Goal: Communication & Community: Answer question/provide support

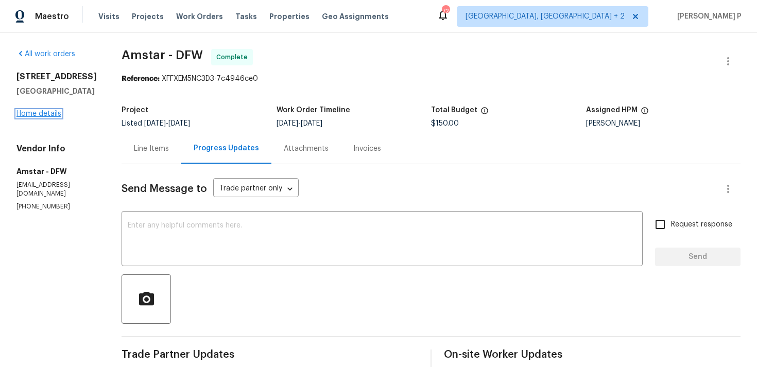
click at [38, 112] on link "Home details" at bounding box center [38, 113] width 45 height 7
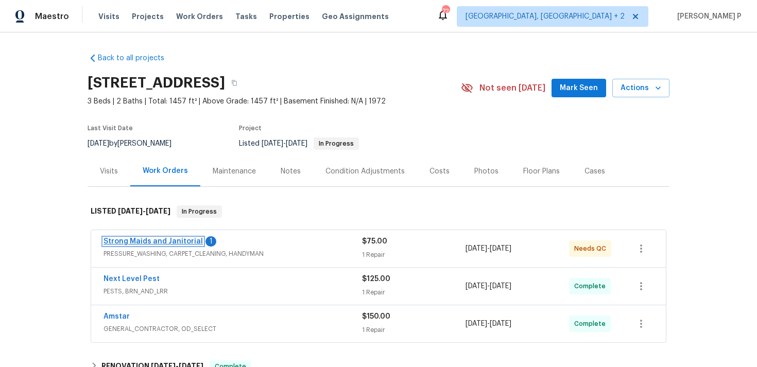
click at [180, 239] on link "Strong Maids and Janitorial" at bounding box center [152, 241] width 99 height 7
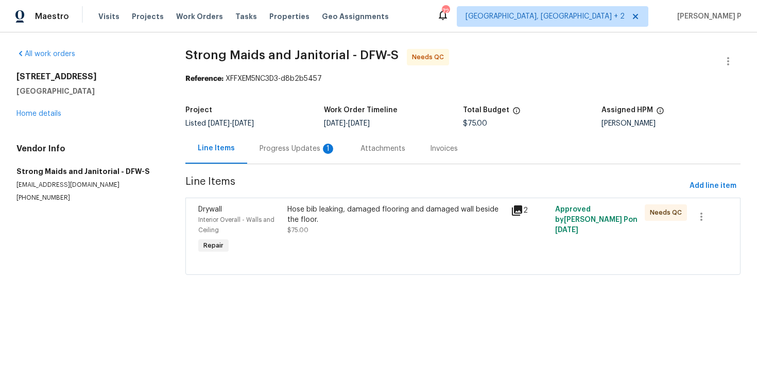
click at [306, 151] on div "Progress Updates 1" at bounding box center [297, 149] width 76 height 10
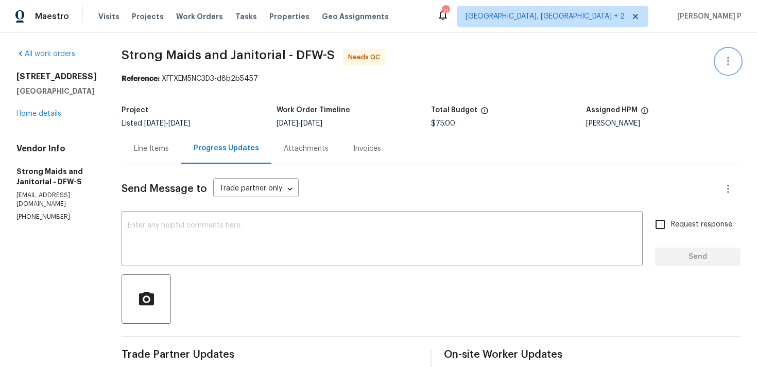
click at [731, 62] on icon "button" at bounding box center [728, 61] width 12 height 12
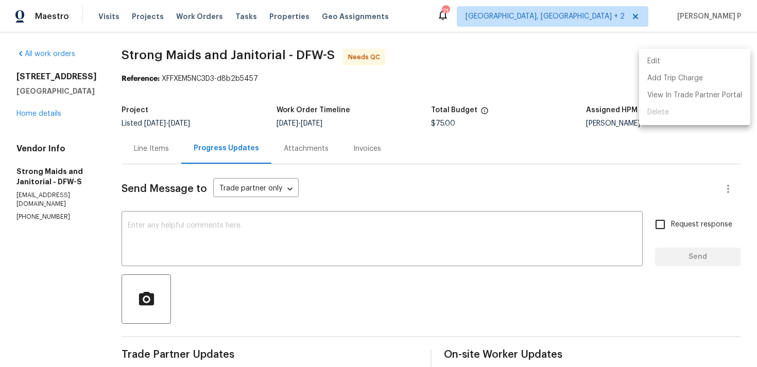
click at [677, 60] on li "Edit" at bounding box center [694, 61] width 111 height 17
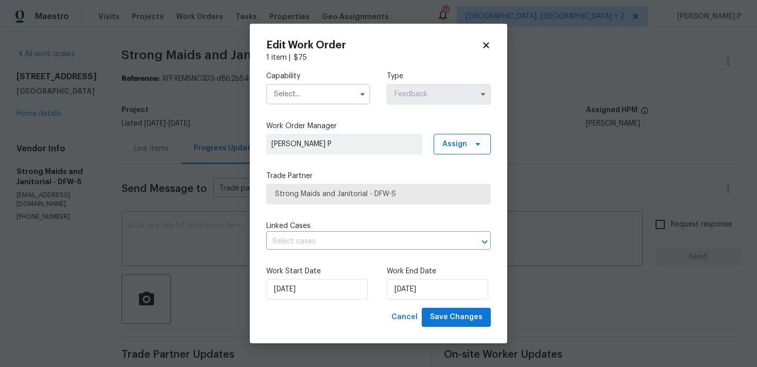
click at [325, 101] on input "text" at bounding box center [318, 94] width 104 height 21
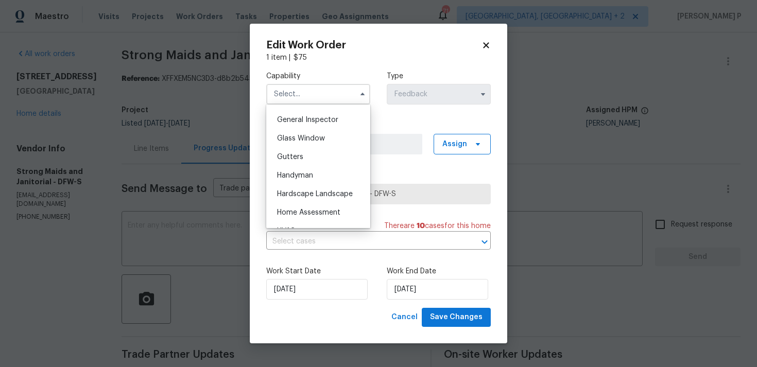
scroll to position [506, 0]
click at [314, 182] on div "Handyman" at bounding box center [318, 177] width 99 height 19
type input "Handyman"
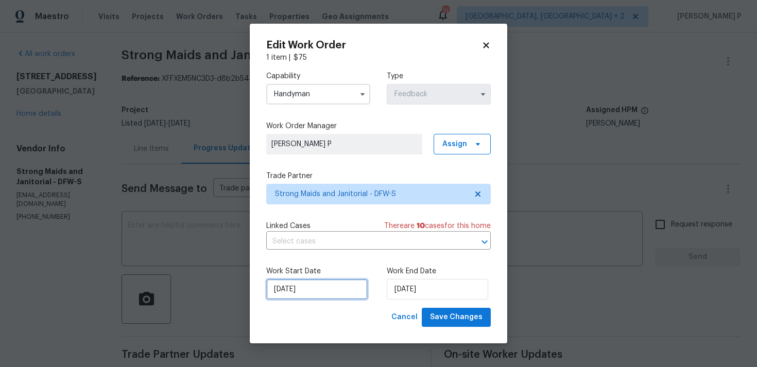
click at [321, 286] on input "04/08/2025" at bounding box center [316, 289] width 101 height 21
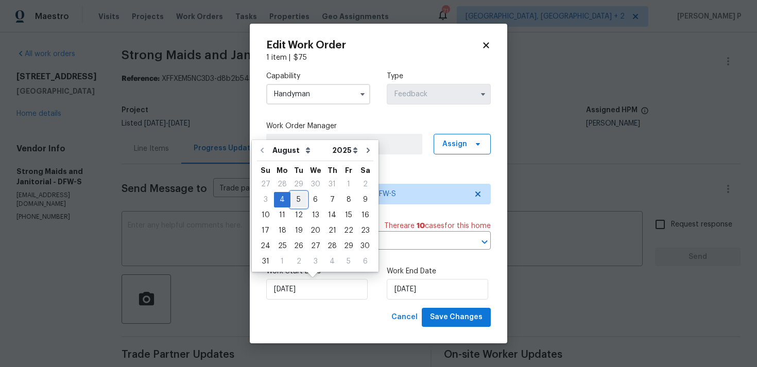
click at [298, 198] on div "5" at bounding box center [298, 200] width 16 height 14
type input "05/08/2025"
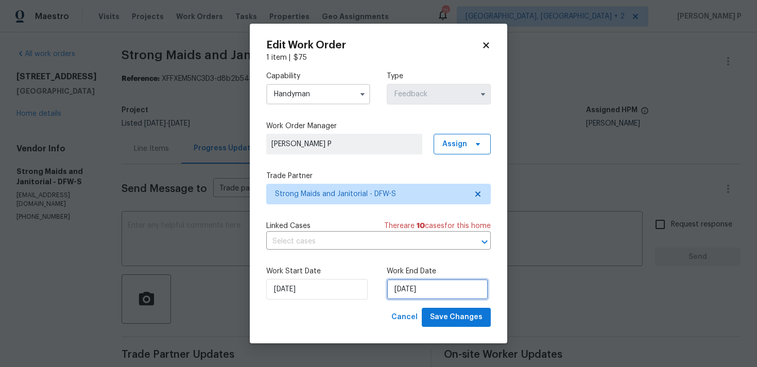
click at [424, 293] on input "06/08/2025" at bounding box center [437, 289] width 101 height 21
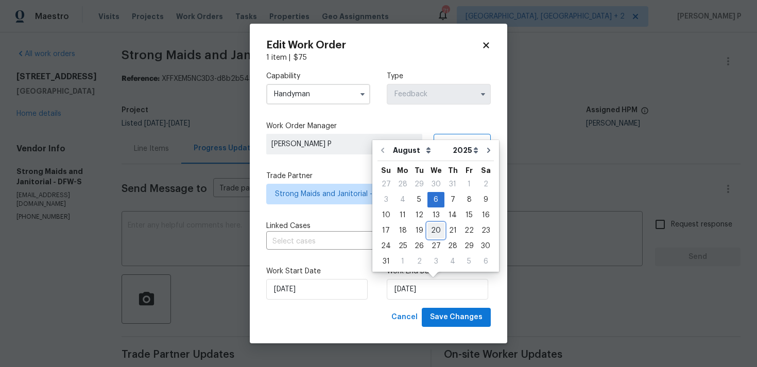
click at [433, 230] on div "20" at bounding box center [435, 230] width 17 height 14
type input "20/08/2025"
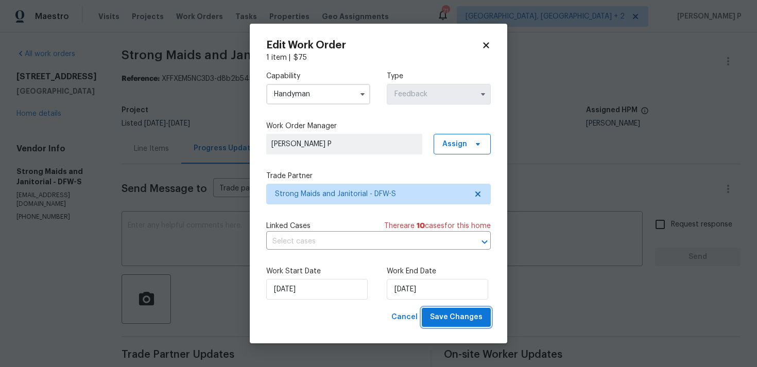
click at [456, 311] on span "Save Changes" at bounding box center [456, 317] width 53 height 13
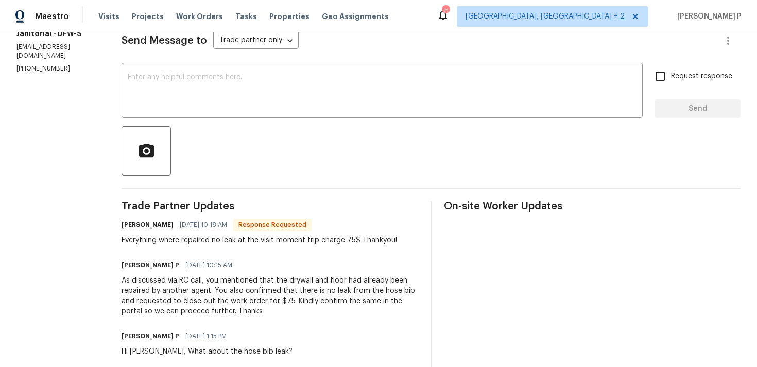
scroll to position [152, 0]
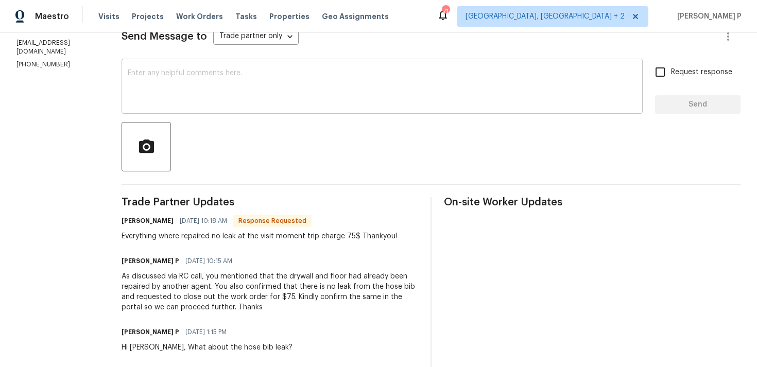
click at [261, 85] on textarea at bounding box center [382, 88] width 509 height 36
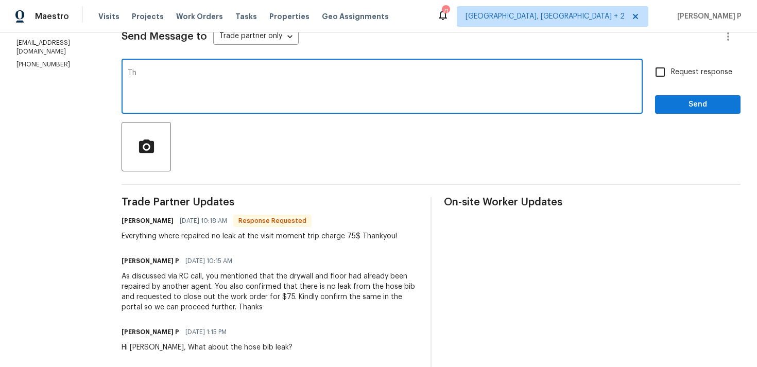
type textarea "T"
type textarea "WO closed. Thanks, Have a great day!!!"
click at [663, 92] on div "Request response Send" at bounding box center [697, 87] width 85 height 53
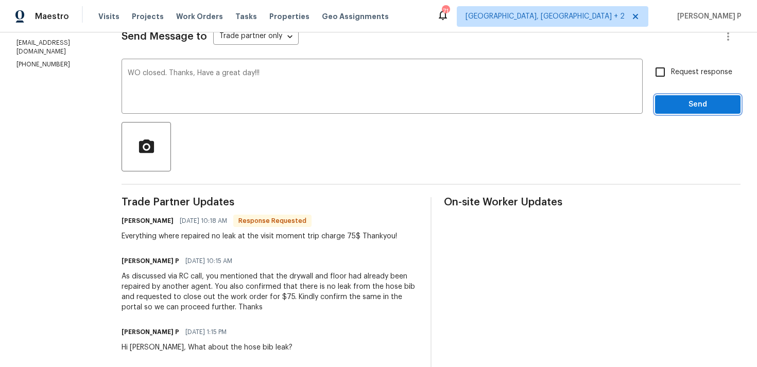
click at [667, 105] on span "Send" at bounding box center [697, 104] width 69 height 13
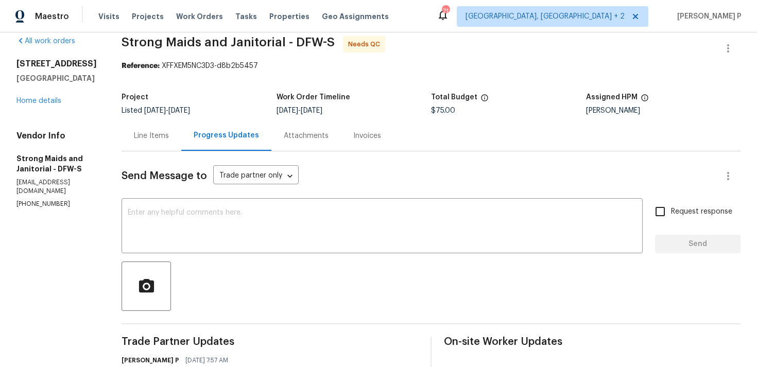
scroll to position [0, 0]
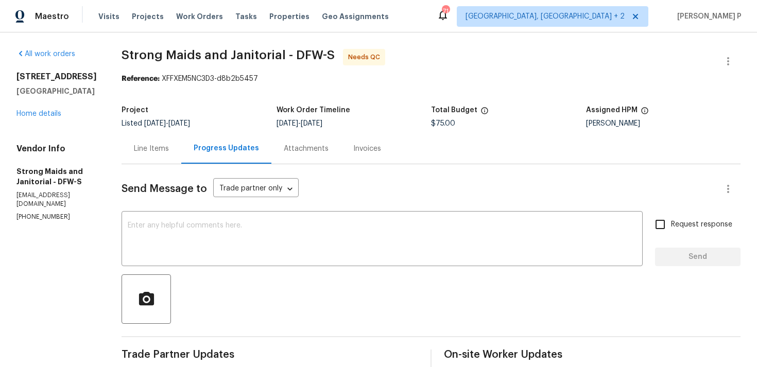
click at [160, 149] on div "Line Items" at bounding box center [151, 149] width 35 height 10
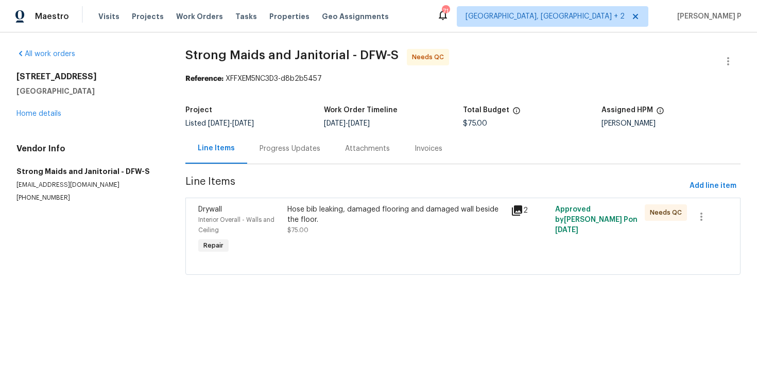
click at [353, 207] on div "Hose bib leaking, damaged flooring and damaged wall beside the floor." at bounding box center [395, 214] width 217 height 21
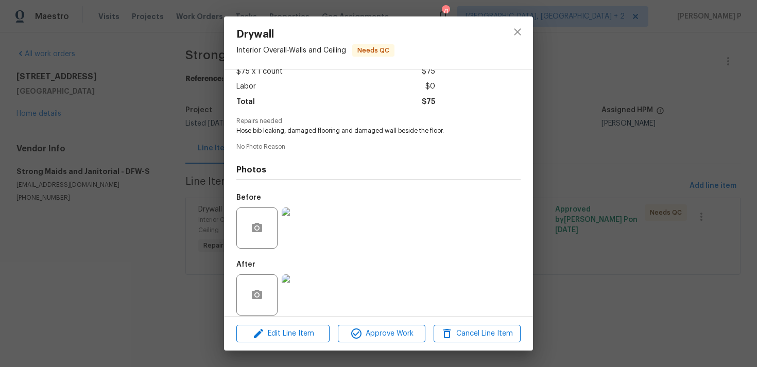
scroll to position [73, 0]
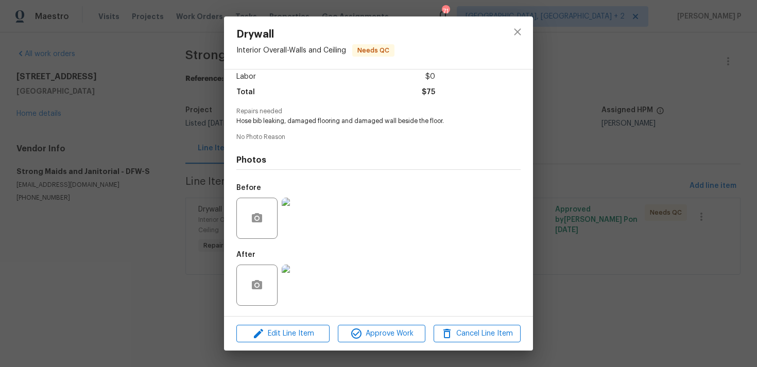
click at [309, 284] on img at bounding box center [302, 285] width 41 height 41
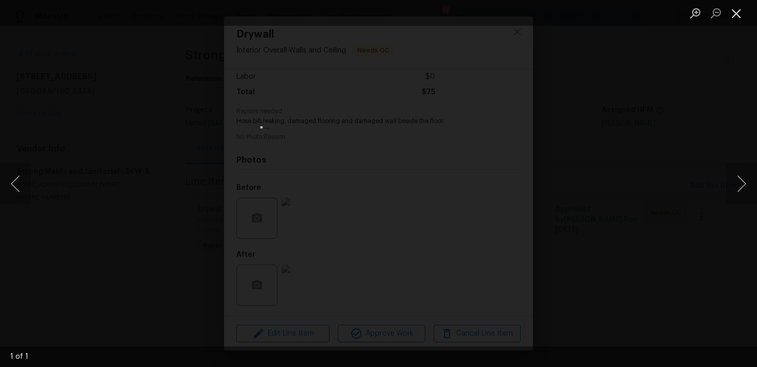
click at [737, 10] on button "Close lightbox" at bounding box center [736, 13] width 21 height 18
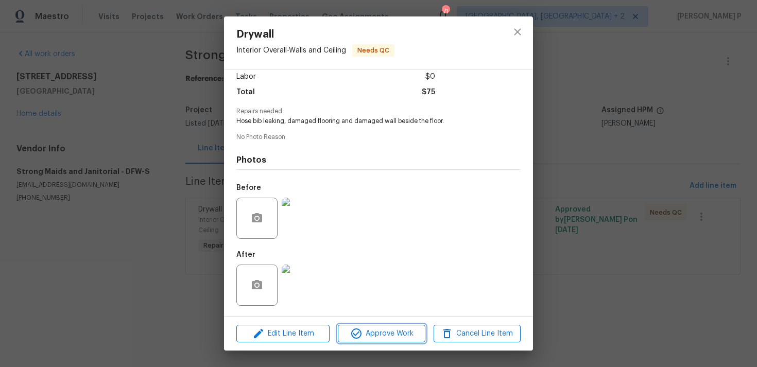
click at [382, 336] on span "Approve Work" at bounding box center [381, 333] width 81 height 13
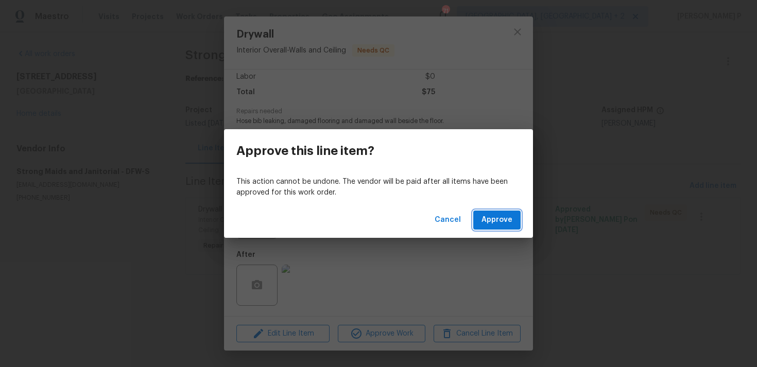
click at [505, 221] on span "Approve" at bounding box center [496, 220] width 31 height 13
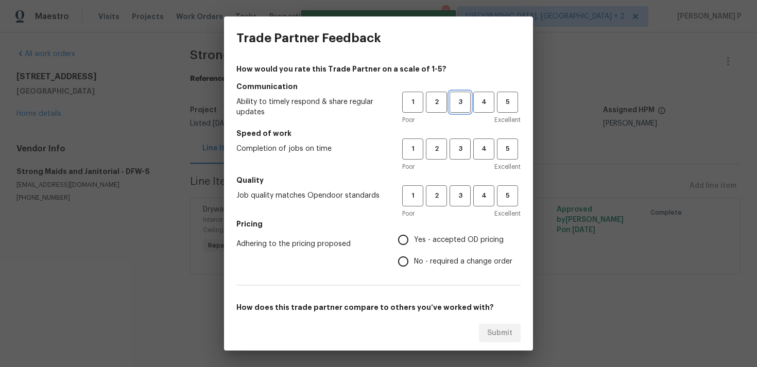
click at [460, 105] on span "3" at bounding box center [459, 102] width 19 height 12
click at [458, 149] on span "3" at bounding box center [459, 149] width 19 height 12
click at [458, 201] on span "3" at bounding box center [459, 196] width 19 height 12
click at [425, 235] on span "Yes - accepted OD pricing" at bounding box center [459, 240] width 90 height 11
click at [414, 234] on input "Yes - accepted OD pricing" at bounding box center [403, 240] width 22 height 22
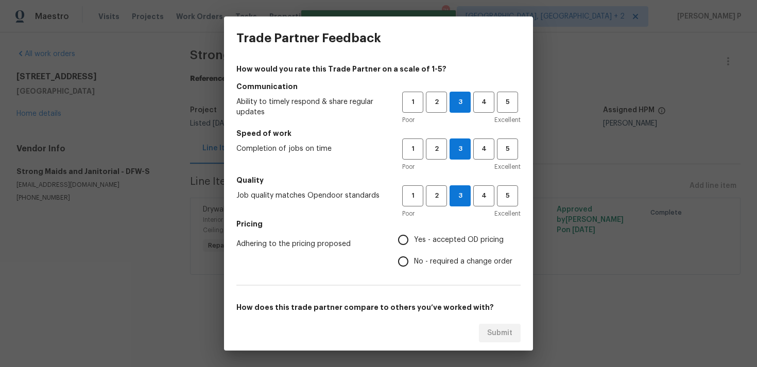
radio input "true"
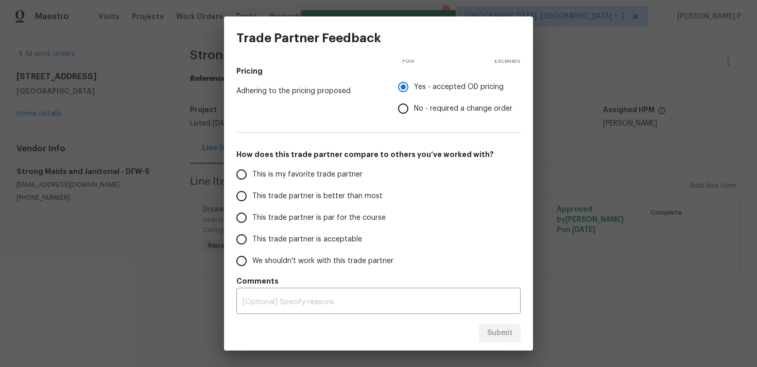
scroll to position [155, 0]
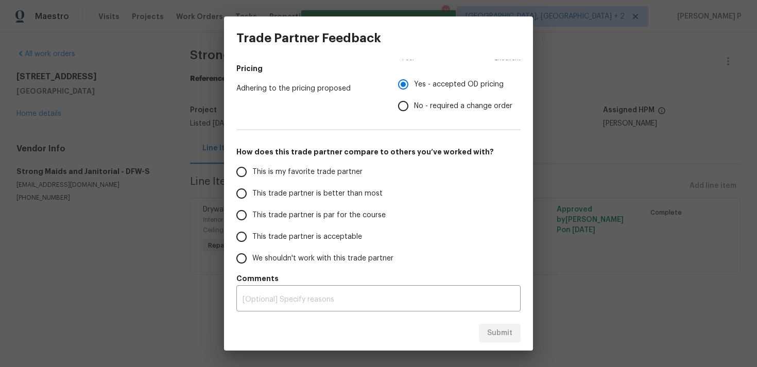
click at [305, 214] on span "This trade partner is par for the course" at bounding box center [318, 215] width 133 height 11
click at [252, 214] on input "This trade partner is par for the course" at bounding box center [242, 215] width 22 height 22
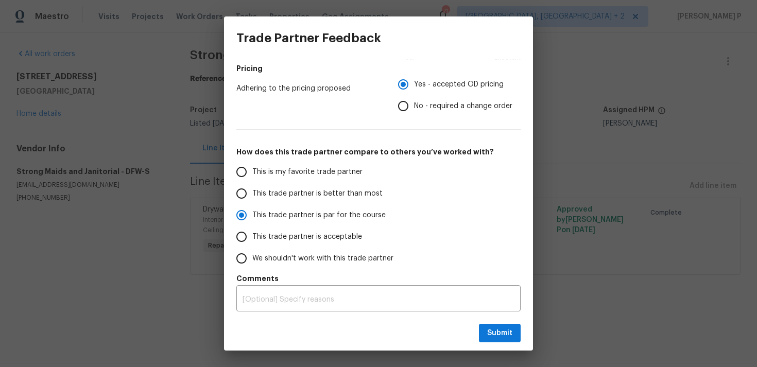
click at [502, 345] on div "Submit" at bounding box center [378, 334] width 309 height 36
click at [500, 332] on span "Submit" at bounding box center [499, 333] width 25 height 13
radio input "true"
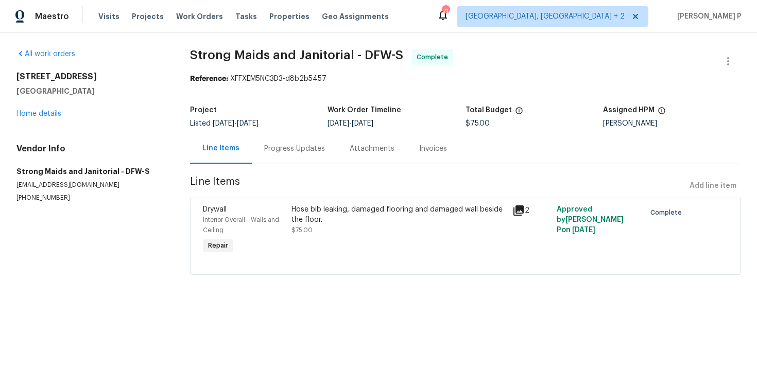
click at [296, 145] on div "Progress Updates" at bounding box center [294, 149] width 61 height 10
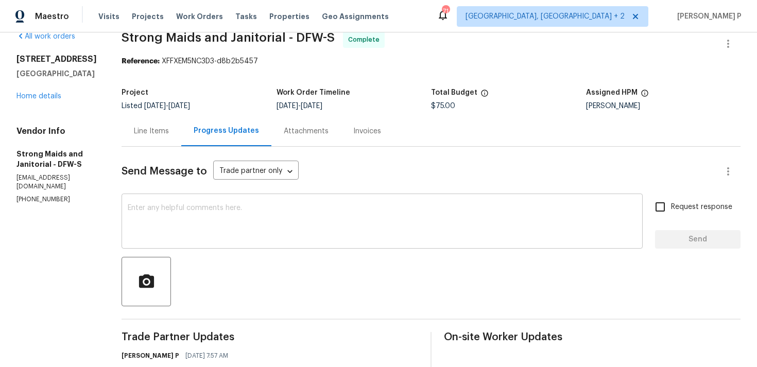
scroll to position [132, 0]
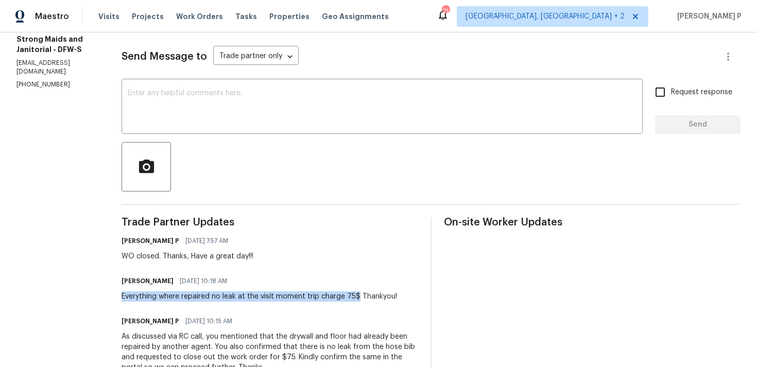
drag, startPoint x: 120, startPoint y: 294, endPoint x: 355, endPoint y: 294, distance: 234.2
click at [355, 294] on div "Everything where repaired no leak at the visit moment trip charge 75$ Thankyou!" at bounding box center [259, 296] width 275 height 10
copy div "Everything where repaired no leak at the visit moment trip charge 75$"
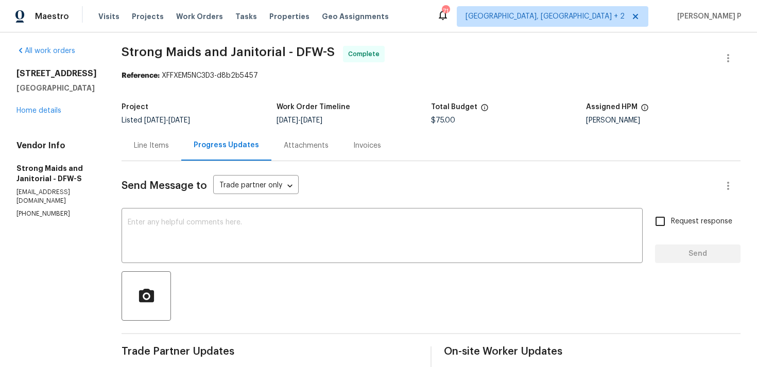
scroll to position [0, 0]
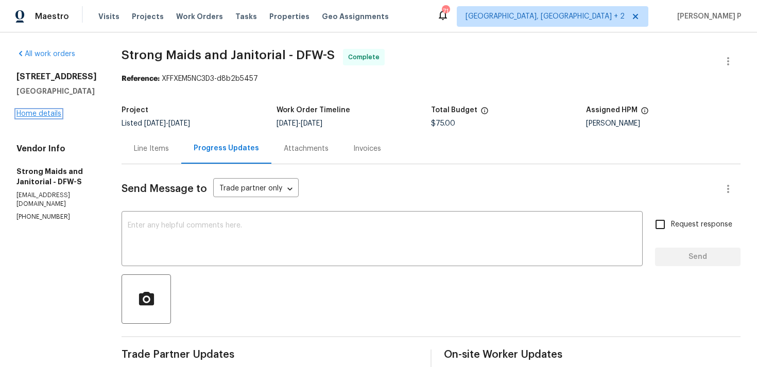
click at [39, 117] on link "Home details" at bounding box center [38, 113] width 45 height 7
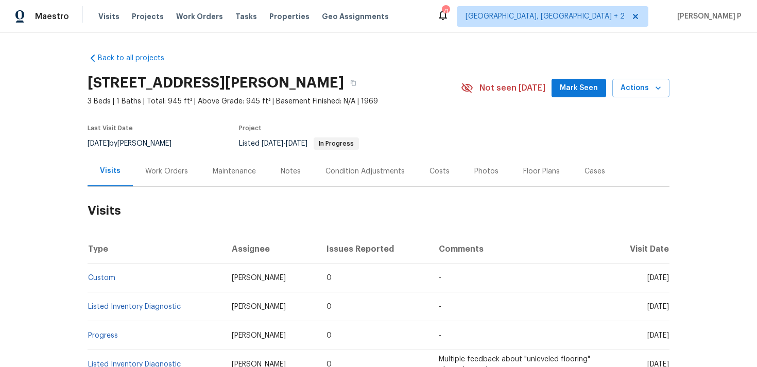
click at [168, 158] on div "Work Orders" at bounding box center [166, 171] width 67 height 30
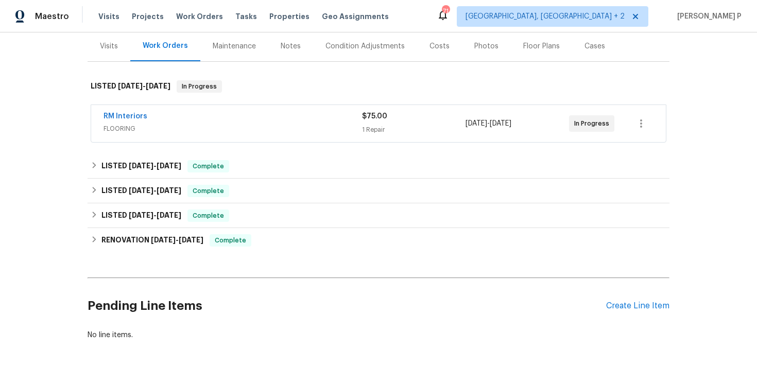
scroll to position [168, 0]
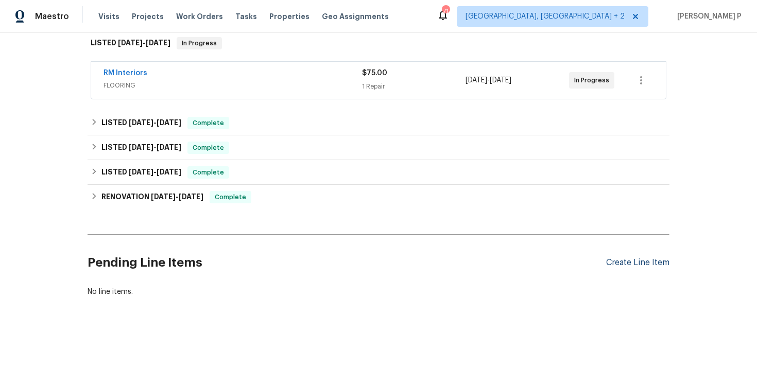
click at [621, 265] on div "Create Line Item" at bounding box center [637, 263] width 63 height 10
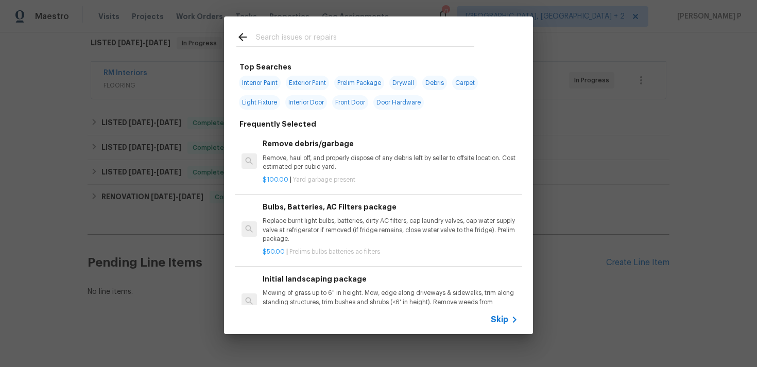
click at [501, 315] on span "Skip" at bounding box center [500, 320] width 18 height 10
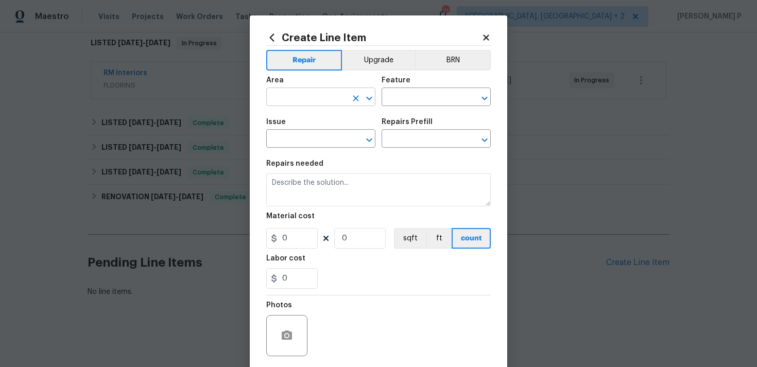
click at [300, 103] on input "text" at bounding box center [306, 98] width 80 height 16
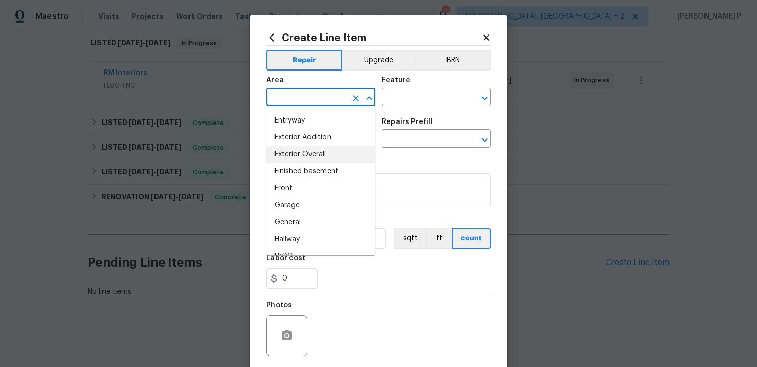
scroll to position [249, 0]
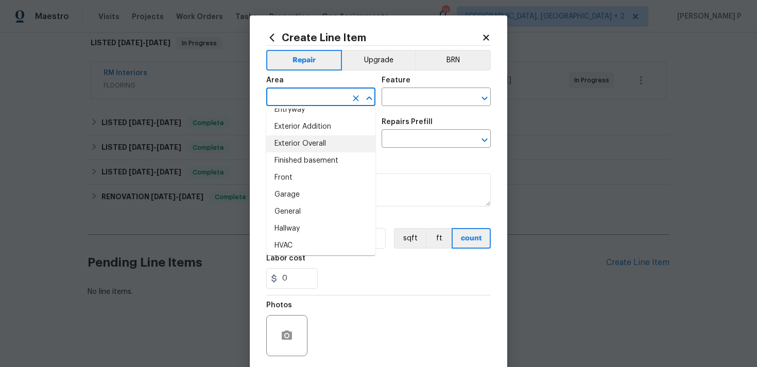
click at [303, 138] on li "Exterior Overall" at bounding box center [320, 143] width 109 height 17
type input "Exterior Overall"
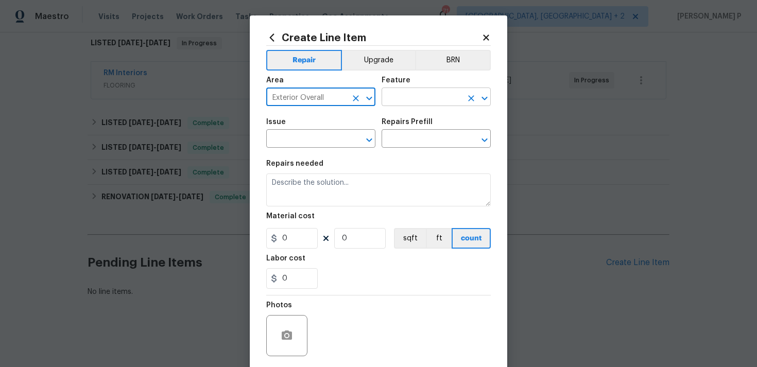
click at [414, 103] on input "text" at bounding box center [421, 98] width 80 height 16
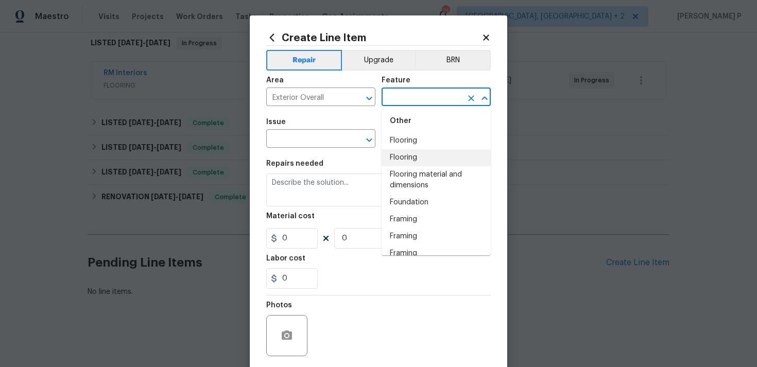
scroll to position [965, 0]
click at [418, 196] on li "Foundation" at bounding box center [435, 202] width 109 height 17
type input "Foundation"
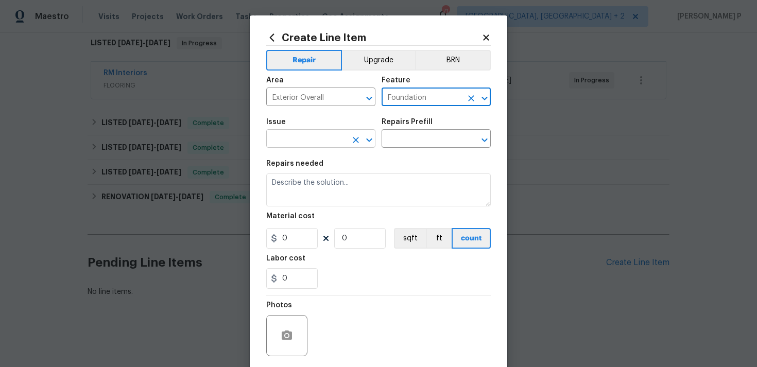
click at [372, 134] on icon "Open" at bounding box center [369, 140] width 12 height 12
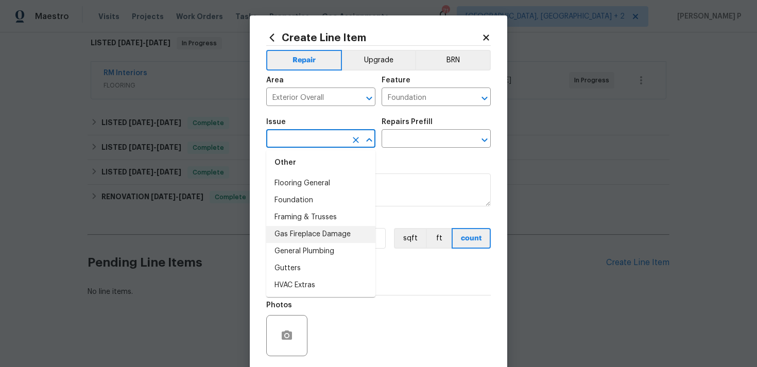
scroll to position [746, 0]
click at [304, 205] on li "Foundation" at bounding box center [320, 200] width 109 height 17
type input "Foundation"
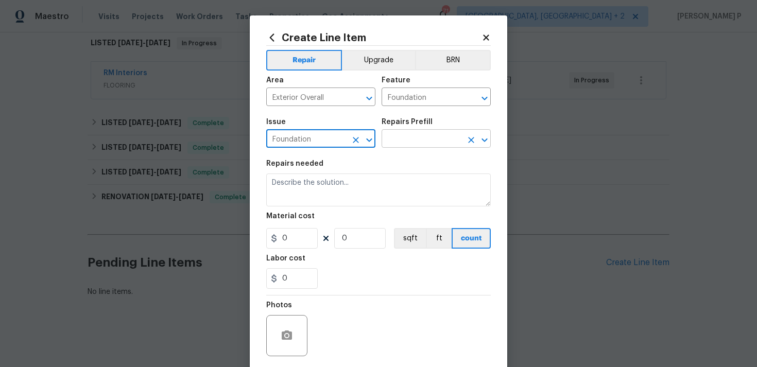
click at [411, 144] on input "text" at bounding box center [421, 140] width 80 height 16
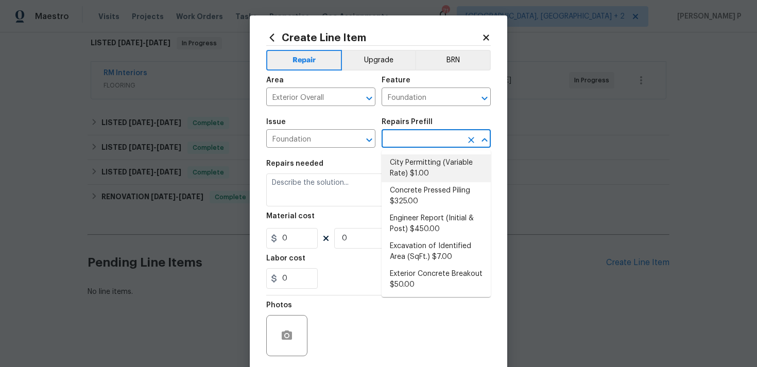
click at [415, 163] on li "City Permitting (Variable Rate) $1.00" at bounding box center [435, 168] width 109 height 28
type input "City Permitting (Variable Rate) $1.00"
type textarea "Fees associated with permitting for foundation work."
type input "1"
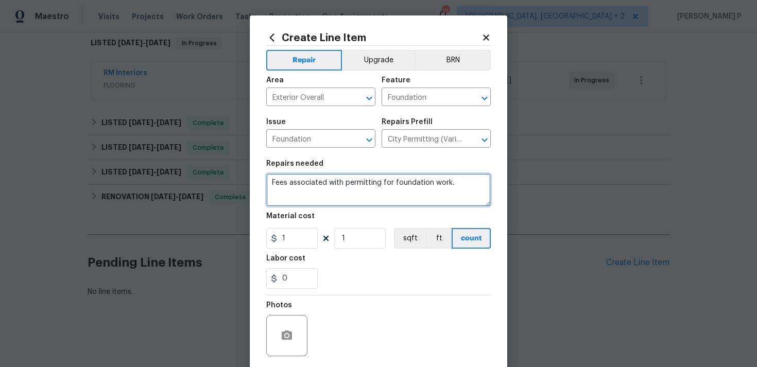
click at [340, 187] on textarea "Fees associated with permitting for foundation work." at bounding box center [378, 189] width 224 height 33
paste textarea "There is a slant from rear of home to front of home. No damages of any kind see…"
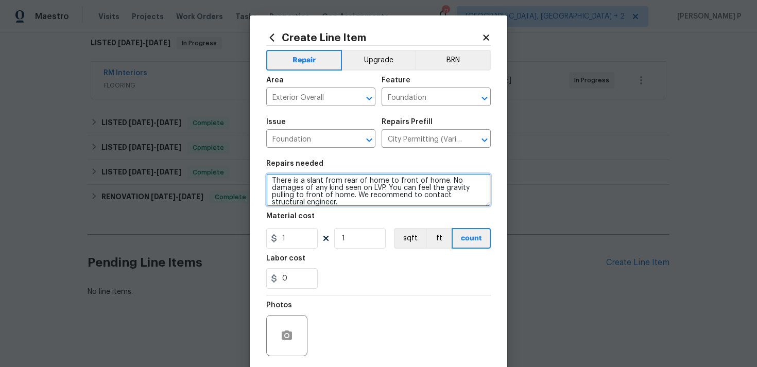
type textarea "There is a slant from rear of home to front of home. No damages of any kind see…"
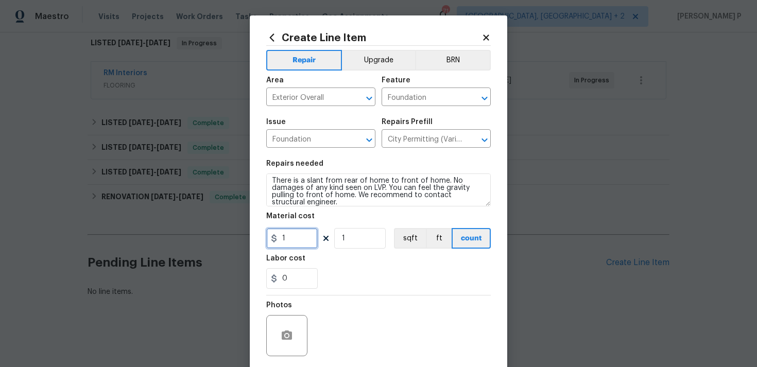
click at [279, 234] on input "1" at bounding box center [291, 238] width 51 height 21
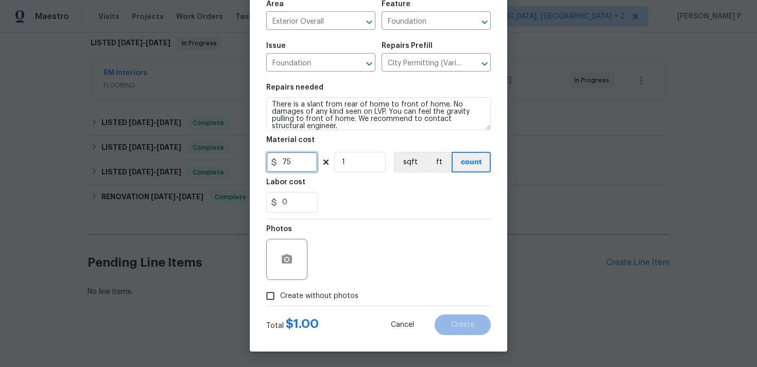
type input "75"
click at [269, 296] on input "Create without photos" at bounding box center [271, 296] width 20 height 20
checkbox input "true"
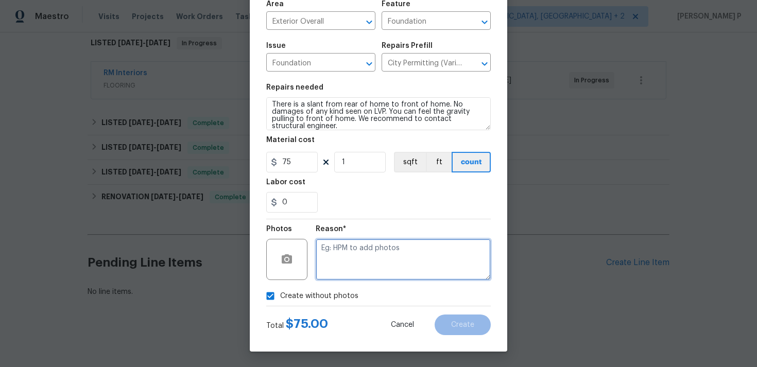
click at [354, 272] on textarea at bounding box center [403, 259] width 175 height 41
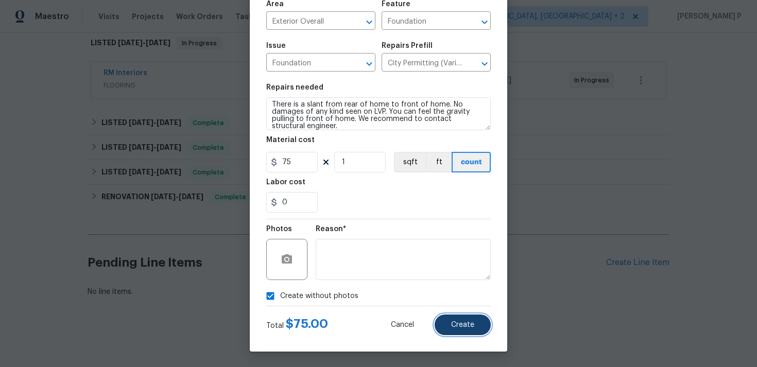
click at [464, 328] on span "Create" at bounding box center [462, 325] width 23 height 8
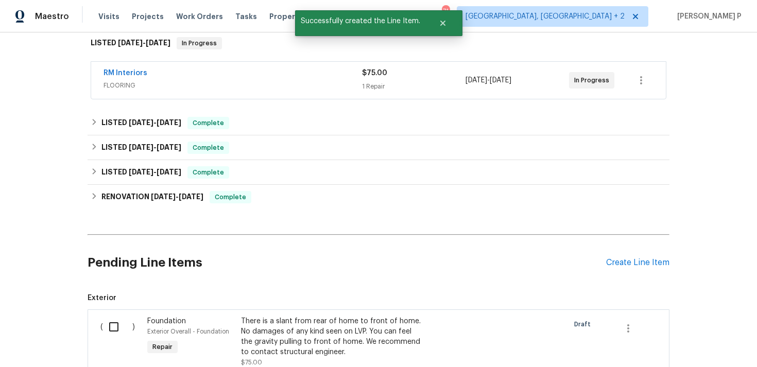
click at [116, 324] on input "checkbox" at bounding box center [117, 327] width 29 height 22
checkbox input "true"
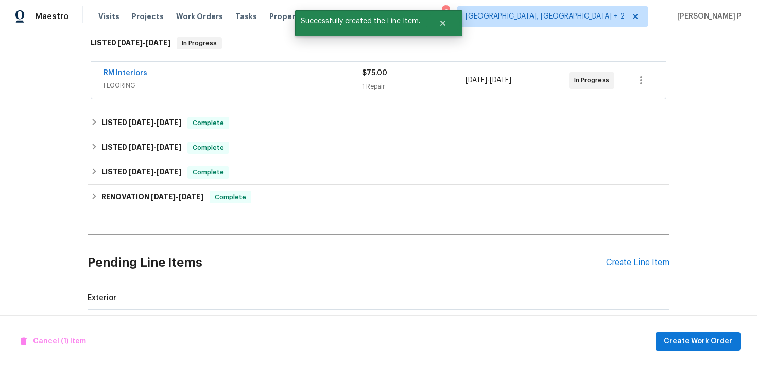
scroll to position [306, 0]
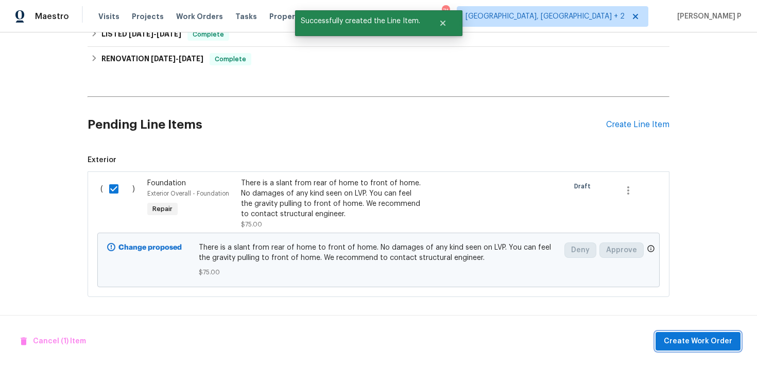
click at [687, 341] on span "Create Work Order" at bounding box center [698, 341] width 68 height 13
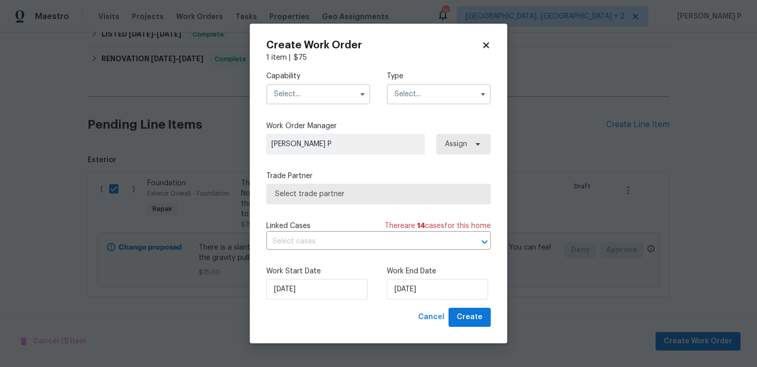
click at [449, 97] on input "text" at bounding box center [439, 94] width 104 height 21
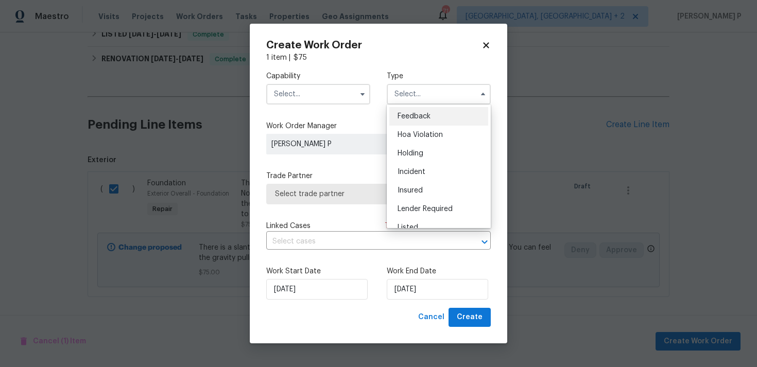
click at [429, 114] on span "Feedback" at bounding box center [413, 116] width 33 height 7
type input "Feedback"
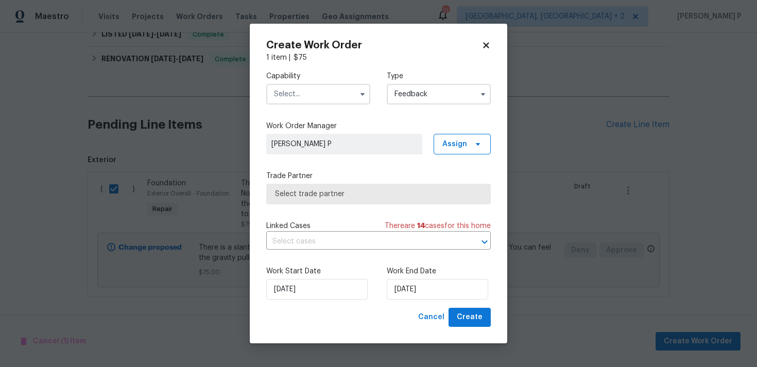
click at [311, 86] on input "text" at bounding box center [318, 94] width 104 height 21
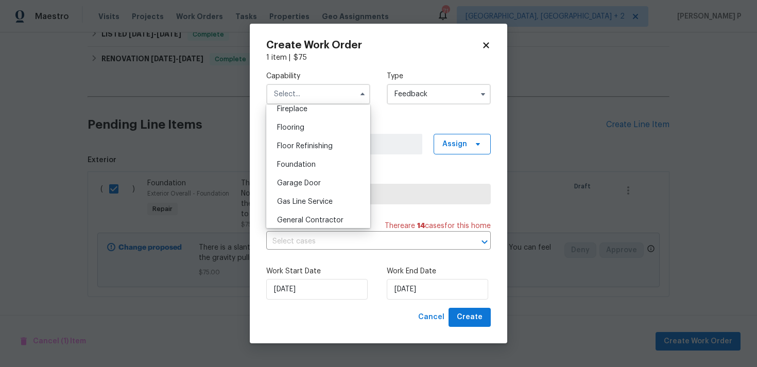
scroll to position [386, 0]
click at [316, 170] on div "Foundation" at bounding box center [318, 167] width 99 height 19
type input "Foundation"
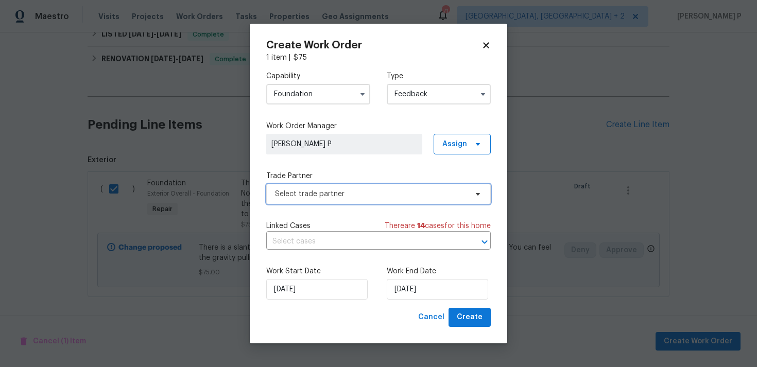
click at [326, 192] on span "Select trade partner" at bounding box center [371, 194] width 192 height 10
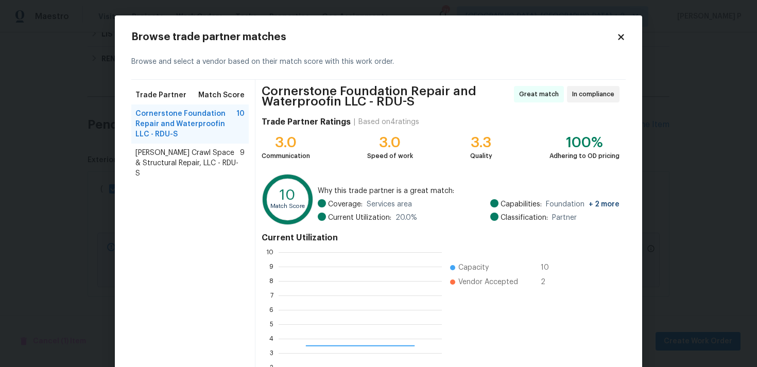
scroll to position [144, 163]
click at [154, 158] on span "Falcone Crawl Space & Structural Repair, LLC - RDU-S" at bounding box center [187, 163] width 105 height 31
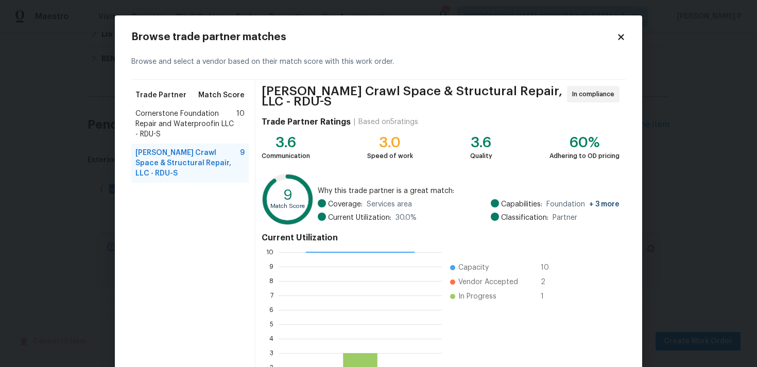
click at [176, 123] on span "Cornerstone Foundation Repair and Waterproofin LLC - RDU-S" at bounding box center [185, 124] width 101 height 31
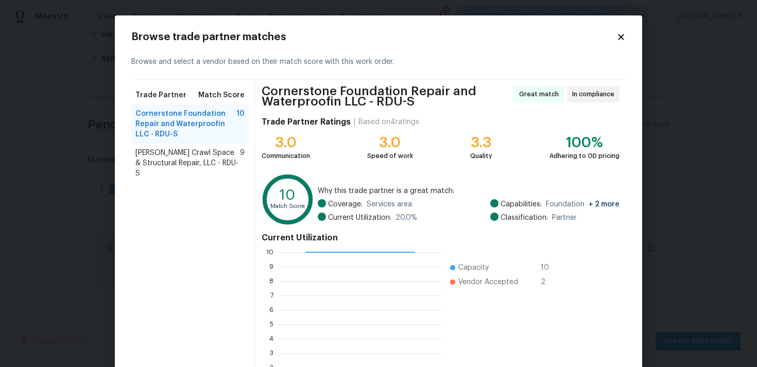
click at [209, 159] on span "Falcone Crawl Space & Structural Repair, LLC - RDU-S" at bounding box center [187, 163] width 105 height 31
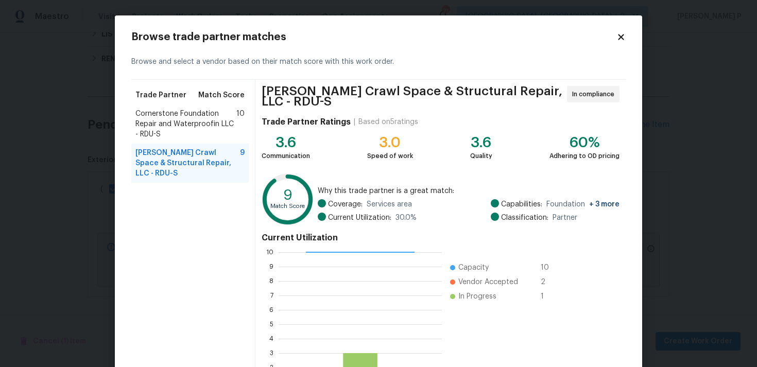
click at [199, 119] on span "Cornerstone Foundation Repair and Waterproofin LLC - RDU-S" at bounding box center [185, 124] width 101 height 31
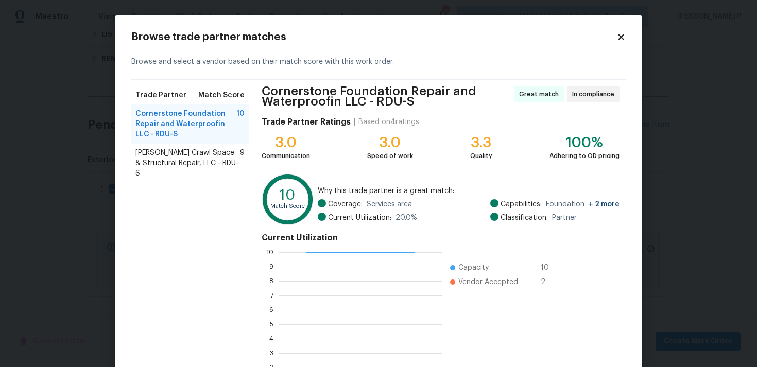
scroll to position [91, 0]
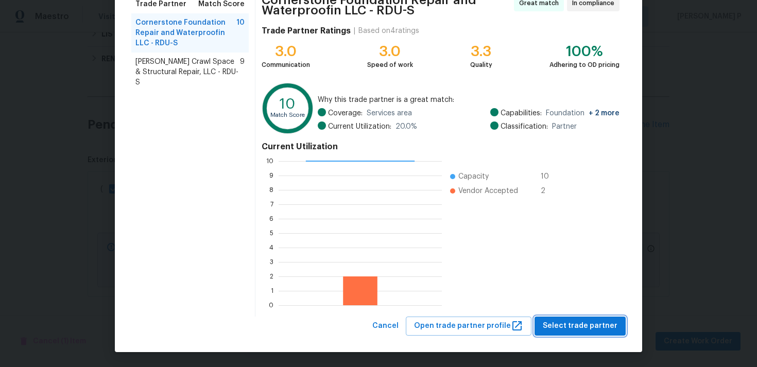
click at [598, 327] on span "Select trade partner" at bounding box center [580, 326] width 75 height 13
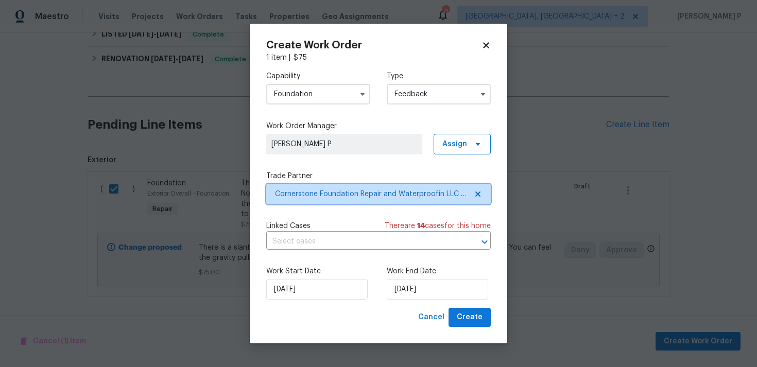
scroll to position [0, 0]
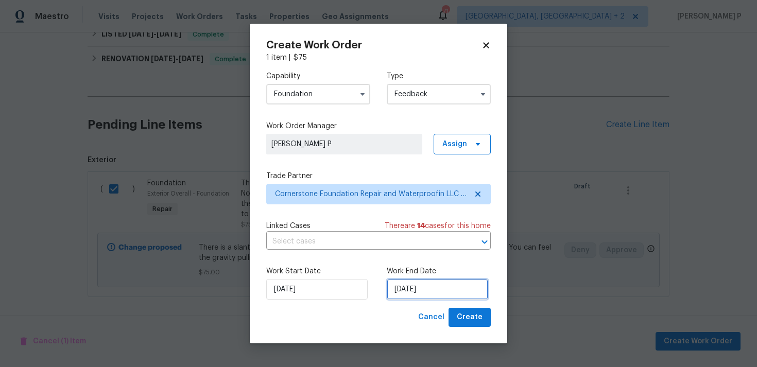
click at [408, 296] on input "20/08/2025" at bounding box center [437, 289] width 101 height 21
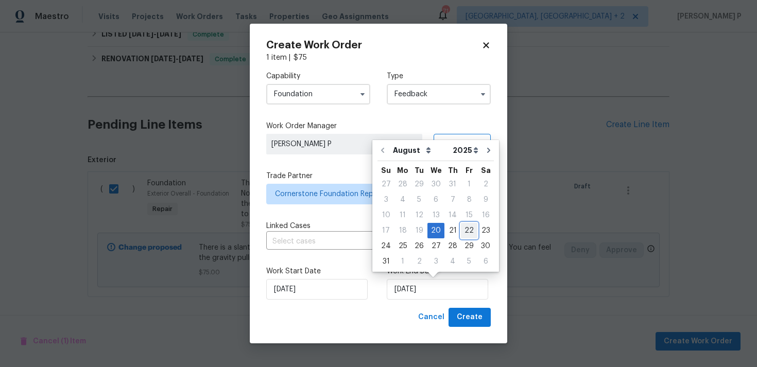
click at [465, 230] on div "22" at bounding box center [469, 230] width 16 height 14
type input "22/08/2025"
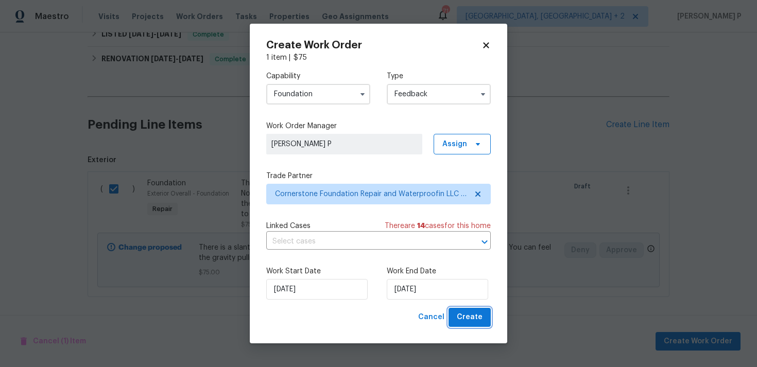
click at [472, 320] on span "Create" at bounding box center [470, 317] width 26 height 13
checkbox input "false"
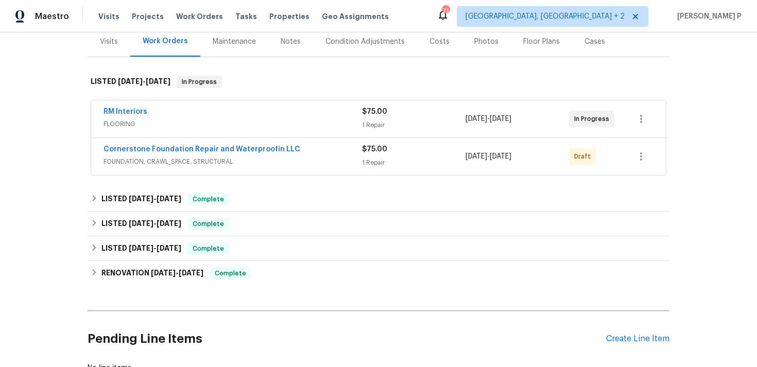
scroll to position [114, 0]
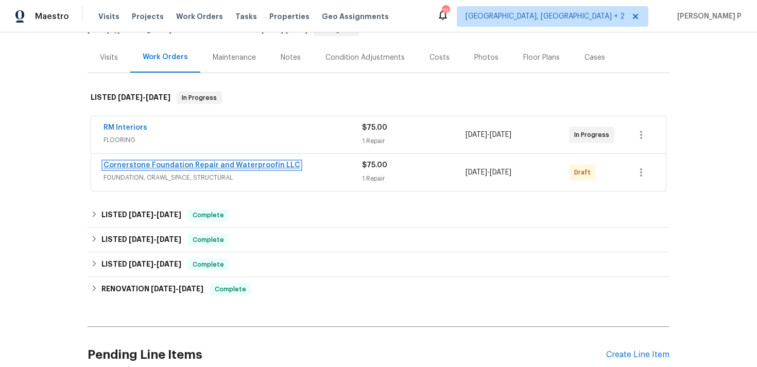
click at [142, 163] on link "Cornerstone Foundation Repair and Waterproofin LLC" at bounding box center [201, 165] width 197 height 7
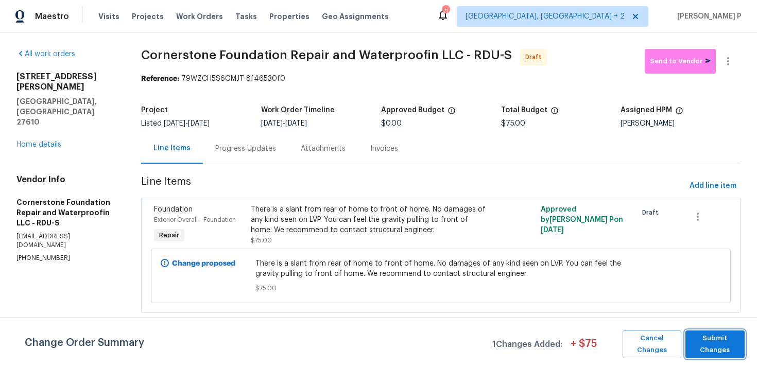
click at [723, 344] on span "Submit Changes" at bounding box center [714, 345] width 49 height 24
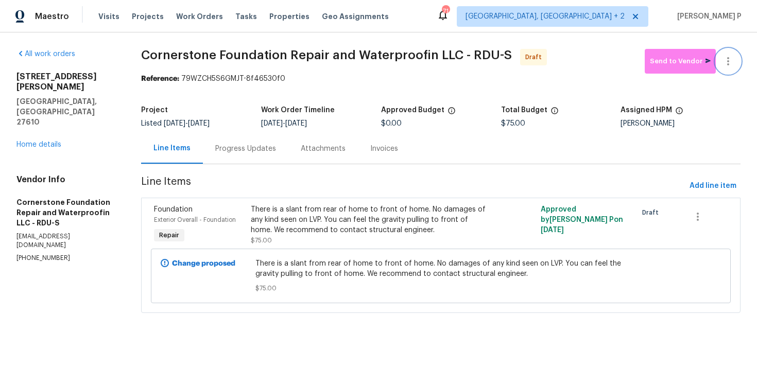
click at [732, 64] on icon "button" at bounding box center [728, 61] width 12 height 12
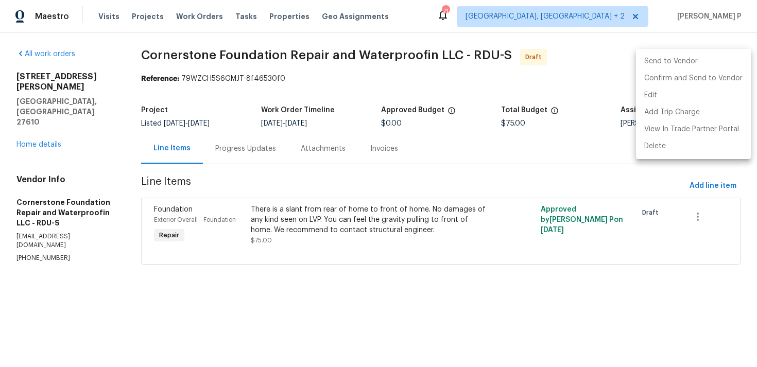
click at [476, 263] on div at bounding box center [378, 183] width 757 height 367
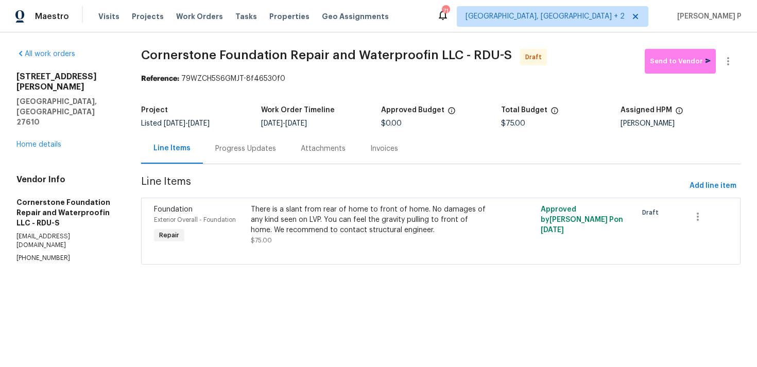
click at [280, 148] on div "Progress Updates" at bounding box center [245, 148] width 85 height 30
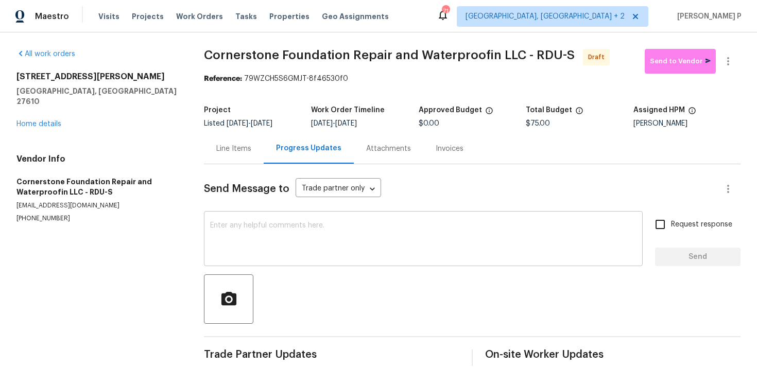
scroll to position [15, 0]
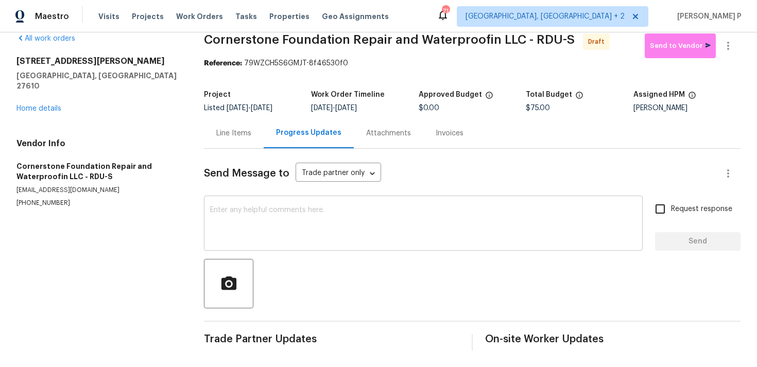
click at [273, 220] on textarea at bounding box center [423, 224] width 426 height 36
paste textarea "Hi, this is Ramyasri with Opendoor. I’m confirming you received the WO for the …"
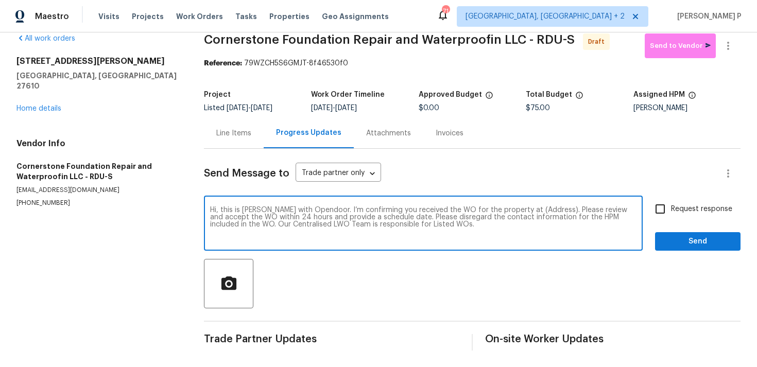
drag, startPoint x: 516, startPoint y: 208, endPoint x: 548, endPoint y: 207, distance: 31.4
click at [548, 207] on textarea "Hi, this is Ramyasri with Opendoor. I’m confirming you received the WO for the …" at bounding box center [423, 224] width 426 height 36
paste textarea "2412 Little John Rd, Raleigh, NC 27610"
type textarea "Hi, this is Ramyasri with Opendoor. I’m confirming you received the WO for the …"
click at [646, 207] on div "Hi, this is Ramyasri with Opendoor. I’m confirming you received the WO for the …" at bounding box center [472, 224] width 536 height 53
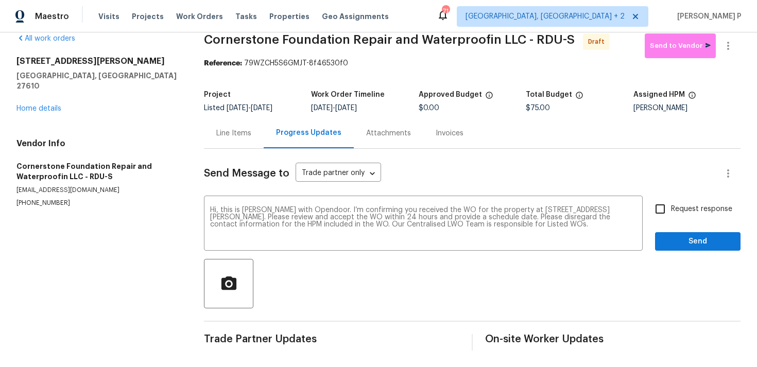
click at [656, 209] on input "Request response" at bounding box center [660, 209] width 22 height 22
checkbox input "true"
click at [683, 250] on button "Send" at bounding box center [697, 241] width 85 height 19
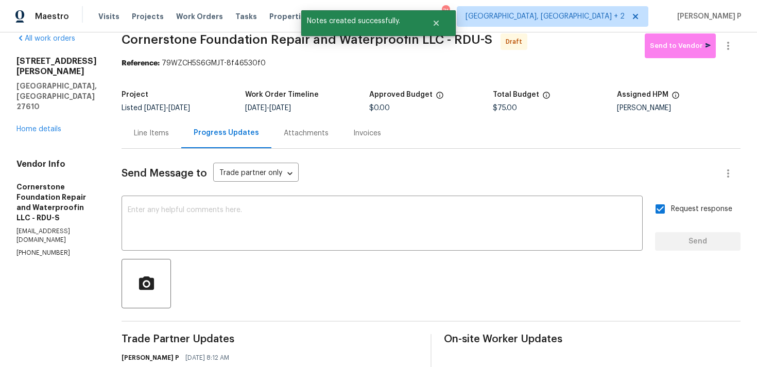
click at [394, 277] on div at bounding box center [431, 283] width 619 height 49
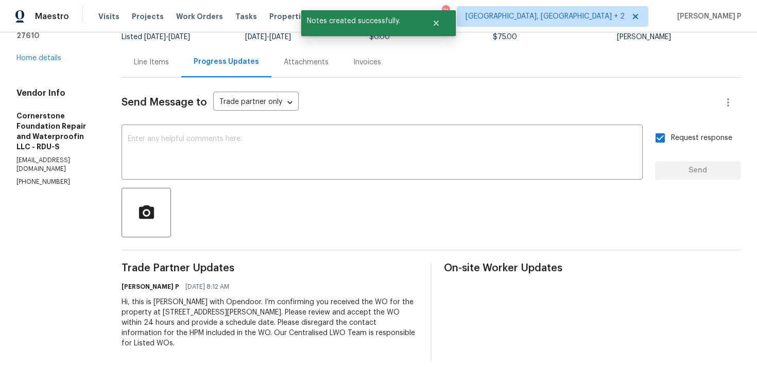
scroll to position [0, 0]
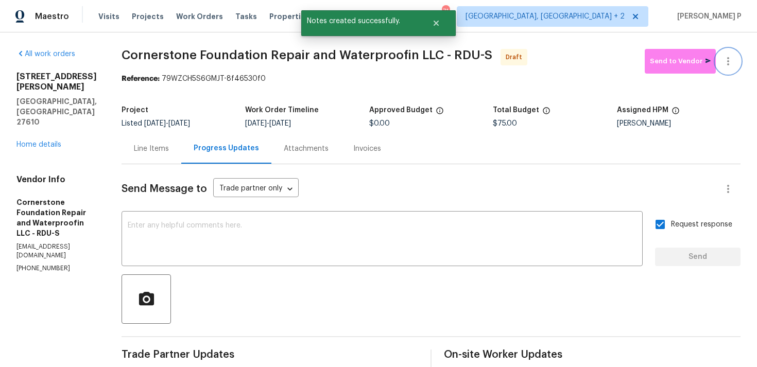
click at [729, 55] on icon "button" at bounding box center [728, 61] width 12 height 12
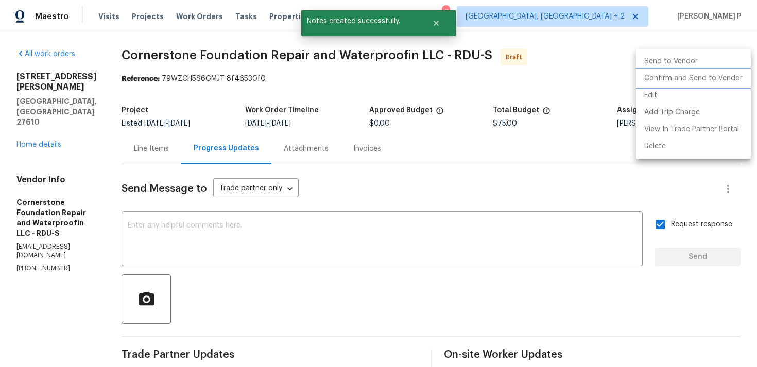
click at [681, 79] on li "Confirm and Send to Vendor" at bounding box center [693, 78] width 115 height 17
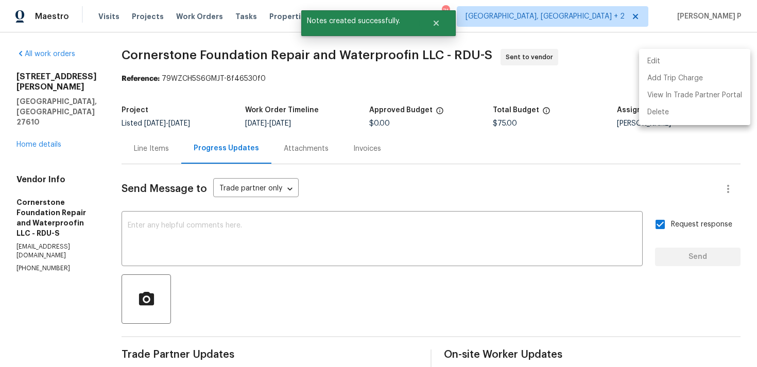
click at [335, 290] on div at bounding box center [378, 183] width 757 height 367
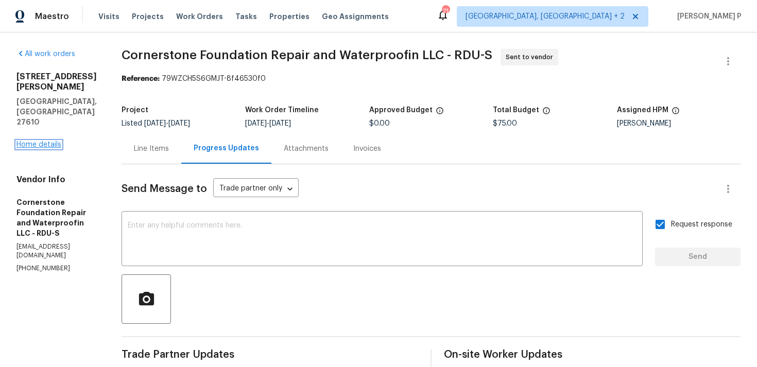
click at [21, 141] on link "Home details" at bounding box center [38, 144] width 45 height 7
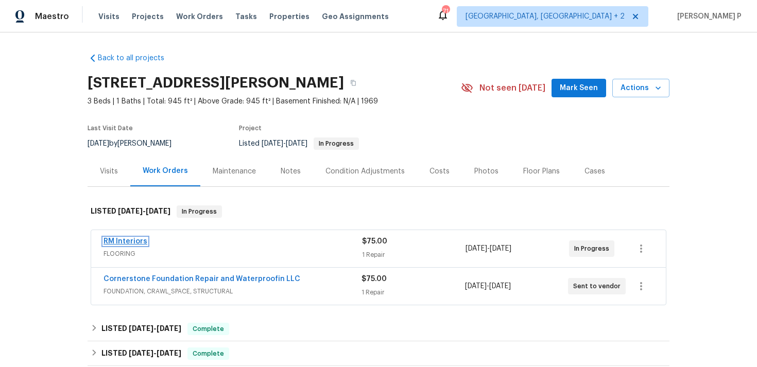
click at [124, 239] on link "RM Interiors" at bounding box center [125, 241] width 44 height 7
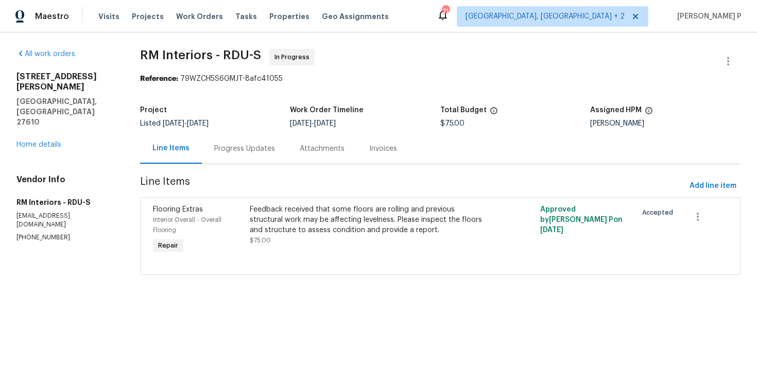
click at [256, 146] on div "Progress Updates" at bounding box center [244, 149] width 61 height 10
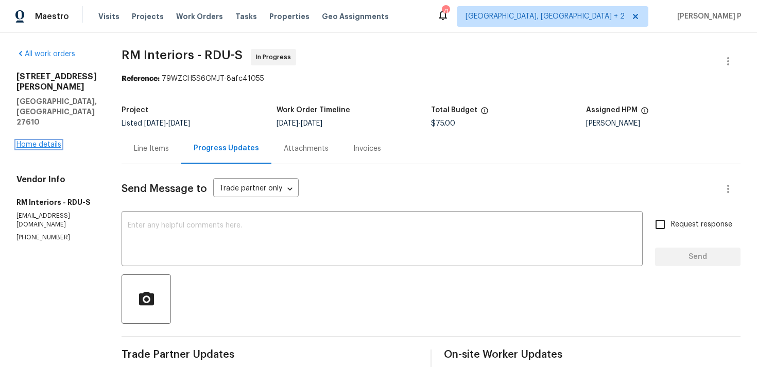
click at [42, 141] on link "Home details" at bounding box center [38, 144] width 45 height 7
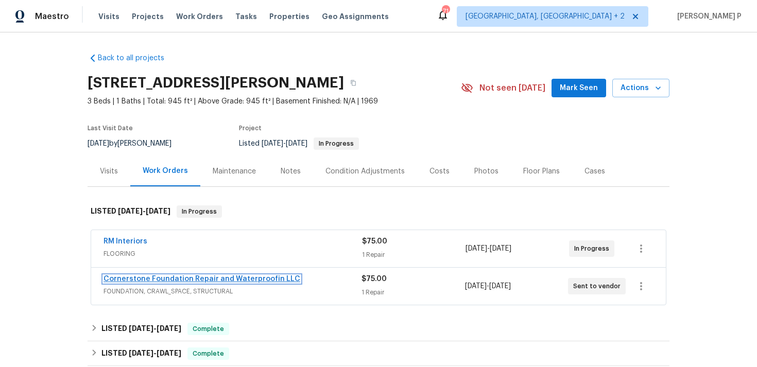
click at [127, 279] on link "Cornerstone Foundation Repair and Waterproofin LLC" at bounding box center [201, 278] width 197 height 7
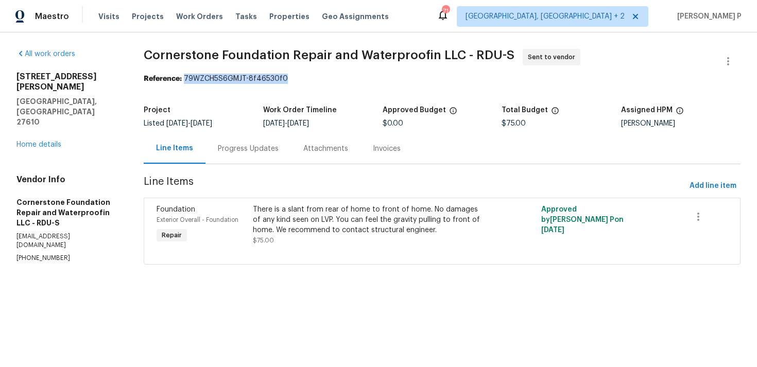
drag, startPoint x: 186, startPoint y: 79, endPoint x: 311, endPoint y: 79, distance: 124.6
click at [311, 79] on div "Reference: 79WZCH5S6GMJT-8f46530f0" at bounding box center [442, 79] width 597 height 10
copy div "79WZCH5S6GMJT-8f46530f0"
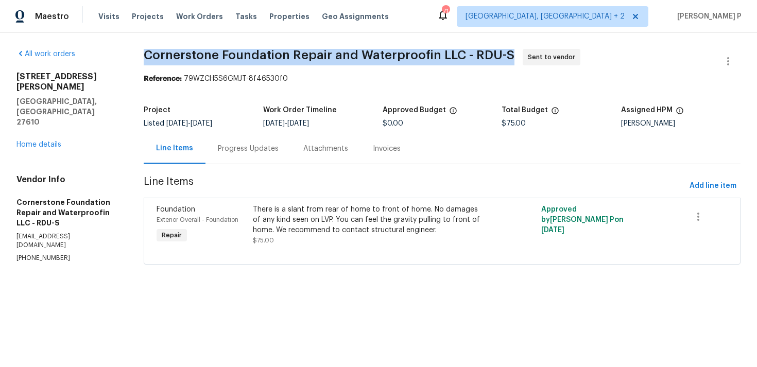
drag, startPoint x: 145, startPoint y: 53, endPoint x: 507, endPoint y: 49, distance: 362.5
click at [507, 49] on div "All work orders 2412 Little John Rd Raleigh, NC 27610 Home details Vendor Info …" at bounding box center [378, 167] width 757 height 271
copy span "Cornerstone Foundation Repair and Waterproofin LLC - RDU-S"
click at [259, 146] on div "Progress Updates" at bounding box center [248, 149] width 61 height 10
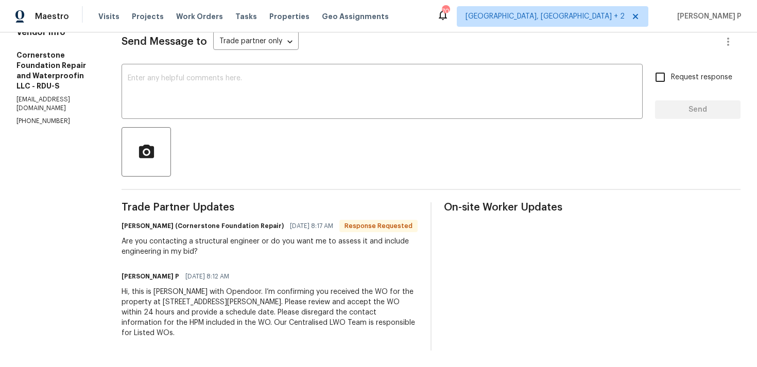
scroll to position [125, 0]
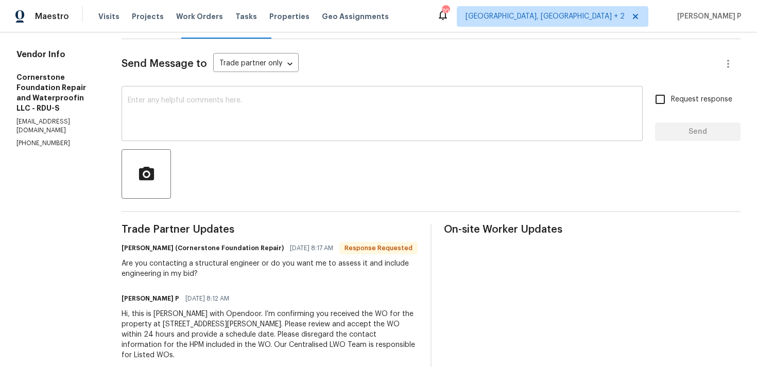
click at [175, 126] on textarea at bounding box center [382, 115] width 509 height 36
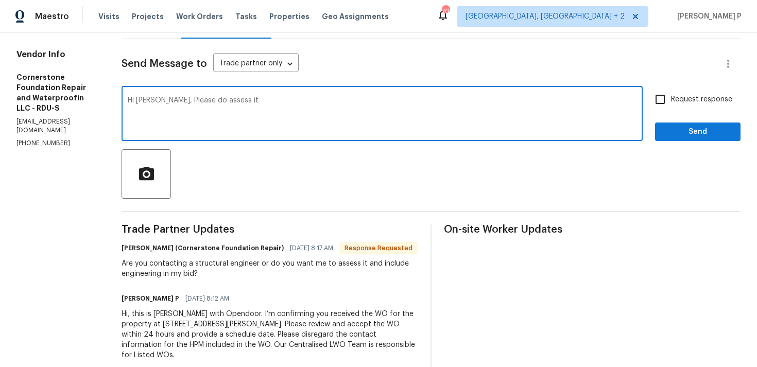
click at [332, 273] on div "Are you contacting a structural engineer or do you want me to assess it and inc…" at bounding box center [270, 268] width 297 height 21
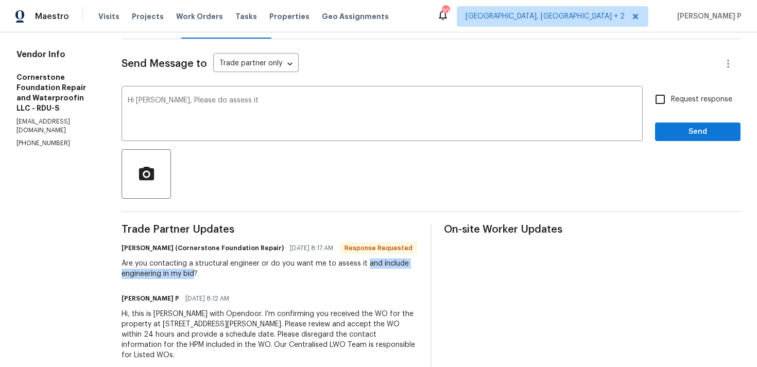
drag, startPoint x: 362, startPoint y: 273, endPoint x: 194, endPoint y: 285, distance: 168.8
click at [194, 279] on div "Are you contacting a structural engineer or do you want me to assess it and inc…" at bounding box center [270, 268] width 297 height 21
copy div "and include engineering in my bid"
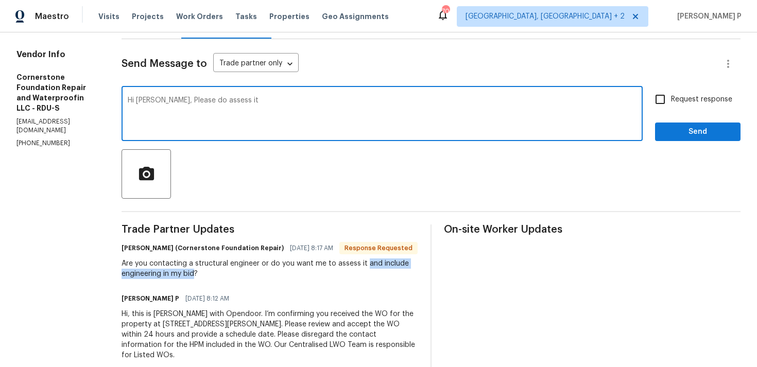
click at [281, 120] on textarea "Hi Jonathan, Please do assess it" at bounding box center [382, 115] width 509 height 36
paste textarea "and include engineering in my bid"
type textarea "Hi Jonathan, Please do assess it and include engineering in my bid. Thanks"
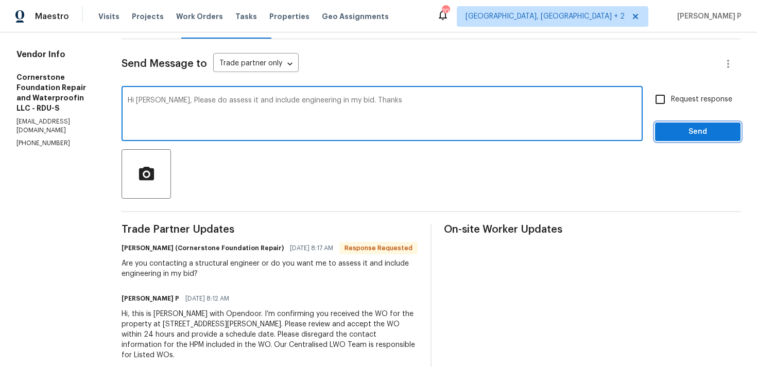
click at [669, 137] on span "Send" at bounding box center [697, 132] width 69 height 13
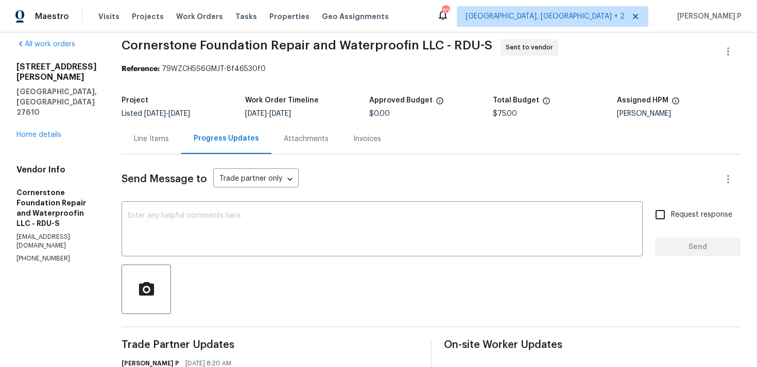
scroll to position [0, 0]
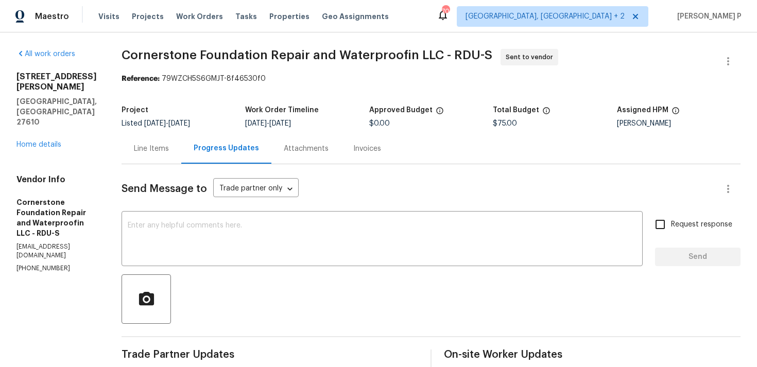
click at [39, 117] on div "2412 Little John Rd Raleigh, NC 27610 Home details" at bounding box center [56, 111] width 80 height 78
click at [44, 141] on link "Home details" at bounding box center [38, 144] width 45 height 7
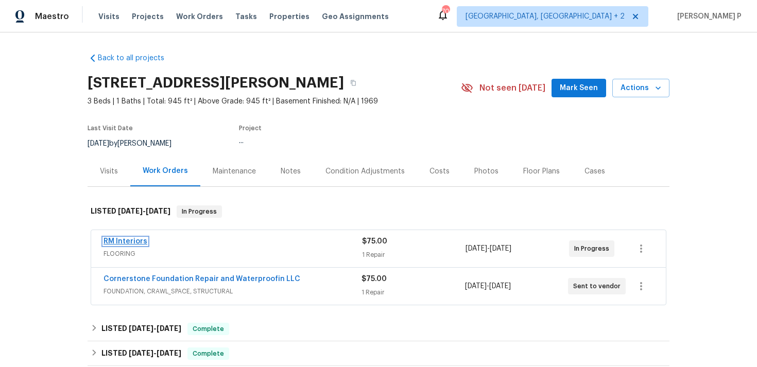
click at [122, 238] on link "RM Interiors" at bounding box center [125, 241] width 44 height 7
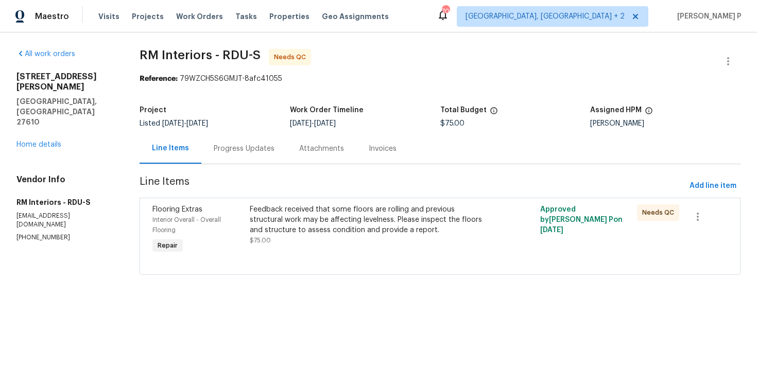
click at [262, 148] on div "Progress Updates" at bounding box center [244, 149] width 61 height 10
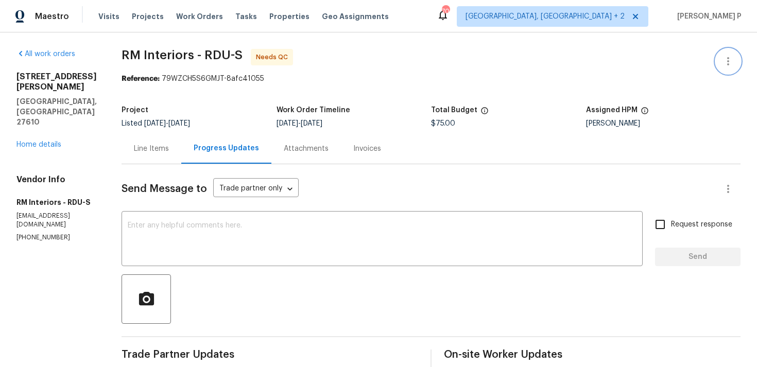
click at [728, 56] on icon "button" at bounding box center [728, 61] width 12 height 12
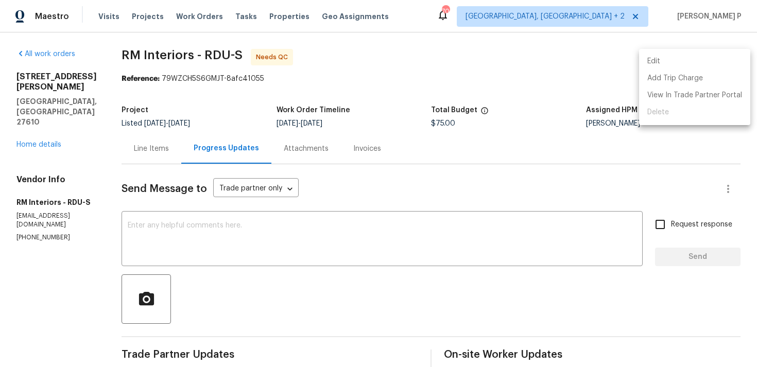
click at [675, 57] on li "Edit" at bounding box center [694, 61] width 111 height 17
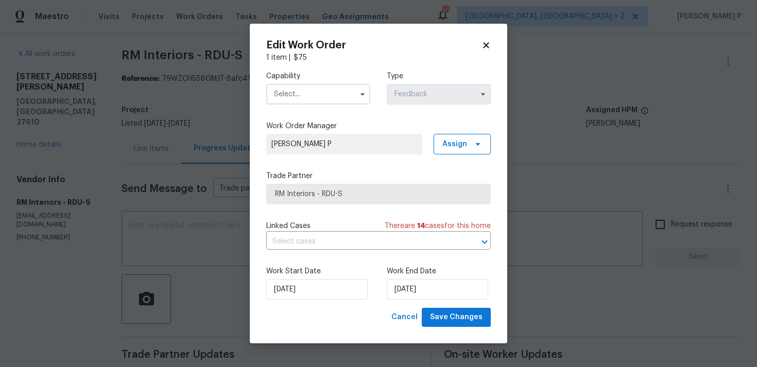
click at [341, 99] on input "text" at bounding box center [318, 94] width 104 height 21
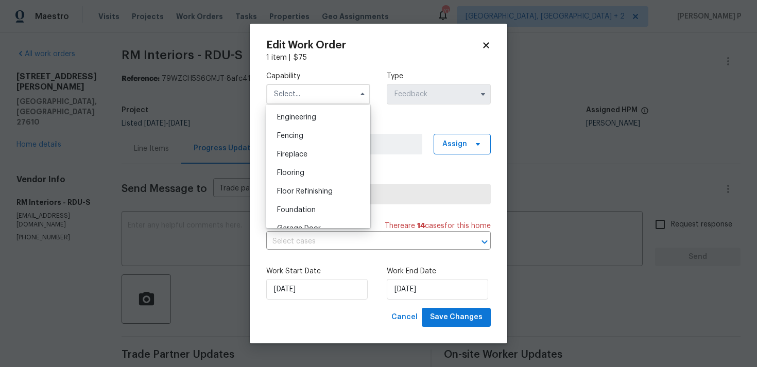
scroll to position [358, 0]
click at [296, 158] on span "Flooring" at bounding box center [290, 157] width 27 height 7
type input "Flooring"
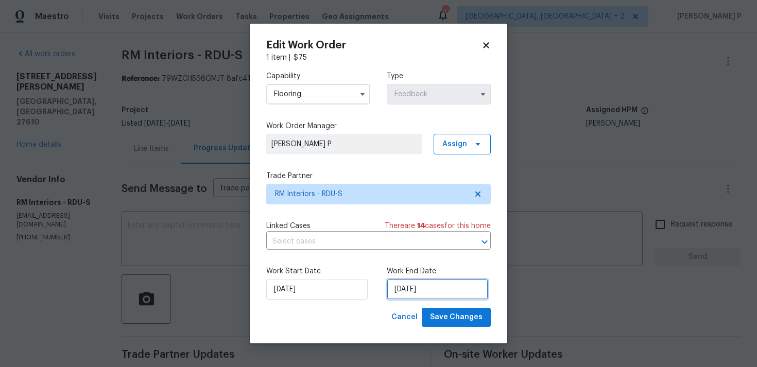
click at [413, 283] on input "15/08/2025" at bounding box center [437, 289] width 101 height 21
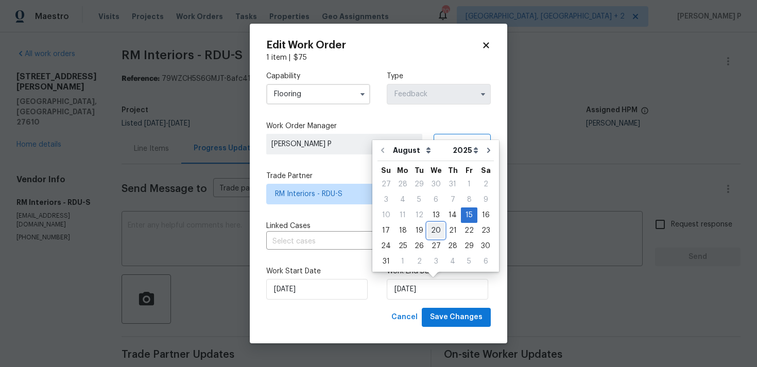
click at [436, 232] on div "20" at bounding box center [435, 230] width 17 height 14
type input "20/08/2025"
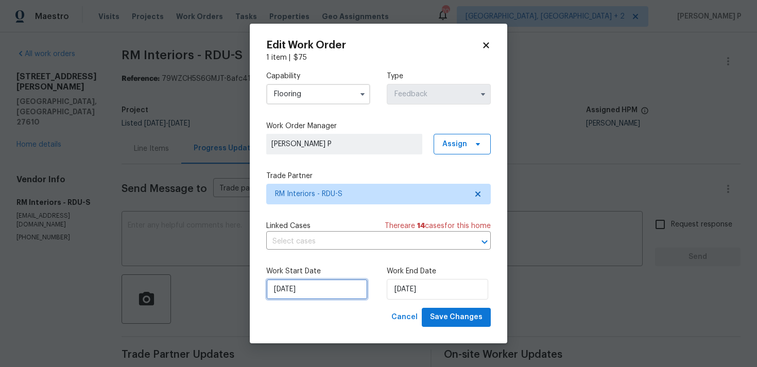
click at [291, 280] on input "13/08/2025" at bounding box center [316, 289] width 101 height 21
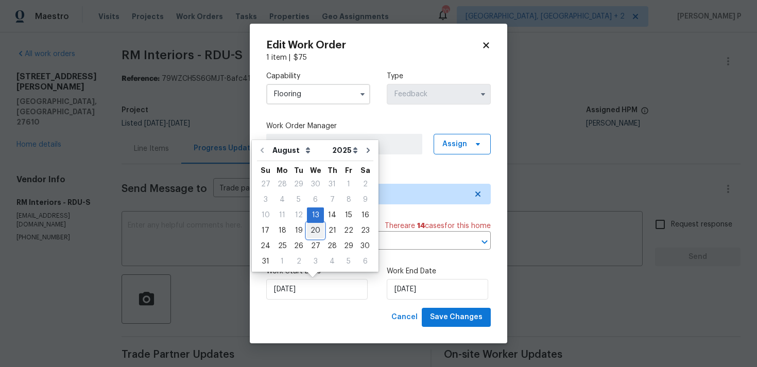
click at [312, 228] on div "20" at bounding box center [315, 230] width 17 height 14
type input "20/08/2025"
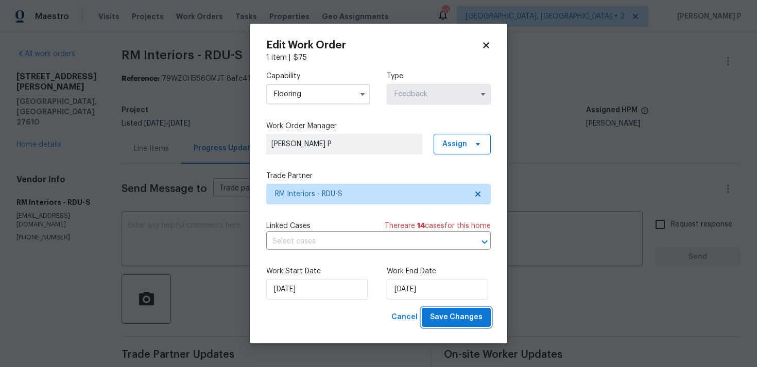
click at [443, 313] on span "Save Changes" at bounding box center [456, 317] width 53 height 13
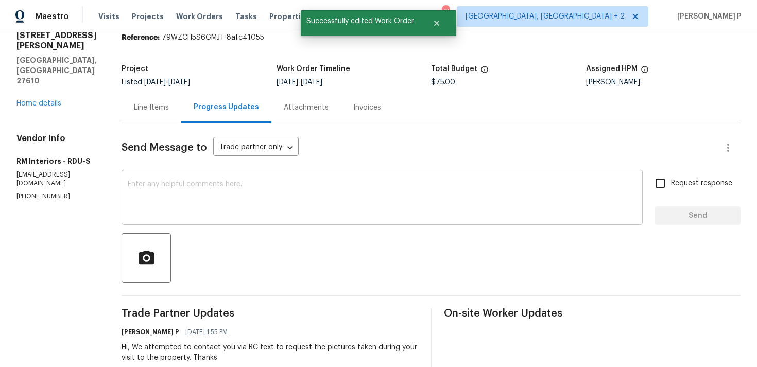
scroll to position [110, 0]
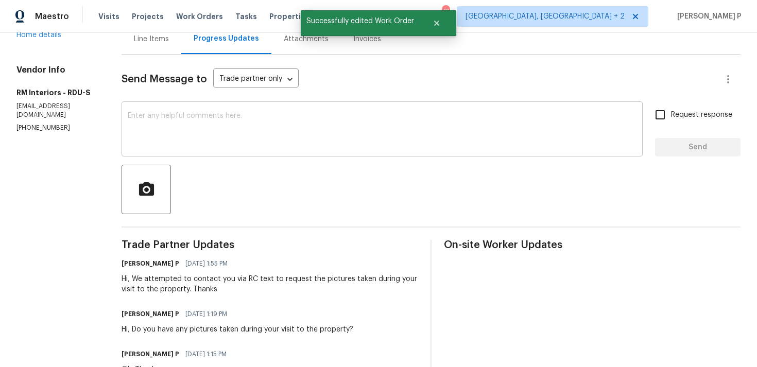
click at [221, 127] on textarea at bounding box center [382, 130] width 509 height 36
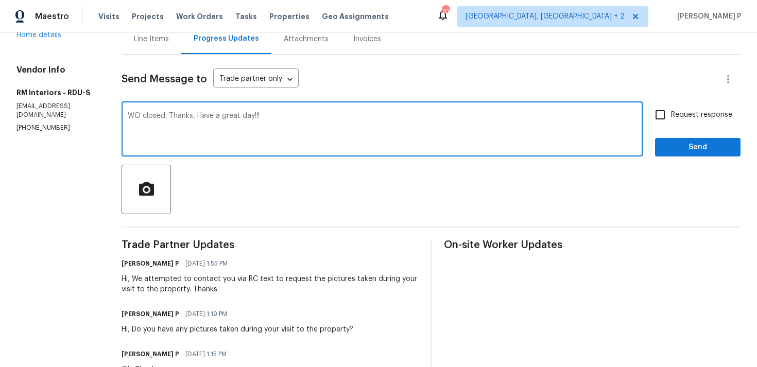
type textarea "WO closed. Thanks, Have a great day!!!"
click at [679, 153] on span "Send" at bounding box center [697, 147] width 69 height 13
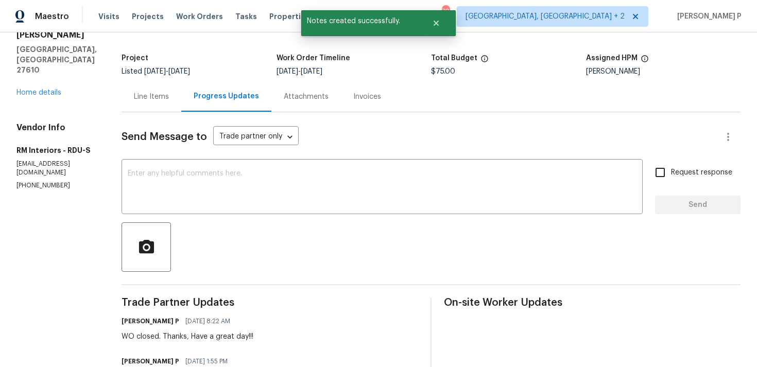
scroll to position [12, 0]
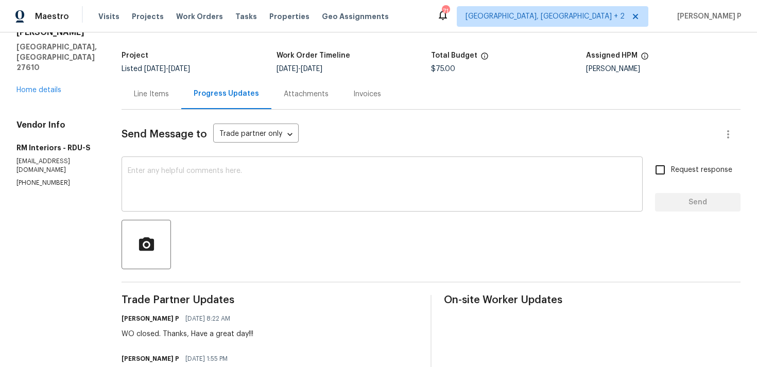
scroll to position [59, 0]
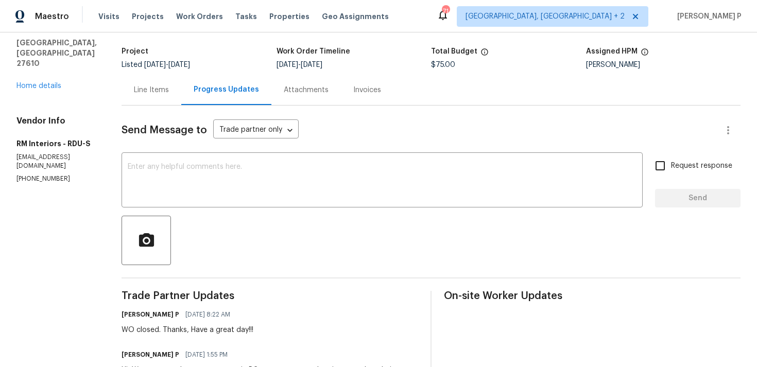
click at [145, 94] on div "Line Items" at bounding box center [151, 90] width 35 height 10
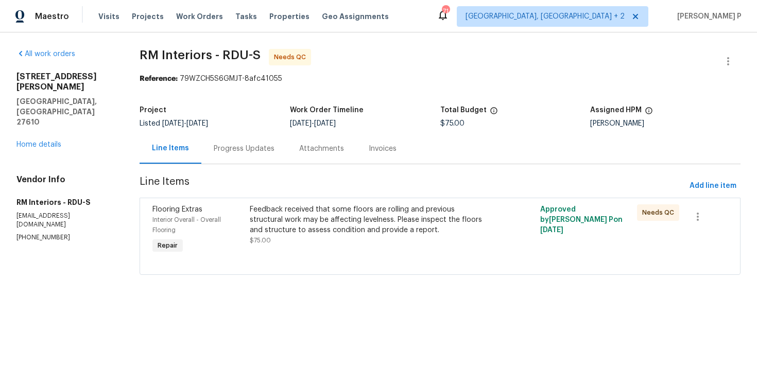
click at [315, 206] on div "Feedback received that some floors are rolling and previous structural work may…" at bounding box center [368, 219] width 236 height 31
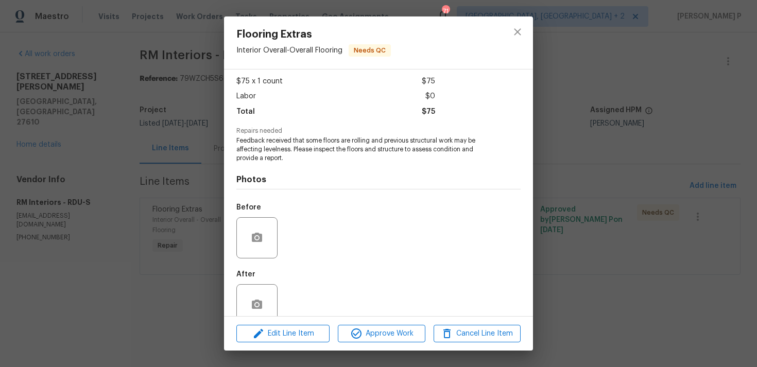
scroll to position [73, 0]
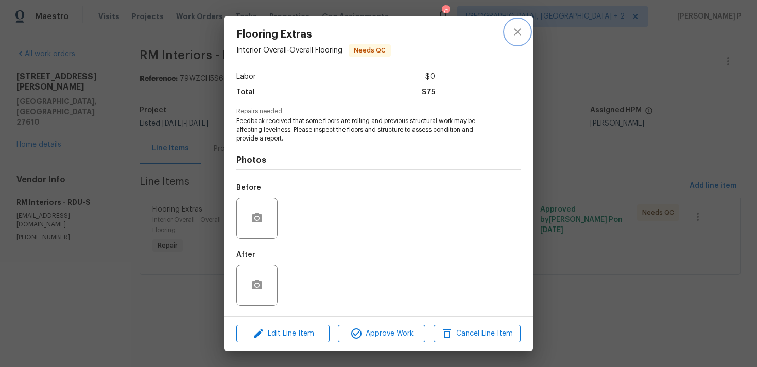
click at [518, 28] on icon "close" at bounding box center [517, 32] width 12 height 12
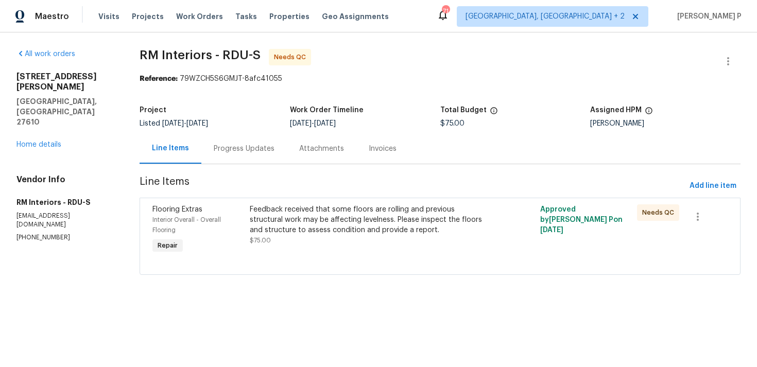
click at [300, 222] on div "Feedback received that some floors are rolling and previous structural work may…" at bounding box center [368, 219] width 236 height 31
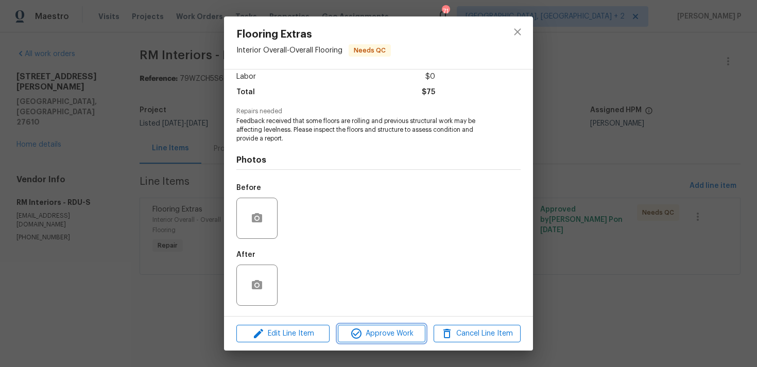
click at [369, 333] on span "Approve Work" at bounding box center [381, 333] width 81 height 13
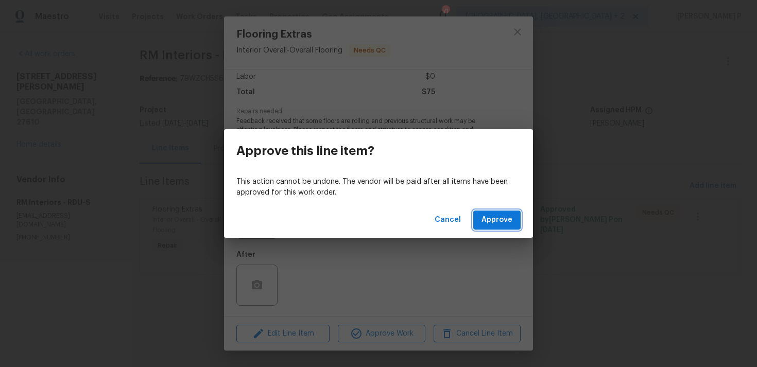
click at [490, 219] on span "Approve" at bounding box center [496, 220] width 31 height 13
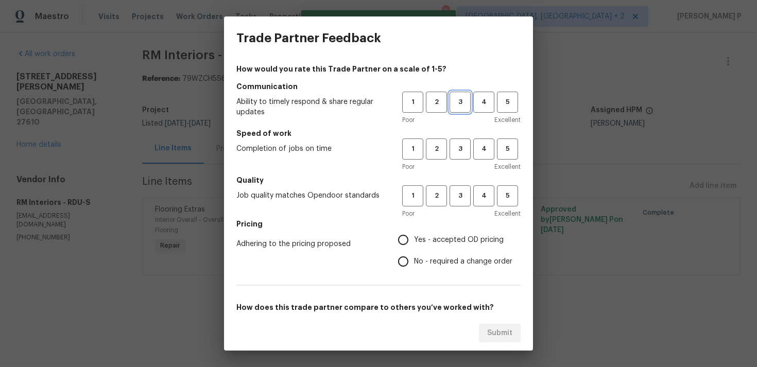
click at [463, 100] on span "3" at bounding box center [459, 102] width 19 height 12
click at [473, 156] on button "4" at bounding box center [483, 148] width 21 height 21
click at [461, 152] on span "3" at bounding box center [459, 149] width 19 height 12
click at [462, 189] on button "3" at bounding box center [459, 195] width 21 height 21
click at [432, 235] on span "Yes - accepted OD pricing" at bounding box center [459, 240] width 90 height 11
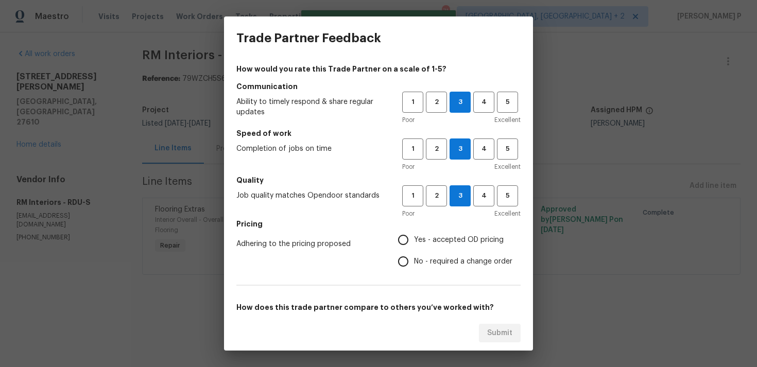
click at [414, 234] on input "Yes - accepted OD pricing" at bounding box center [403, 240] width 22 height 22
radio input "true"
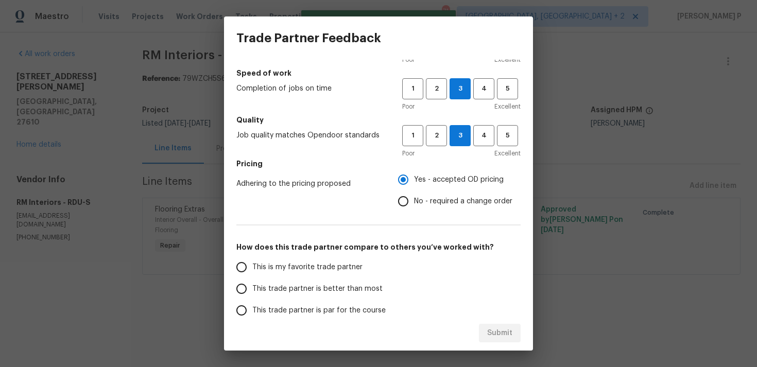
scroll to position [155, 0]
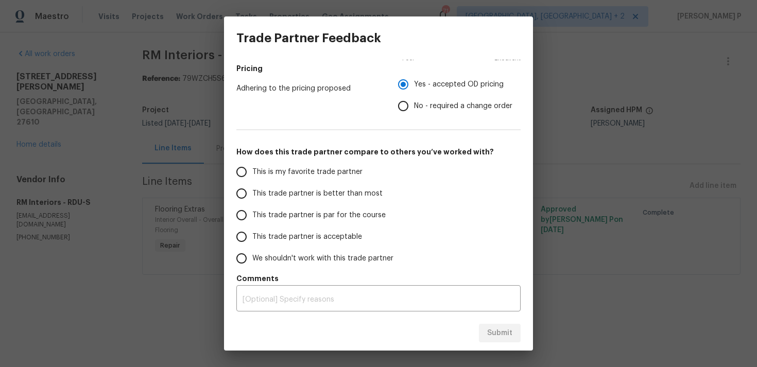
click at [314, 212] on span "This trade partner is par for the course" at bounding box center [318, 215] width 133 height 11
click at [252, 212] on input "This trade partner is par for the course" at bounding box center [242, 215] width 22 height 22
click at [503, 331] on span "Submit" at bounding box center [499, 333] width 25 height 13
radio input "true"
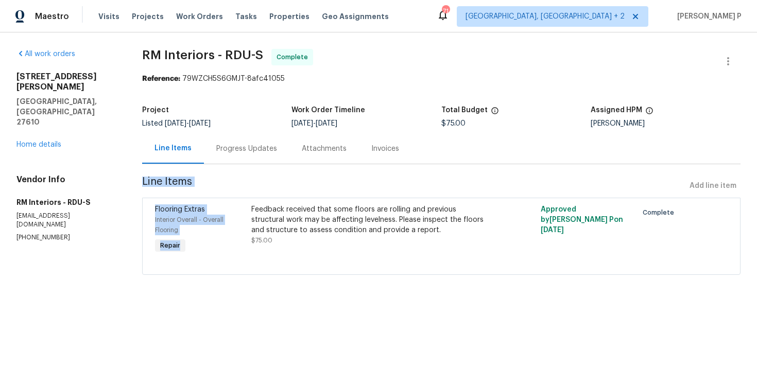
drag, startPoint x: 254, startPoint y: 210, endPoint x: 282, endPoint y: 164, distance: 53.8
click at [282, 164] on section "RM Interiors - RDU-S Complete Reference: 79WZCH5S6GMJT-8afc41055 Project Listed…" at bounding box center [441, 168] width 598 height 238
click at [282, 174] on section "RM Interiors - RDU-S Complete Reference: 79WZCH5S6GMJT-8afc41055 Project Listed…" at bounding box center [441, 168] width 598 height 238
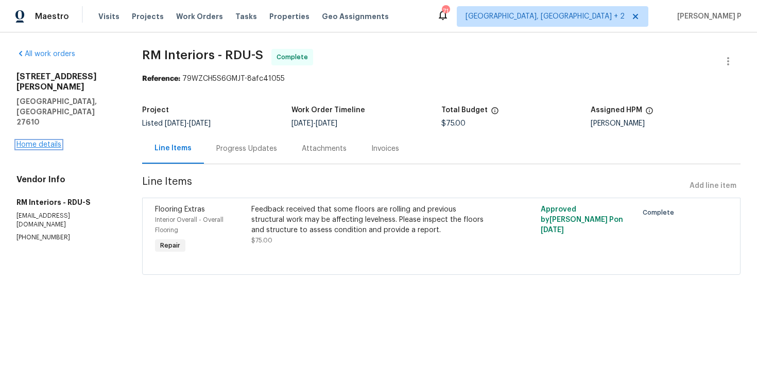
click at [42, 141] on link "Home details" at bounding box center [38, 144] width 45 height 7
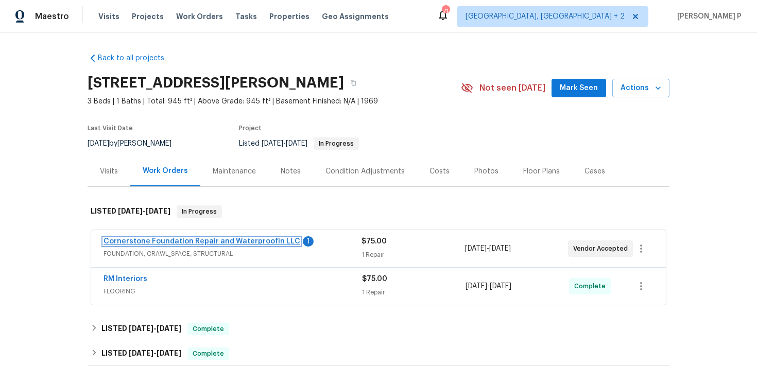
click at [144, 239] on link "Cornerstone Foundation Repair and Waterproofin LLC" at bounding box center [201, 241] width 197 height 7
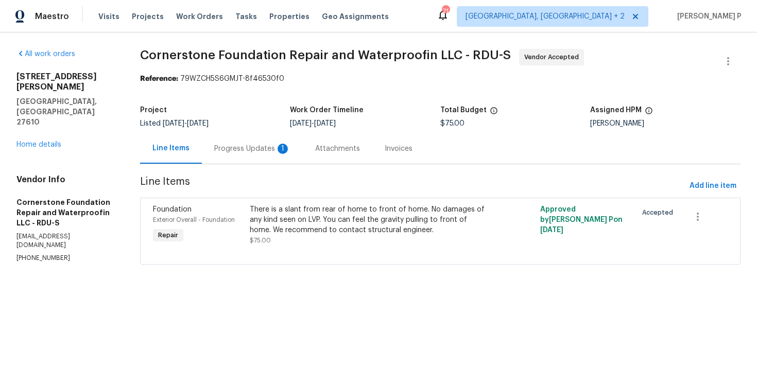
click at [265, 158] on div "Progress Updates 1" at bounding box center [252, 148] width 101 height 30
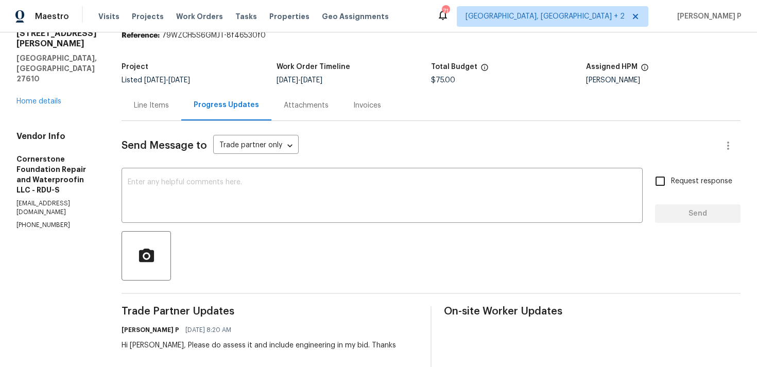
scroll to position [40, 0]
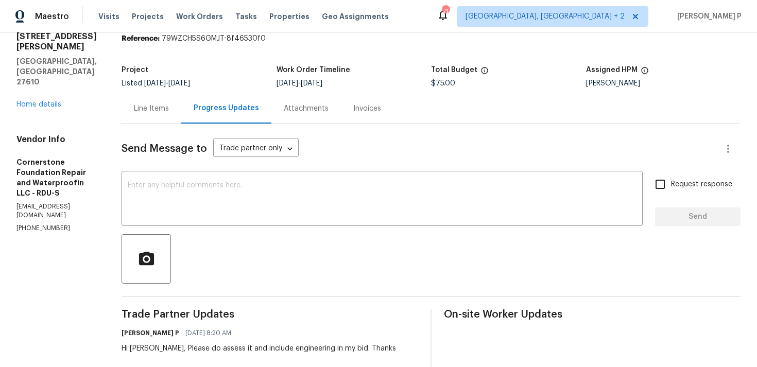
click at [141, 114] on div "Line Items" at bounding box center [152, 108] width 60 height 30
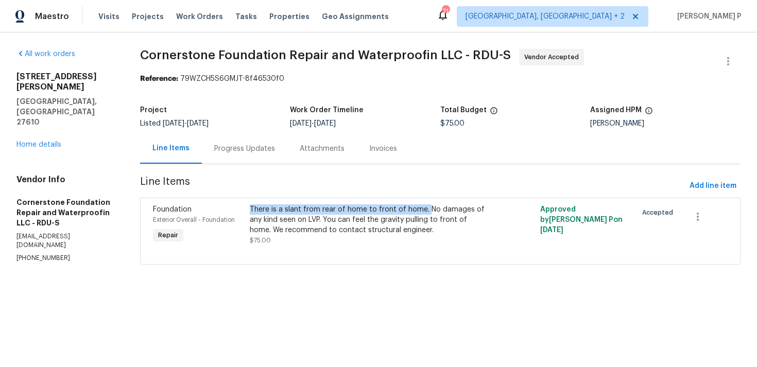
drag, startPoint x: 252, startPoint y: 210, endPoint x: 425, endPoint y: 211, distance: 173.0
click at [425, 211] on div "There is a slant from rear of home to front of home. No damages of any kind see…" at bounding box center [368, 219] width 236 height 31
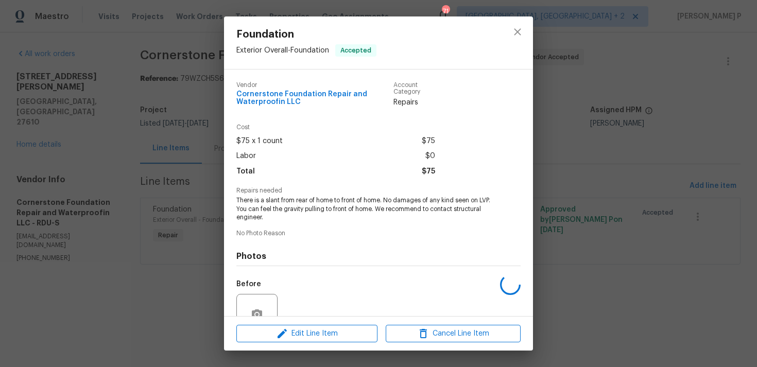
copy div "There is a slant from rear of home to front of home."
drag, startPoint x: 236, startPoint y: 200, endPoint x: 384, endPoint y: 197, distance: 147.8
click at [384, 197] on span "There is a slant from rear of home to front of home. No damages of any kind see…" at bounding box center [364, 209] width 256 height 26
copy span "There is a slant from rear of home to front of home."
click at [114, 231] on div "Foundation Exterior Overall - Foundation Accepted Vendor Cornerstone Foundation…" at bounding box center [378, 183] width 757 height 367
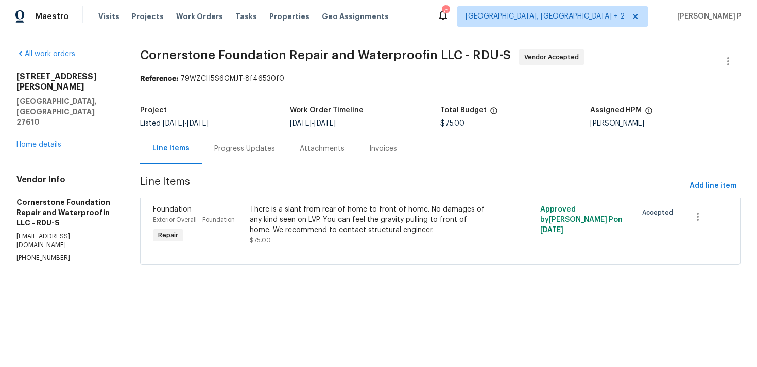
click at [169, 40] on div "All work orders 2412 Little John Rd Raleigh, NC 27610 Home details Vendor Info …" at bounding box center [378, 167] width 757 height 271
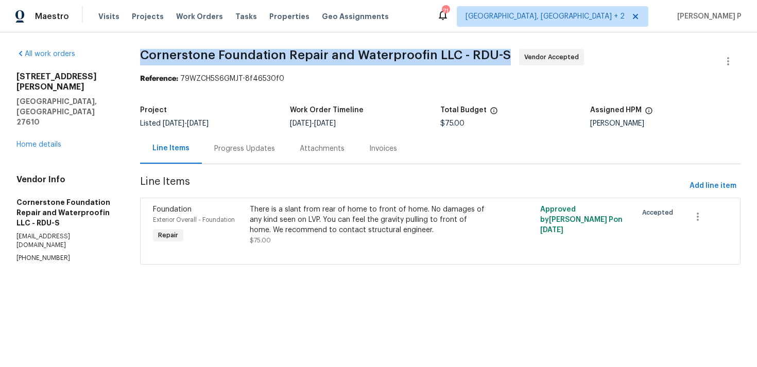
drag, startPoint x: 143, startPoint y: 51, endPoint x: 509, endPoint y: 55, distance: 366.1
click at [509, 55] on span "Cornerstone Foundation Repair and Waterproofin LLC - RDU-S Vendor Accepted" at bounding box center [428, 61] width 576 height 25
copy span "Cornerstone Foundation Repair and Waterproofin LLC - RDU-S"
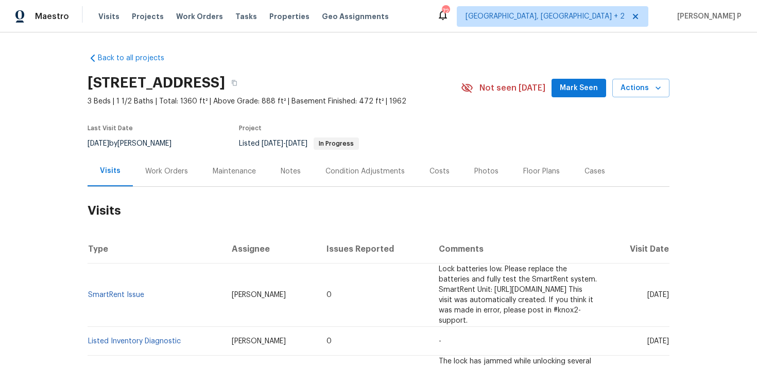
click at [176, 168] on div "Work Orders" at bounding box center [166, 171] width 43 height 10
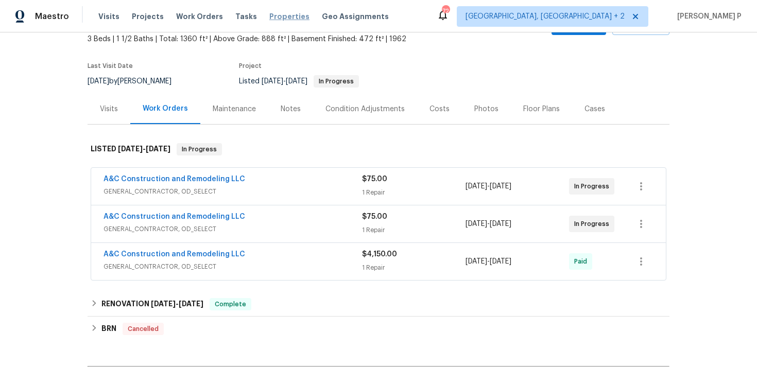
scroll to position [80, 0]
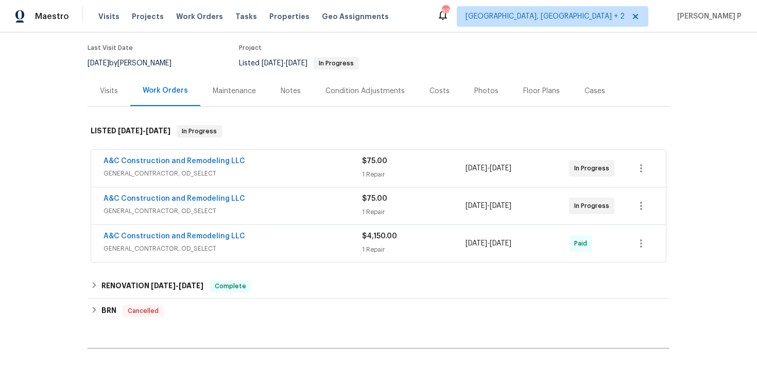
click at [272, 176] on span "GENERAL_CONTRACTOR, OD_SELECT" at bounding box center [232, 173] width 258 height 10
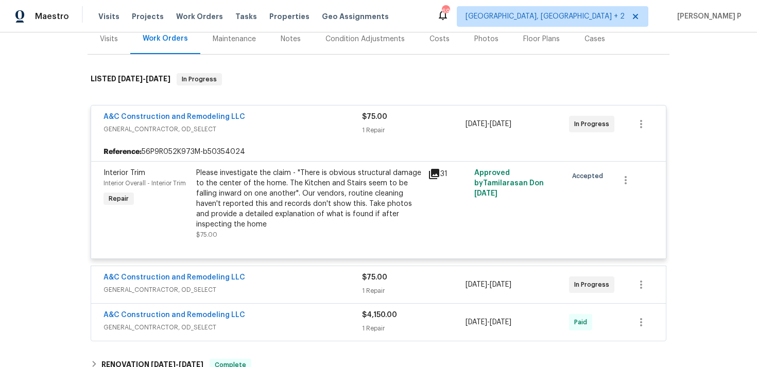
scroll to position [142, 0]
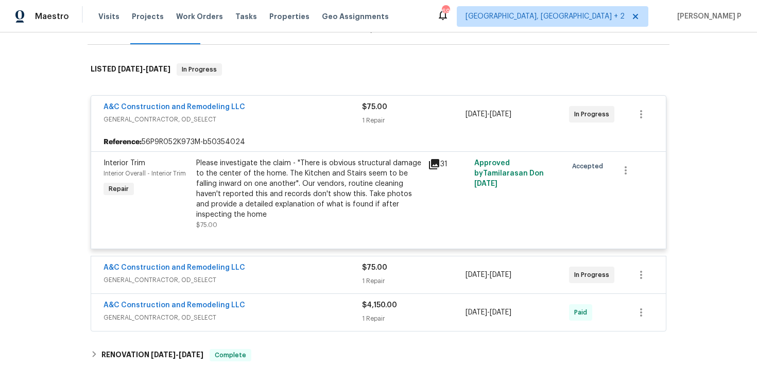
click at [300, 265] on div "A&C Construction and Remodeling LLC" at bounding box center [232, 269] width 258 height 12
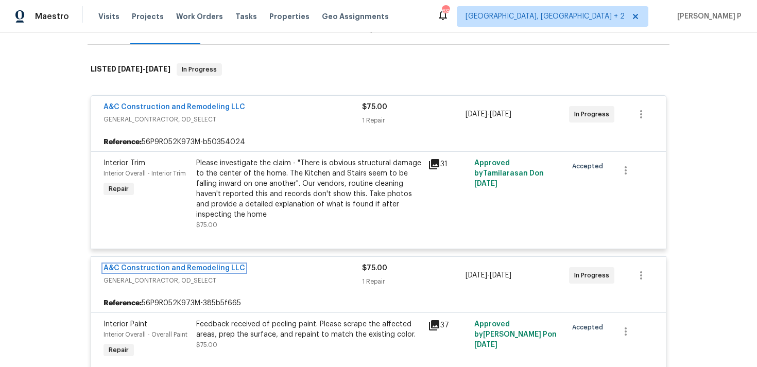
click at [178, 269] on link "A&C Construction and Remodeling LLC" at bounding box center [174, 268] width 142 height 7
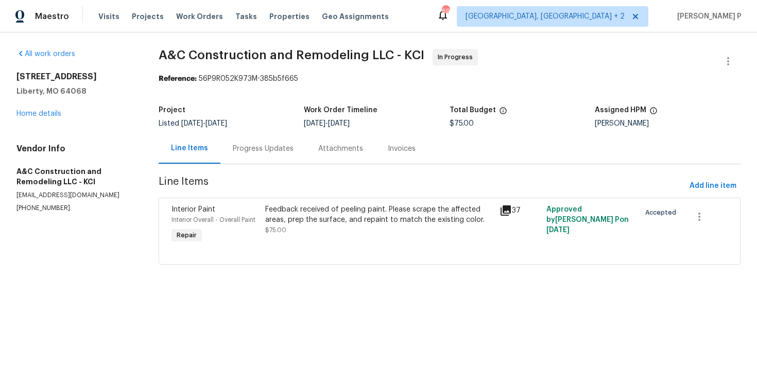
click at [265, 151] on div "Progress Updates" at bounding box center [263, 149] width 61 height 10
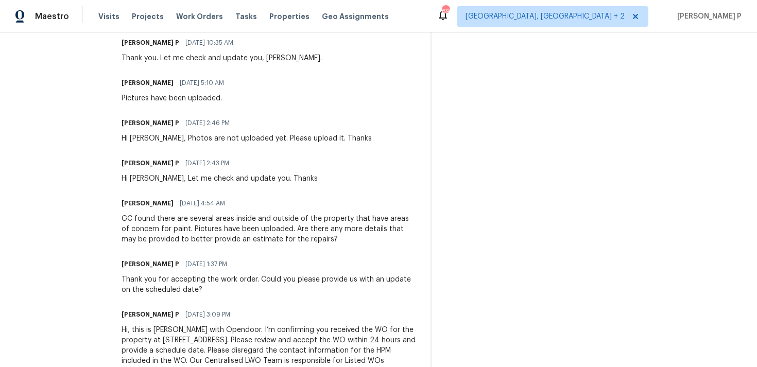
scroll to position [333, 0]
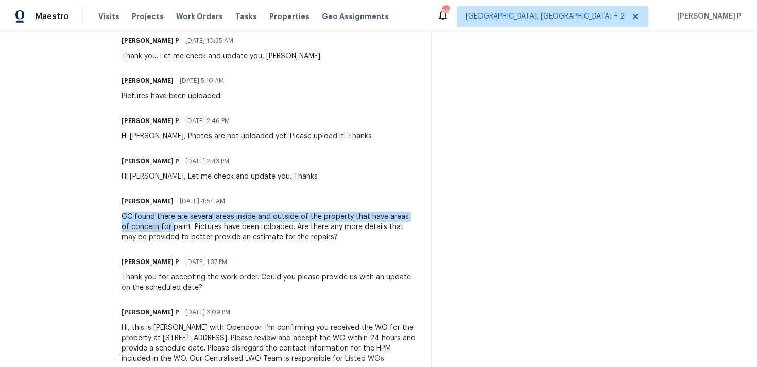
drag, startPoint x: 140, startPoint y: 215, endPoint x: 193, endPoint y: 225, distance: 54.5
click at [193, 225] on div "GC found there are several areas inside and outside of the property that have a…" at bounding box center [270, 227] width 297 height 31
click at [210, 217] on div "GC found there are several areas inside and outside of the property that have a…" at bounding box center [270, 227] width 297 height 31
drag, startPoint x: 193, startPoint y: 216, endPoint x: 343, endPoint y: 220, distance: 150.4
click at [343, 220] on div "GC found there are several areas inside and outside of the property that have a…" at bounding box center [270, 227] width 297 height 31
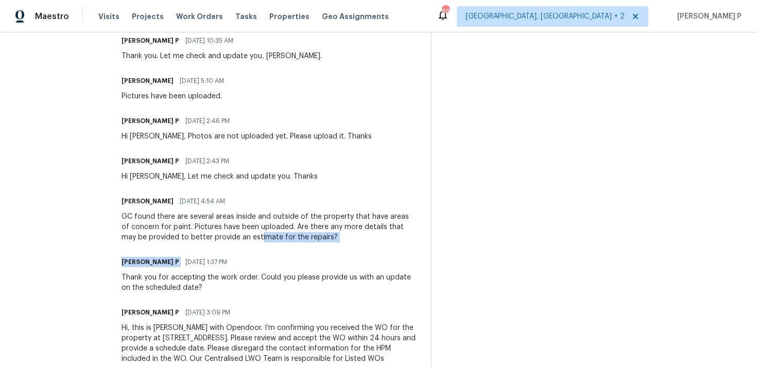
drag, startPoint x: 277, startPoint y: 238, endPoint x: 315, endPoint y: 256, distance: 41.5
click at [314, 256] on div "Trade Partner Updates Ramyasri P 08/19/2025 10:35 AM Thank you. Let me check an…" at bounding box center [270, 196] width 297 height 359
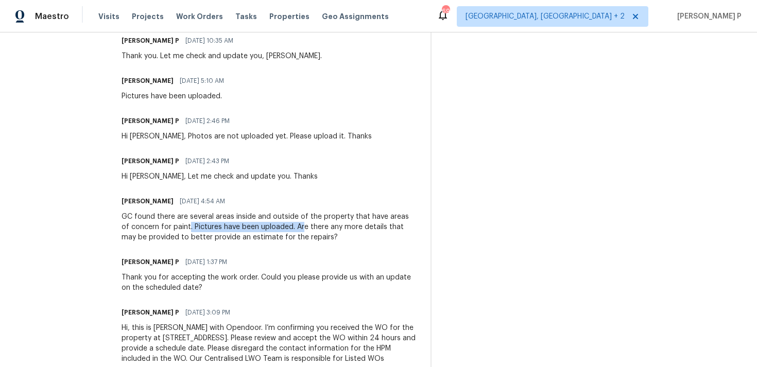
drag, startPoint x: 206, startPoint y: 224, endPoint x: 320, endPoint y: 224, distance: 113.8
click at [320, 224] on div "GC found there are several areas inside and outside of the property that have a…" at bounding box center [270, 227] width 297 height 31
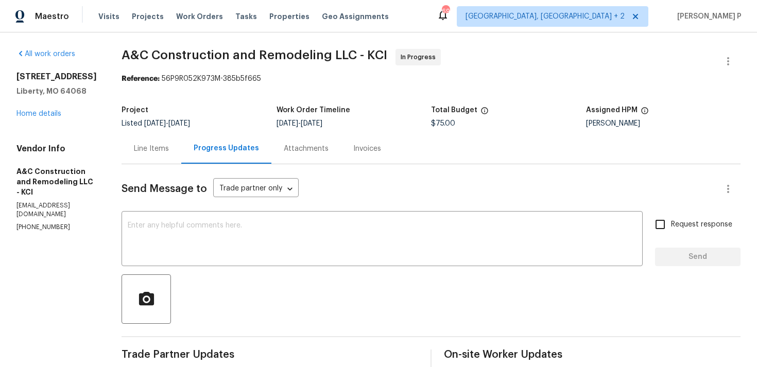
click at [175, 159] on div "Line Items" at bounding box center [152, 148] width 60 height 30
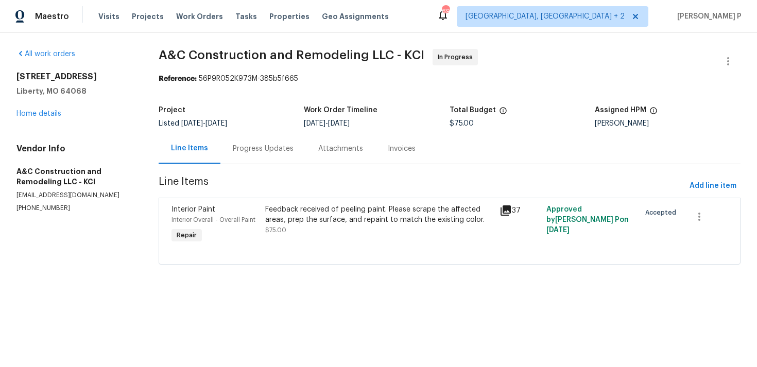
click at [285, 157] on div "Progress Updates" at bounding box center [262, 148] width 85 height 30
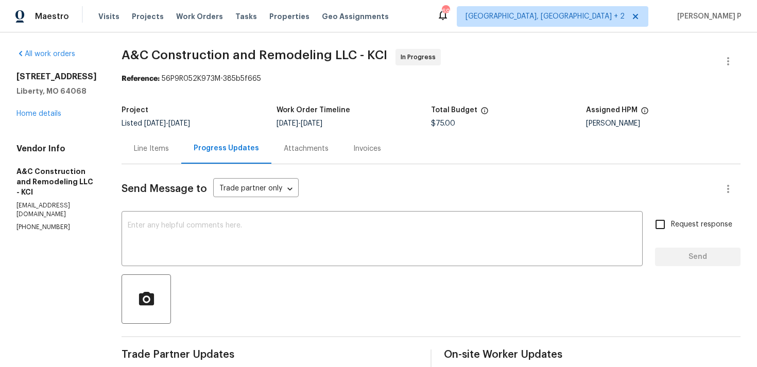
click at [161, 155] on div "Line Items" at bounding box center [152, 148] width 60 height 30
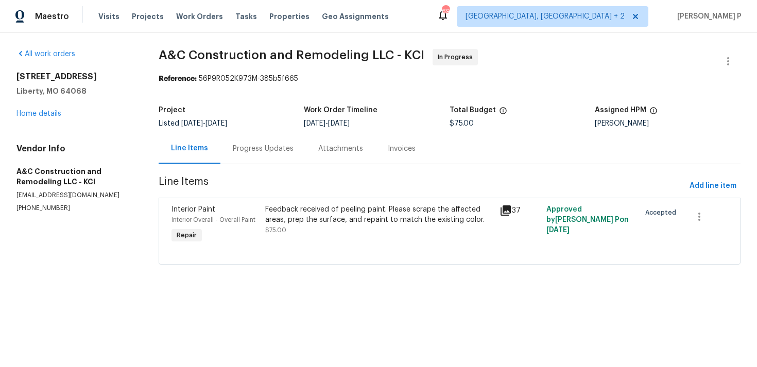
click at [271, 148] on div "Progress Updates" at bounding box center [263, 149] width 61 height 10
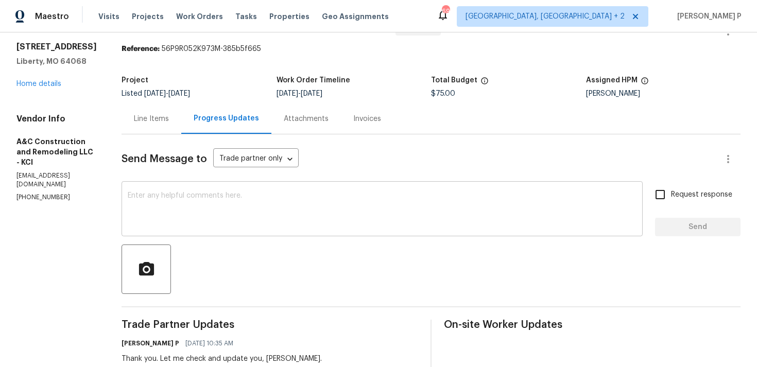
scroll to position [37, 0]
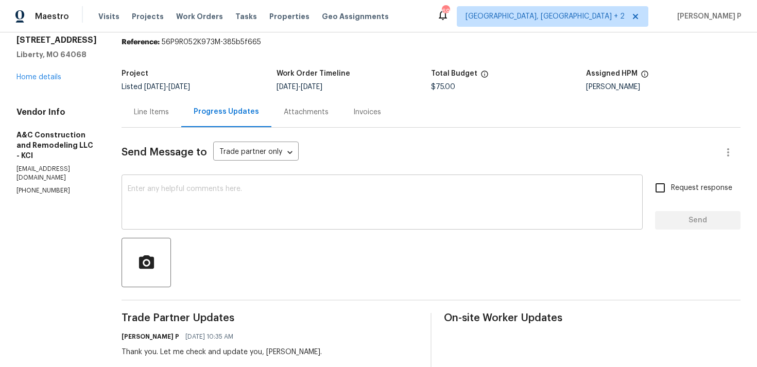
click at [216, 183] on div "x ​" at bounding box center [382, 203] width 521 height 53
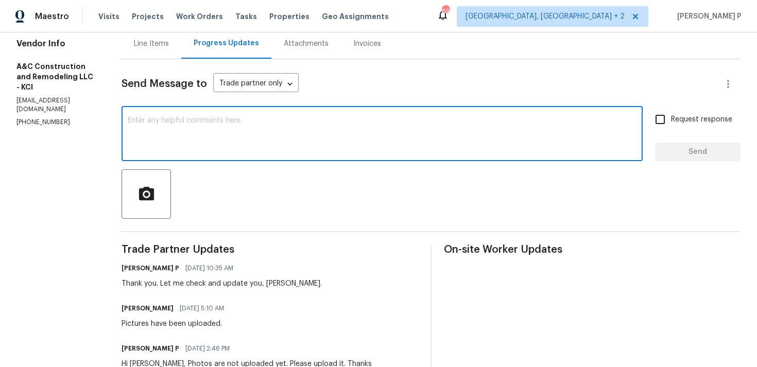
scroll to position [44, 0]
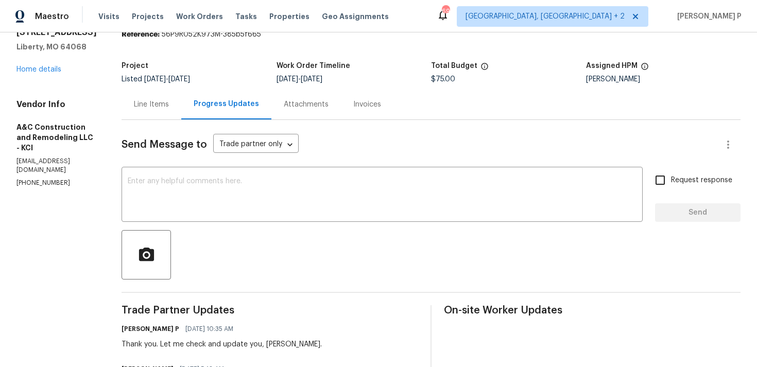
click at [162, 92] on div "Line Items" at bounding box center [152, 104] width 60 height 30
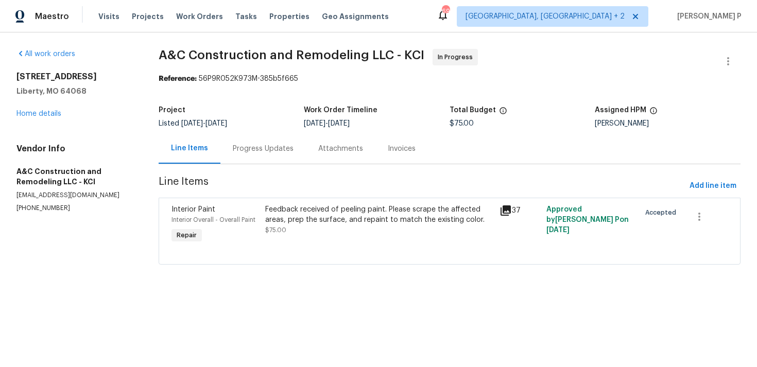
click at [361, 211] on div "Feedback received of peeling paint. Please scrape the affected areas, prep the …" at bounding box center [379, 214] width 228 height 21
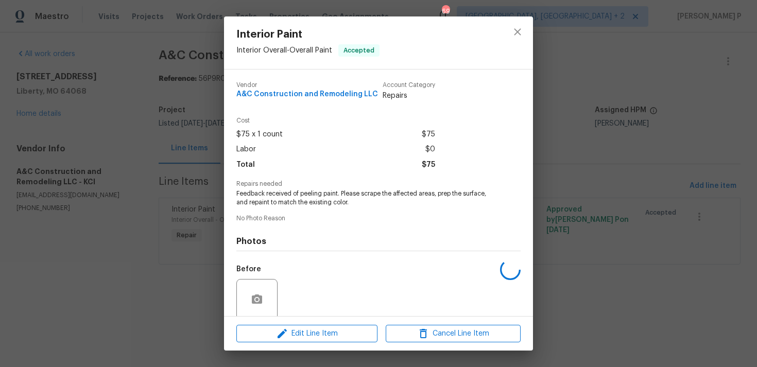
scroll to position [81, 0]
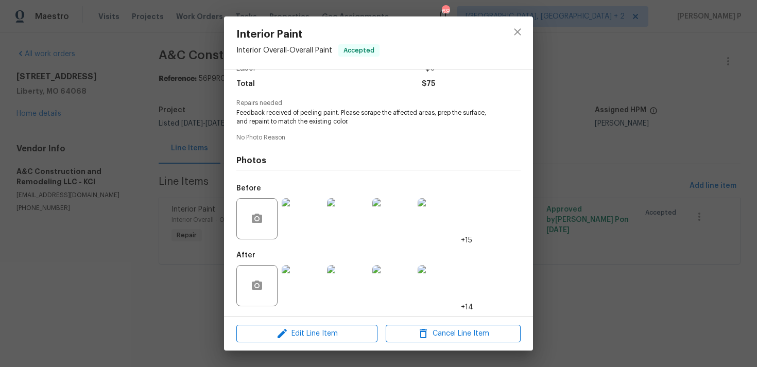
click at [323, 215] on div at bounding box center [302, 219] width 45 height 54
click at [313, 218] on img at bounding box center [302, 218] width 41 height 41
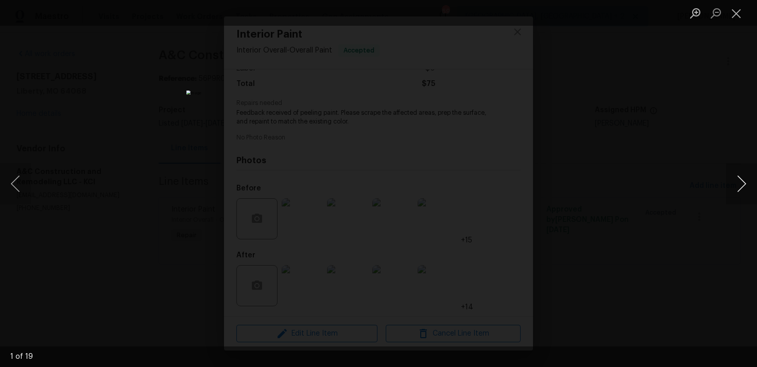
click at [740, 180] on button "Next image" at bounding box center [741, 183] width 31 height 41
click at [734, 14] on button "Close lightbox" at bounding box center [736, 13] width 21 height 18
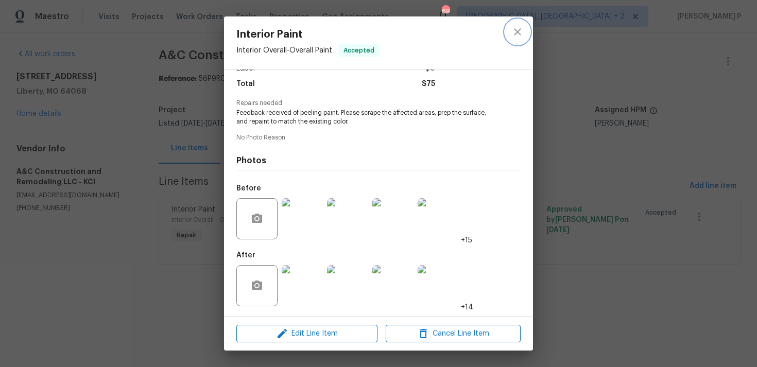
click at [513, 28] on icon "close" at bounding box center [517, 32] width 12 height 12
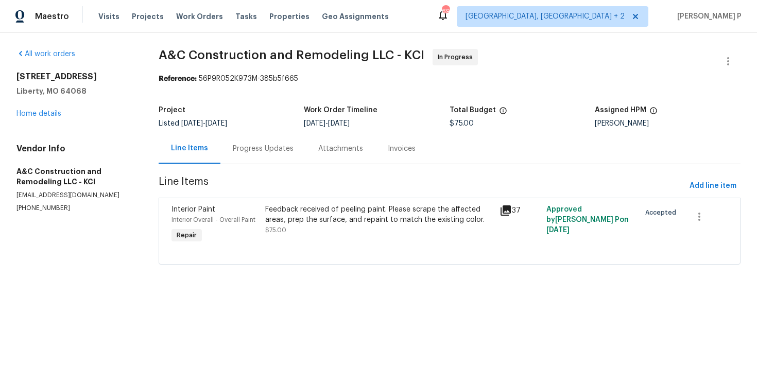
click at [253, 148] on div "Progress Updates" at bounding box center [263, 149] width 61 height 10
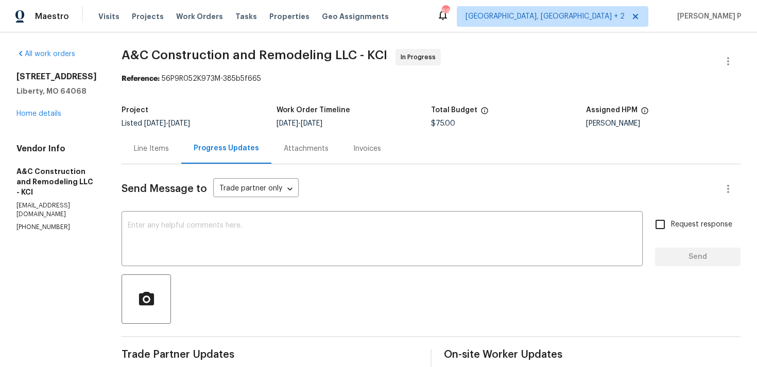
click at [315, 277] on div at bounding box center [431, 298] width 619 height 49
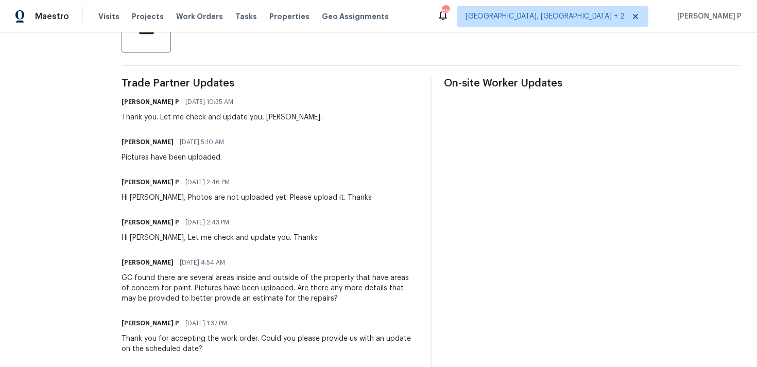
scroll to position [273, 0]
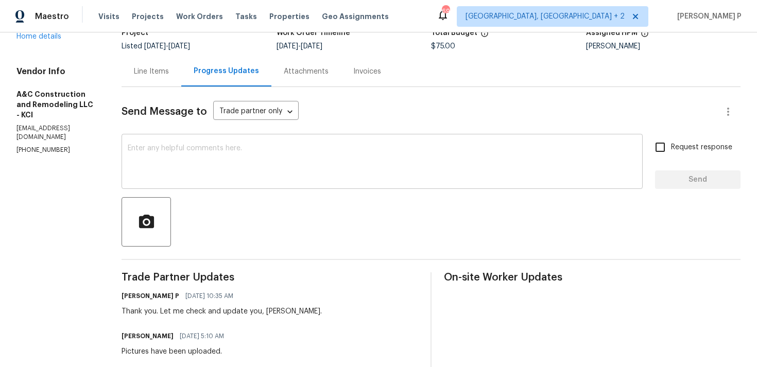
click at [275, 181] on div "x ​" at bounding box center [382, 162] width 521 height 53
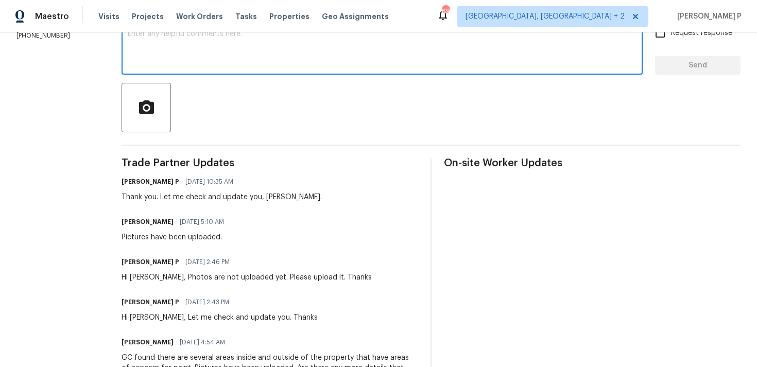
scroll to position [196, 0]
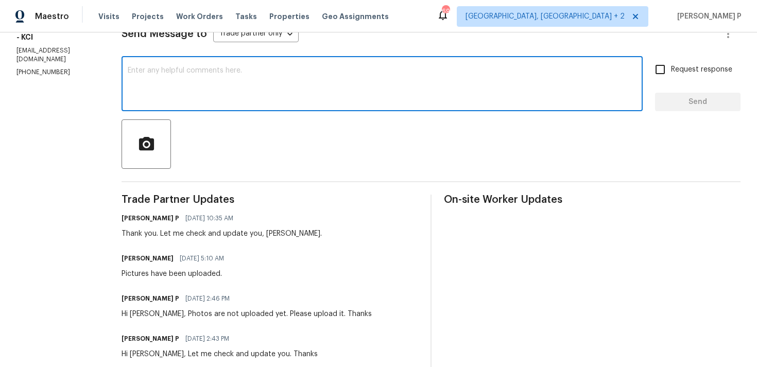
click at [269, 89] on textarea at bounding box center [382, 85] width 509 height 36
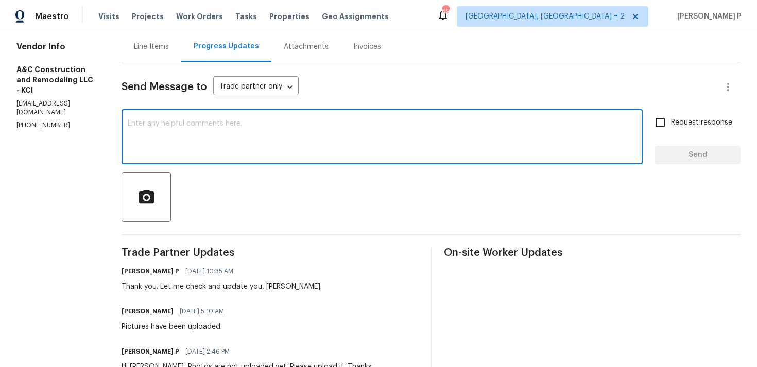
scroll to position [65, 0]
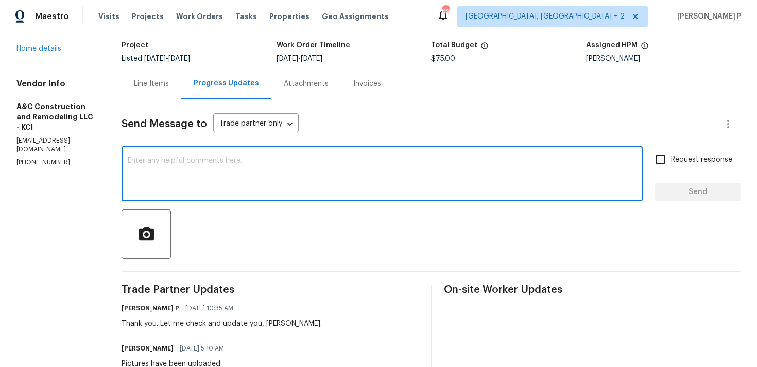
click at [392, 178] on textarea at bounding box center [382, 175] width 509 height 36
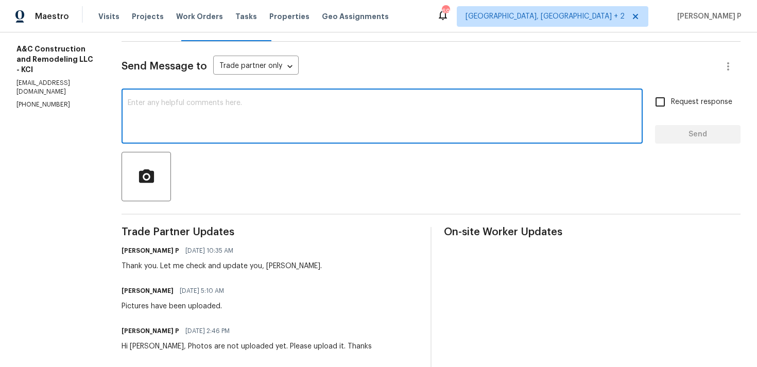
scroll to position [125, 0]
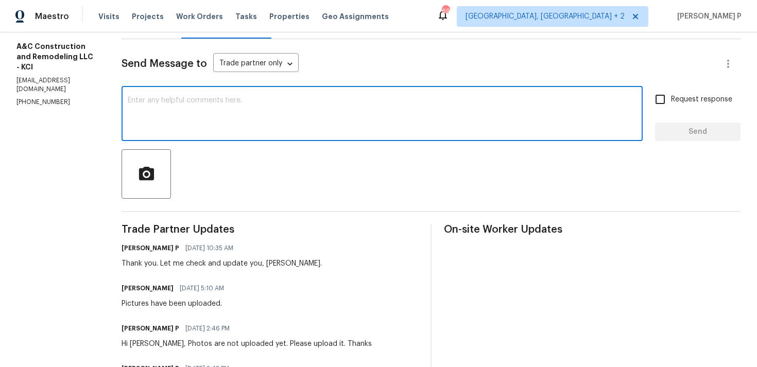
click at [346, 110] on textarea at bounding box center [382, 115] width 509 height 36
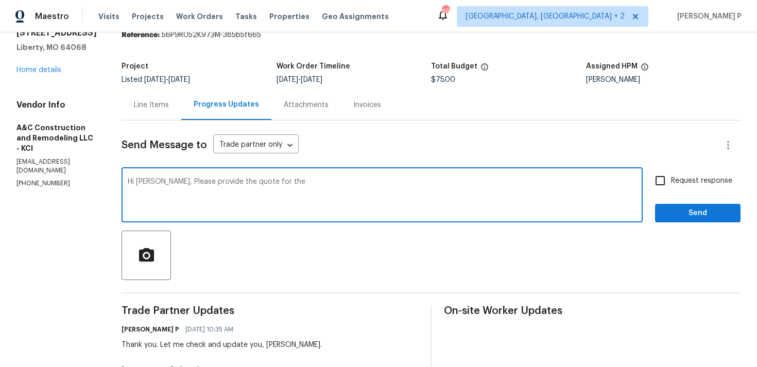
scroll to position [42, 0]
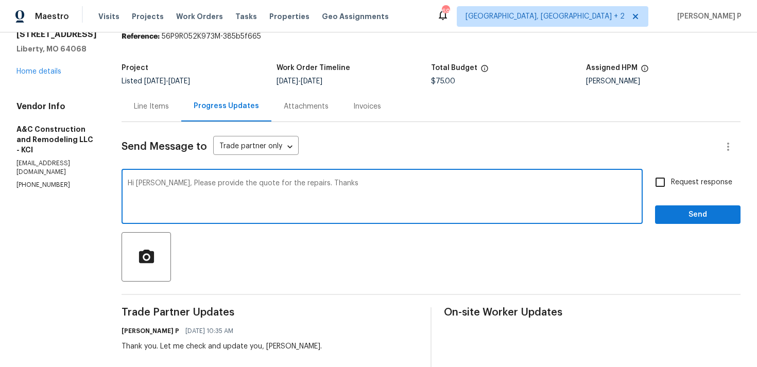
type textarea "Hi Charles, Please provide the quote for the repairs. Thanks"
click at [681, 184] on span "Request response" at bounding box center [701, 182] width 61 height 11
click at [671, 184] on input "Request response" at bounding box center [660, 182] width 22 height 22
checkbox input "true"
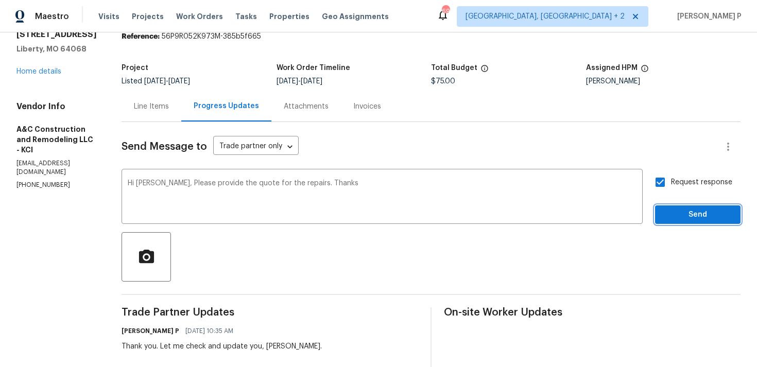
click at [681, 216] on span "Send" at bounding box center [697, 215] width 69 height 13
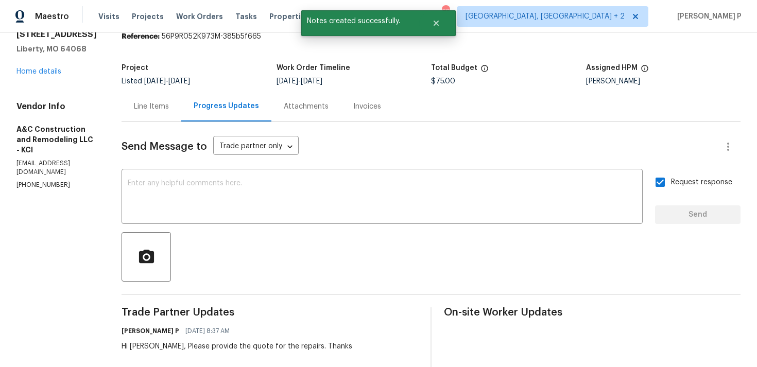
click at [285, 267] on div at bounding box center [431, 256] width 619 height 49
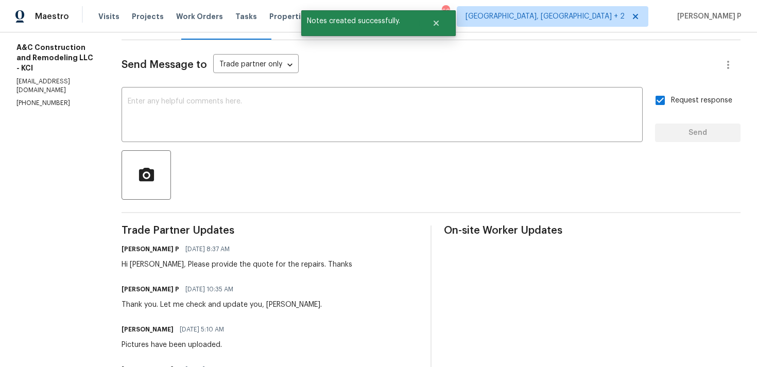
scroll to position [165, 0]
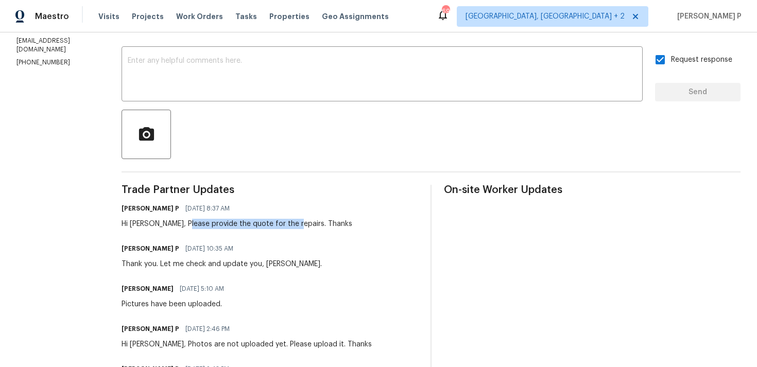
drag, startPoint x: 203, startPoint y: 224, endPoint x: 311, endPoint y: 223, distance: 108.1
click at [311, 223] on div "Hi Charles, Please provide the quote for the repairs. Thanks" at bounding box center [237, 224] width 231 height 10
copy div "provide the quote for the repairs"
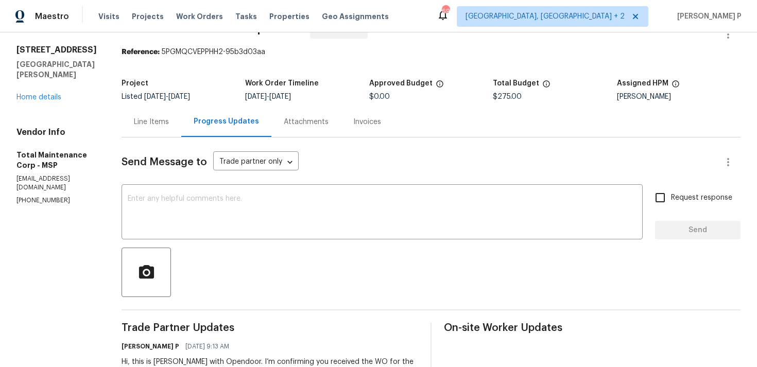
scroll to position [32, 0]
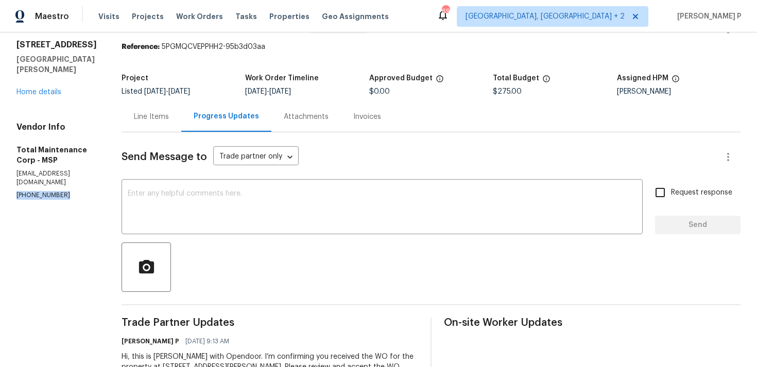
drag, startPoint x: 61, startPoint y: 183, endPoint x: 0, endPoint y: 183, distance: 60.8
click at [0, 183] on div "All work orders 1132 Lincoln Ct St. Paul Park, MN 55071 Home details Vendor Inf…" at bounding box center [378, 216] width 757 height 431
copy p "(612) 207-2917"
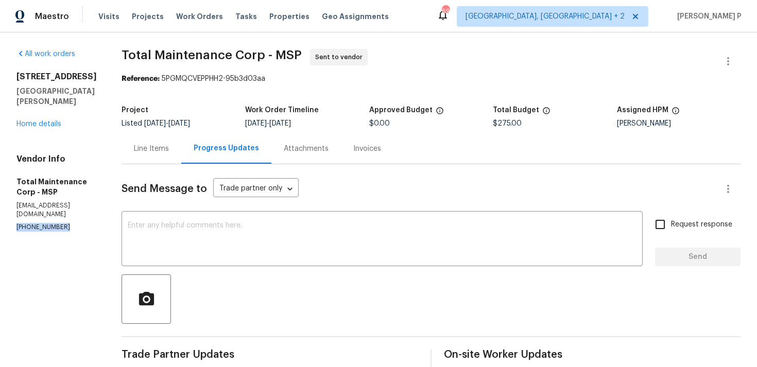
scroll to position [6, 0]
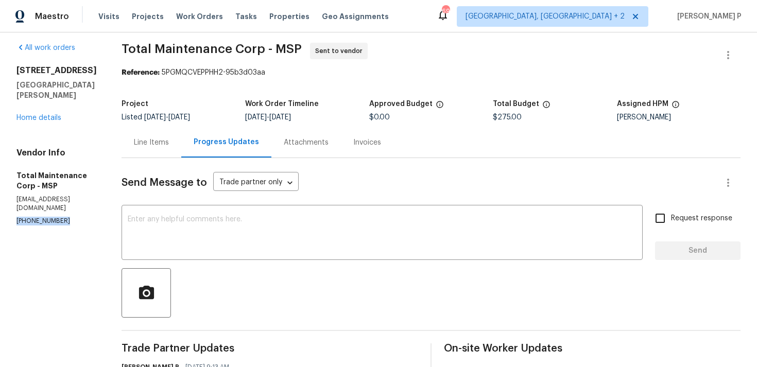
click at [152, 140] on div "Line Items" at bounding box center [151, 142] width 35 height 10
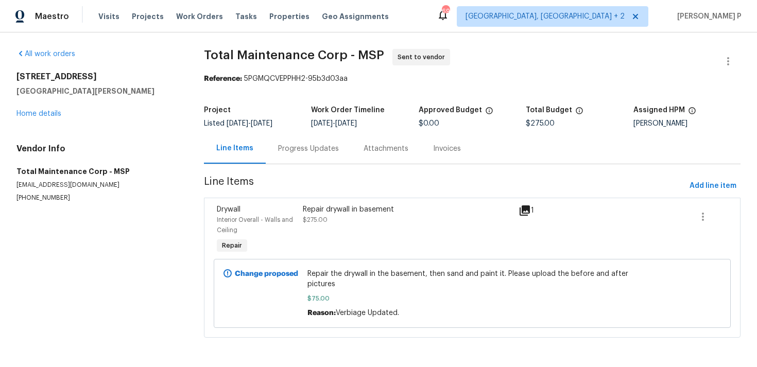
click at [120, 281] on section "All work orders 1132 Lincoln Ct St. Paul Park, MN 55071 Home details Vendor Inf…" at bounding box center [97, 199] width 163 height 301
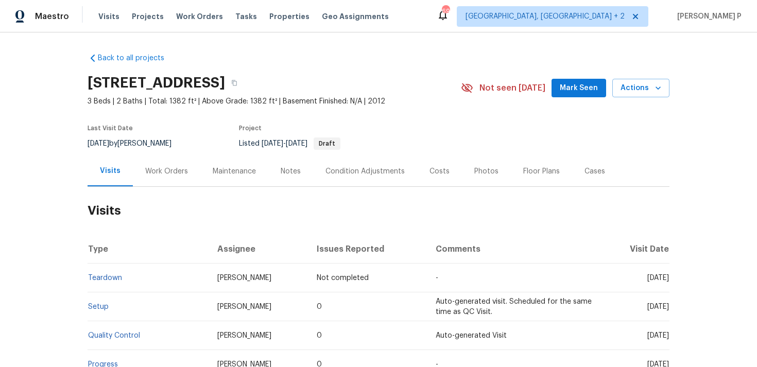
click at [163, 176] on div "Work Orders" at bounding box center [166, 171] width 43 height 10
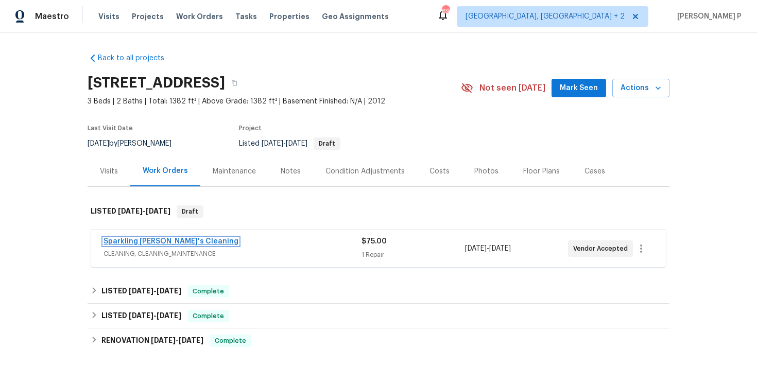
click at [155, 242] on link "Sparkling [PERSON_NAME]'s Cleaning" at bounding box center [170, 241] width 135 height 7
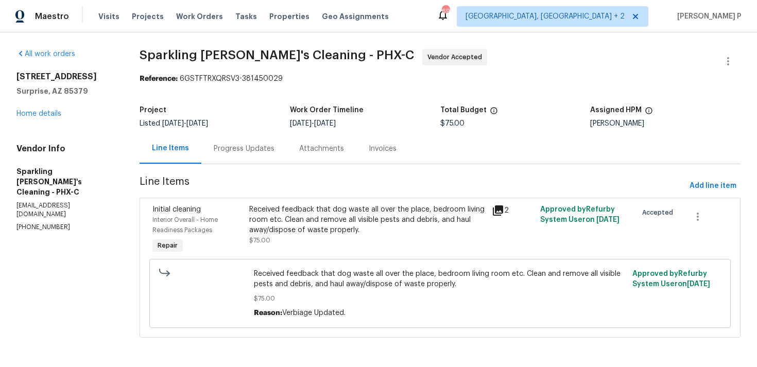
click at [269, 154] on div "Progress Updates" at bounding box center [243, 148] width 85 height 30
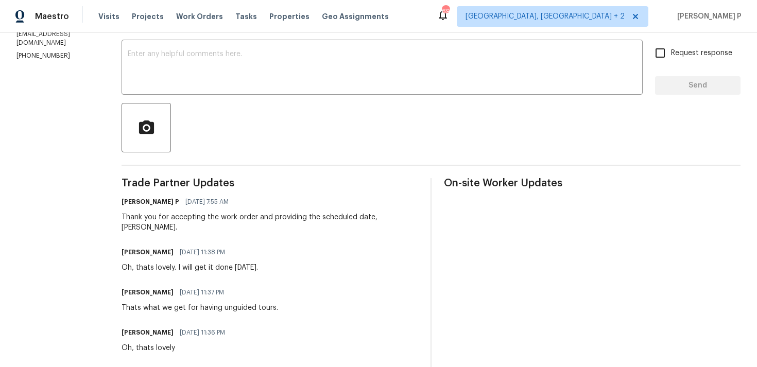
scroll to position [161, 0]
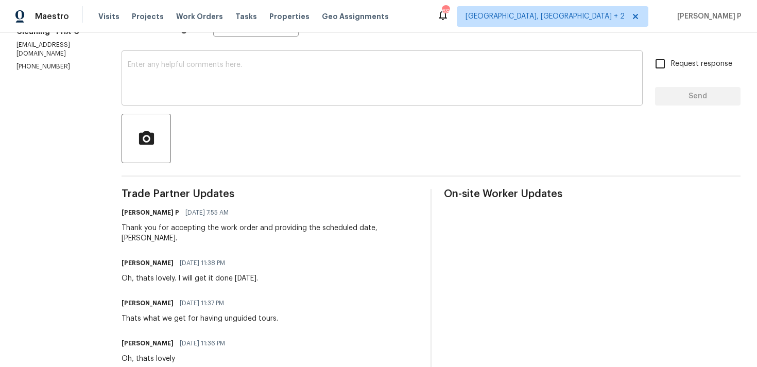
click at [229, 98] on div "x ​" at bounding box center [382, 79] width 521 height 53
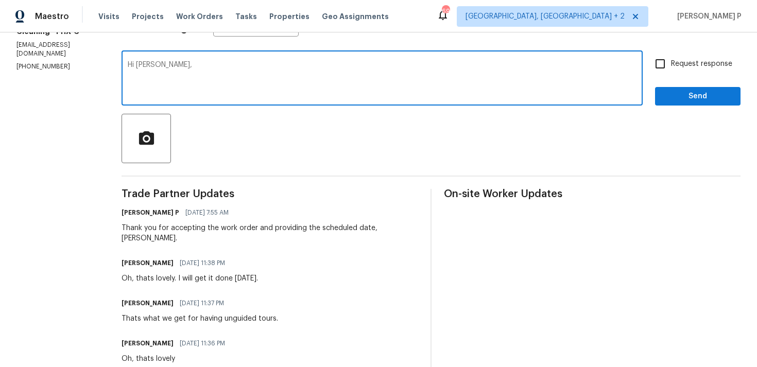
paste textarea "Could you please provide us with an update on the status of the work order?"
type textarea "Hi [PERSON_NAME], Could you please provide us with an update on the status of t…"
click at [662, 73] on input "Request response" at bounding box center [660, 64] width 22 height 22
checkbox input "true"
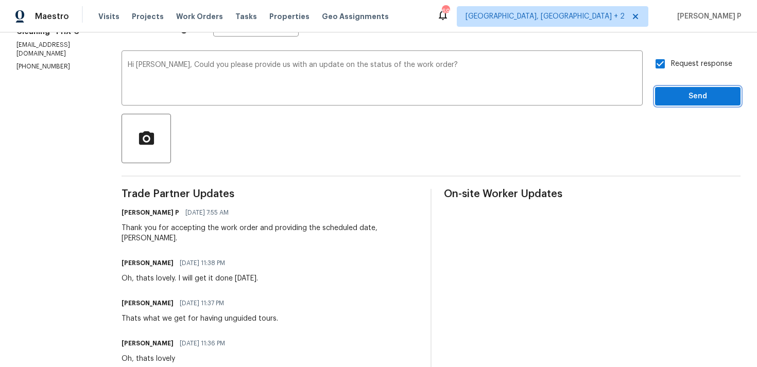
click at [671, 97] on span "Send" at bounding box center [697, 96] width 69 height 13
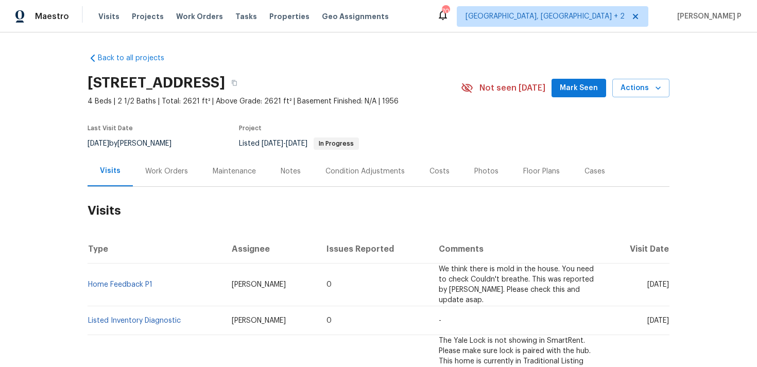
click at [167, 177] on div "Work Orders" at bounding box center [166, 171] width 67 height 30
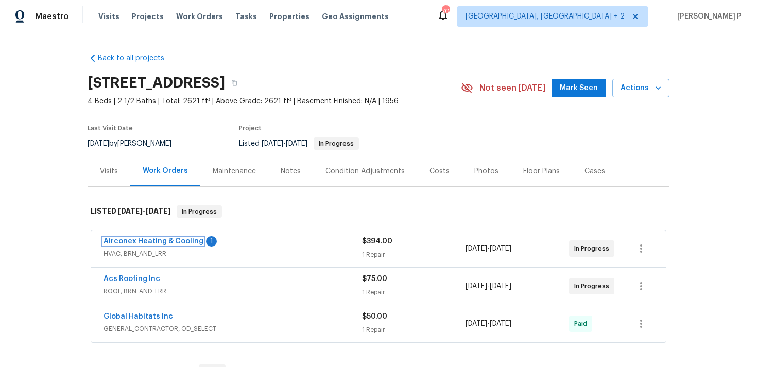
click at [169, 238] on link "Airconex Heating & Cooling" at bounding box center [153, 241] width 100 height 7
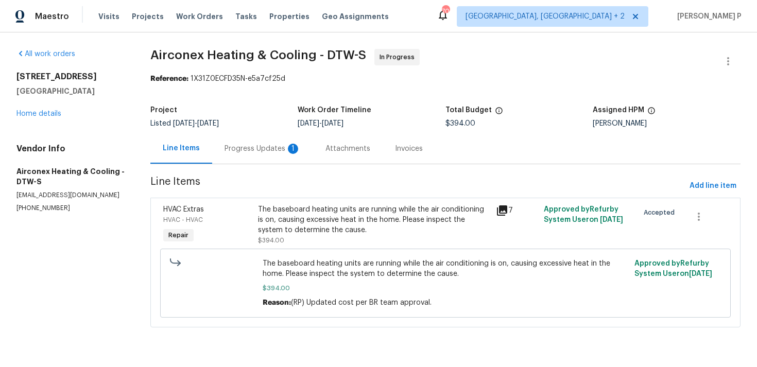
click at [257, 144] on div "Progress Updates 1" at bounding box center [262, 149] width 76 height 10
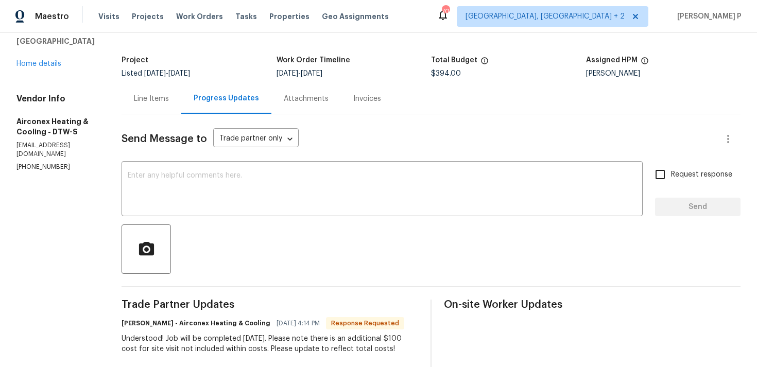
scroll to position [43, 0]
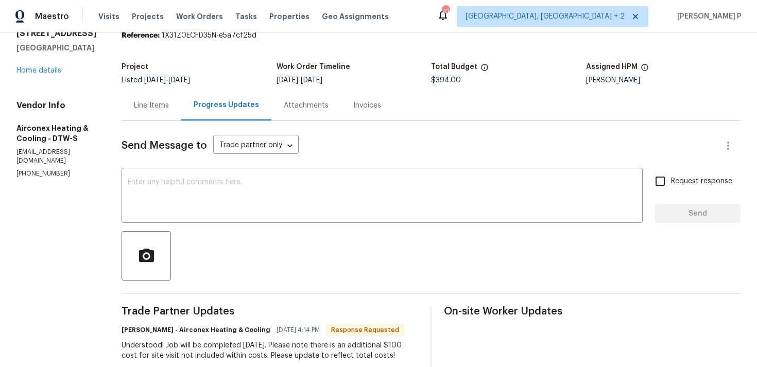
click at [151, 102] on div "Line Items" at bounding box center [151, 105] width 35 height 10
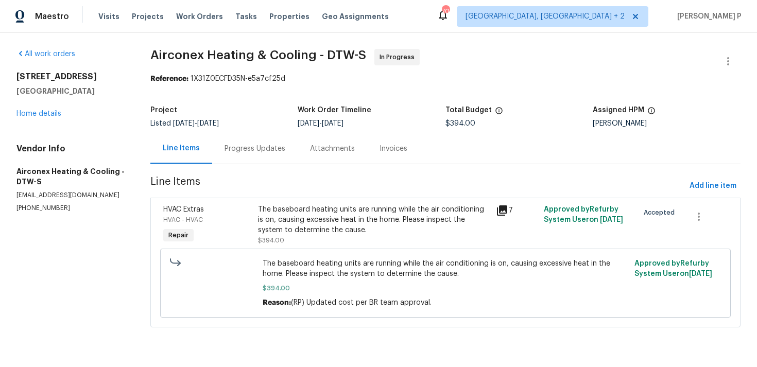
click at [299, 239] on div "The baseboard heating units are running while the air conditioning is on, causi…" at bounding box center [374, 224] width 232 height 41
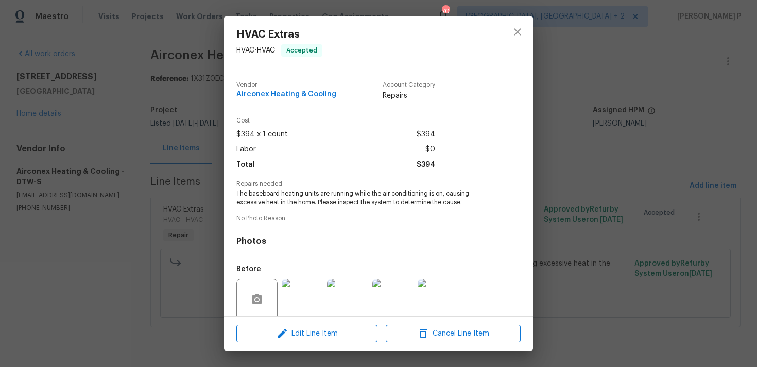
scroll to position [81, 0]
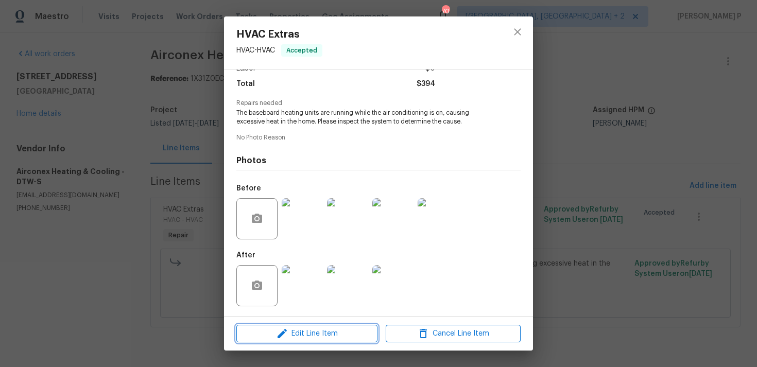
click at [288, 328] on span "Edit Line Item" at bounding box center [306, 333] width 135 height 13
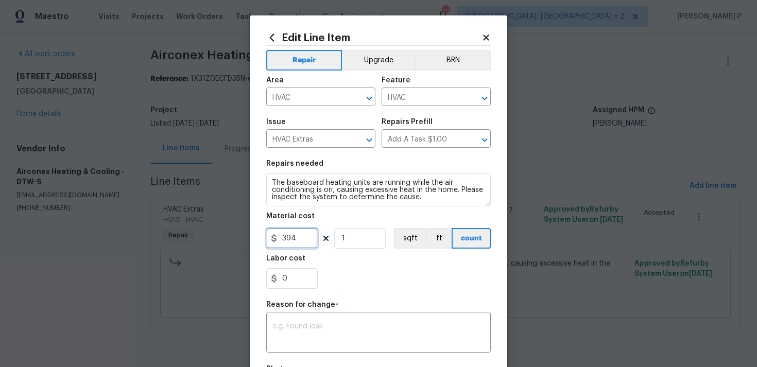
click at [287, 240] on input "394" at bounding box center [291, 238] width 51 height 21
type input "494"
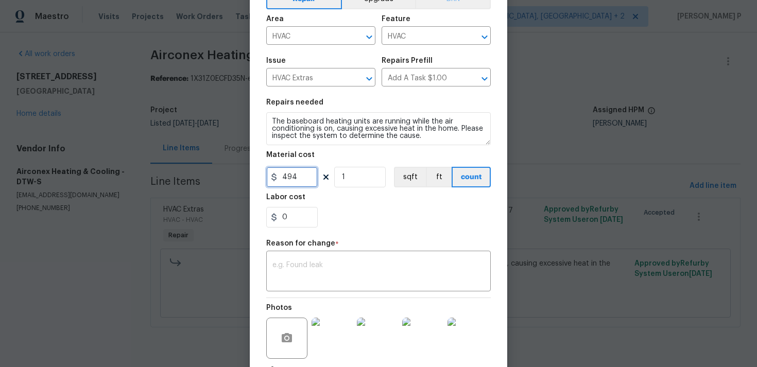
scroll to position [59, 0]
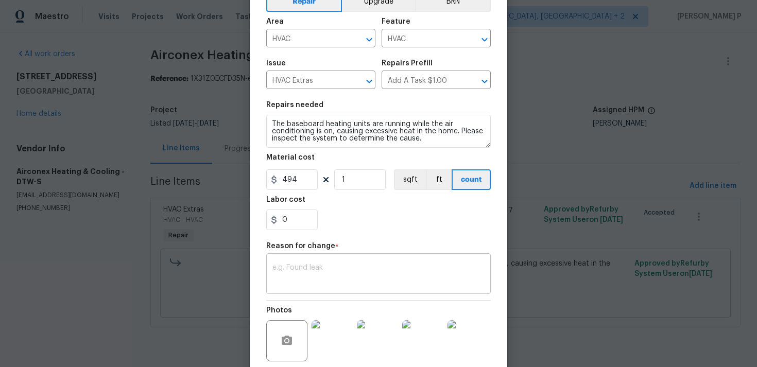
click at [327, 289] on div "x ​" at bounding box center [378, 275] width 224 height 38
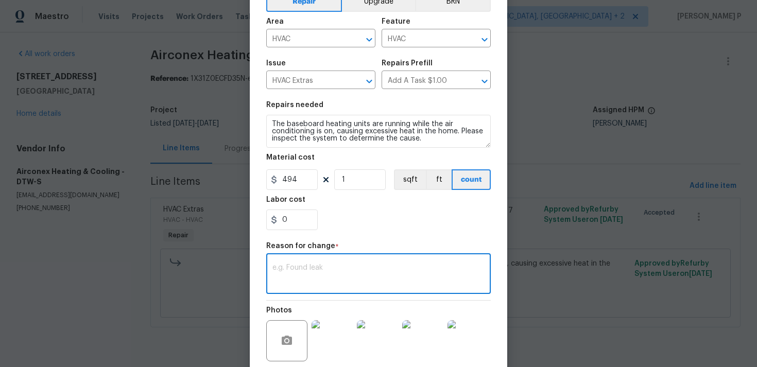
paste textarea "(RP) Updated cost per BR team approval"
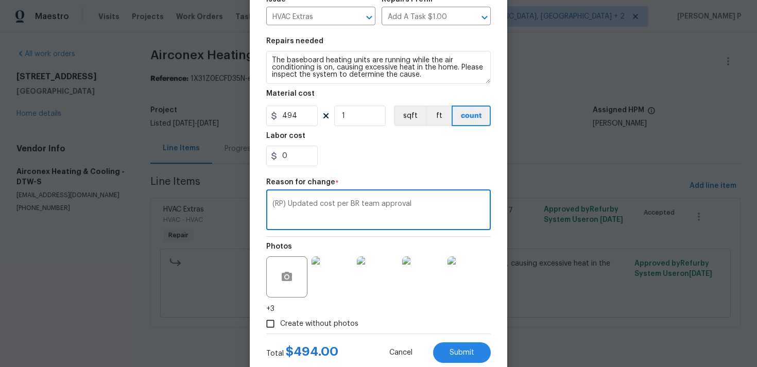
scroll to position [151, 0]
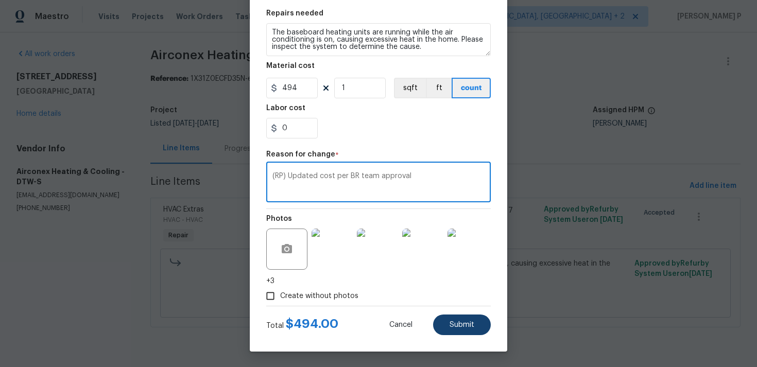
type textarea "(RP) Updated cost per BR team approval"
click at [456, 331] on button "Submit" at bounding box center [462, 325] width 58 height 21
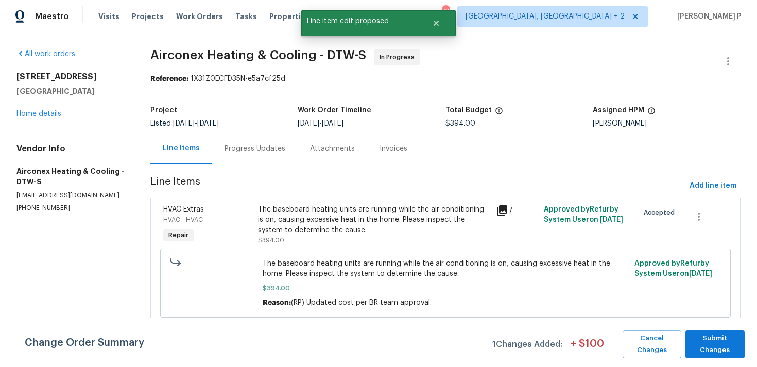
scroll to position [0, 0]
click at [719, 352] on span "Submit Changes" at bounding box center [714, 345] width 49 height 24
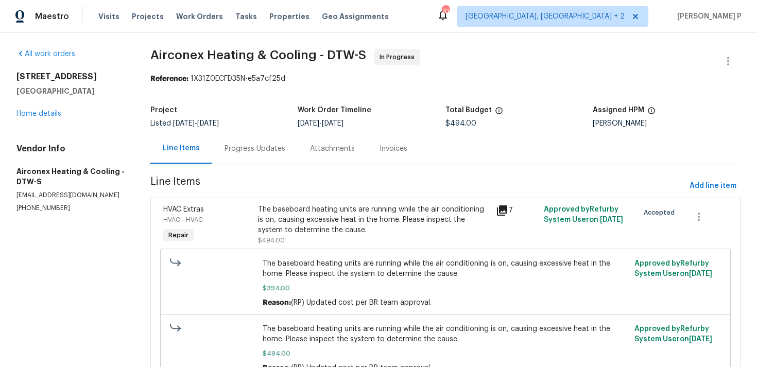
click at [258, 150] on div "Progress Updates" at bounding box center [254, 149] width 61 height 10
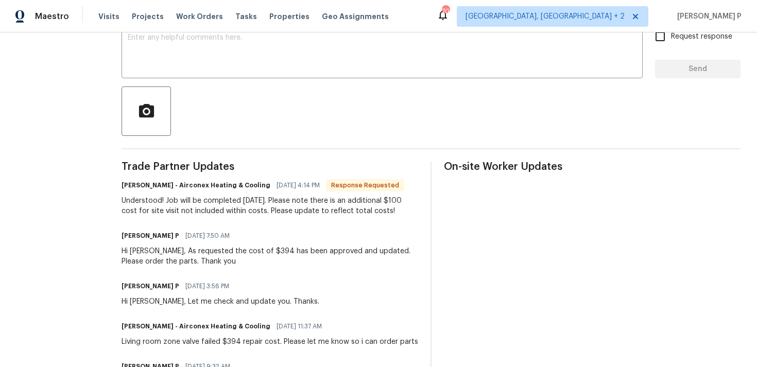
scroll to position [129, 0]
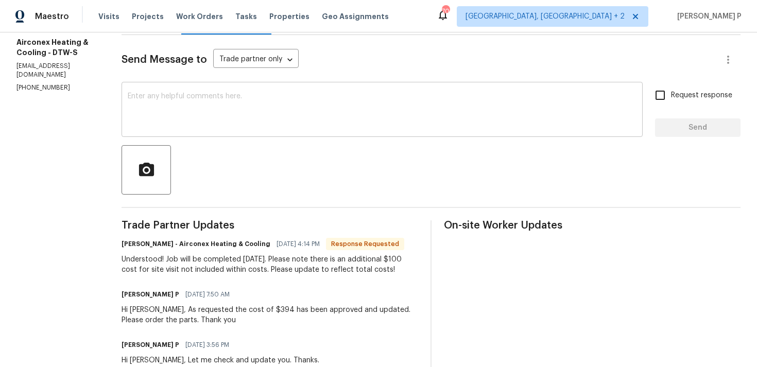
click at [244, 88] on div "x ​" at bounding box center [382, 110] width 521 height 53
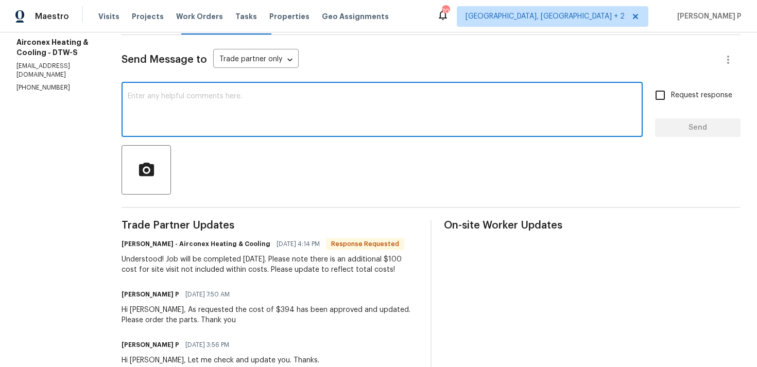
click at [243, 101] on textarea at bounding box center [382, 111] width 509 height 36
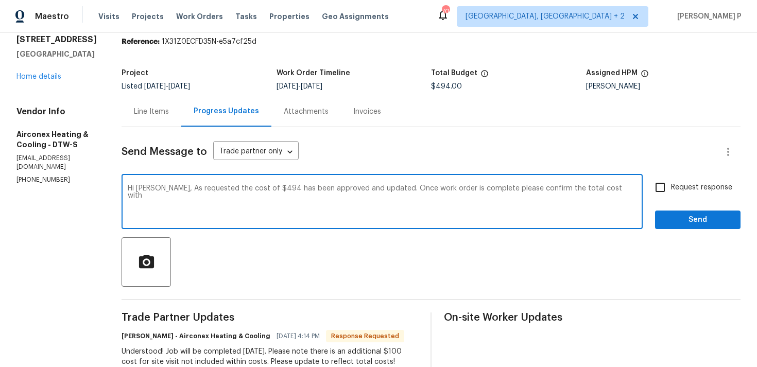
scroll to position [33, 0]
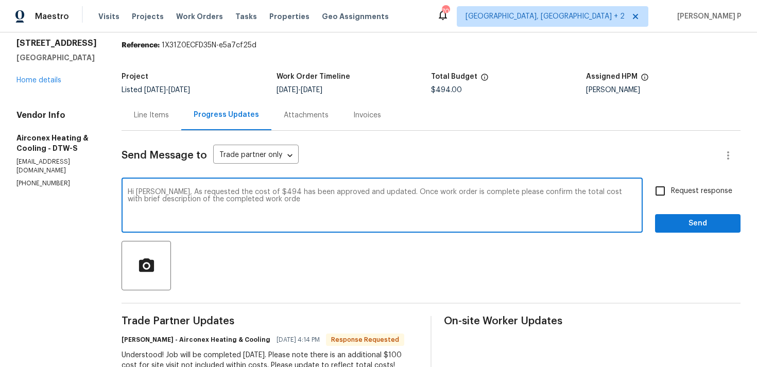
type textarea "Hi [PERSON_NAME], As requested the cost of $494 has been approved and updated. …"
click at [180, 204] on textarea "Hi [PERSON_NAME], As requested the cost of $494 has been approved and updated. …" at bounding box center [382, 206] width 509 height 36
click at [150, 107] on div "Line Items" at bounding box center [152, 115] width 60 height 30
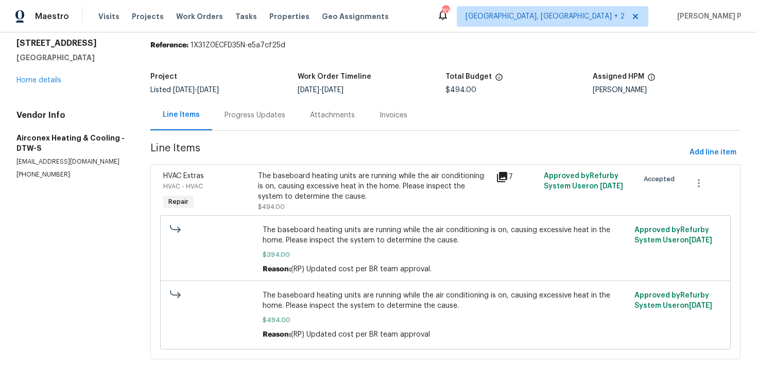
click at [150, 107] on div "Line Items" at bounding box center [181, 115] width 62 height 30
click at [342, 198] on div "The baseboard heating units are running while the air conditioning is on, causi…" at bounding box center [374, 186] width 232 height 31
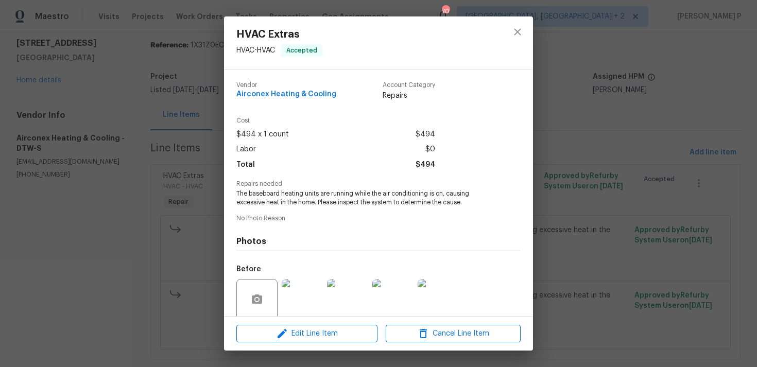
scroll to position [81, 0]
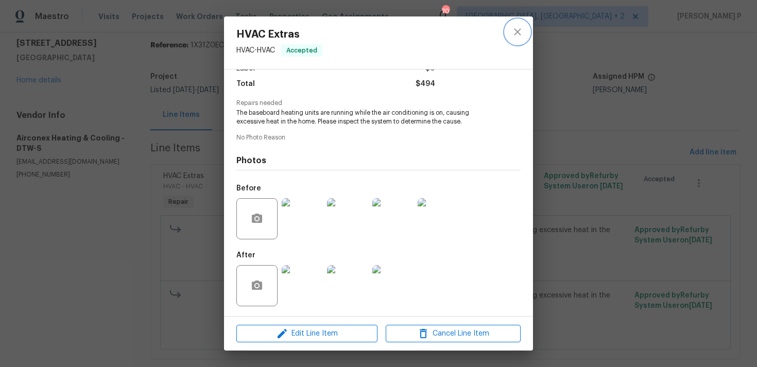
click at [519, 34] on icon "close" at bounding box center [517, 32] width 12 height 12
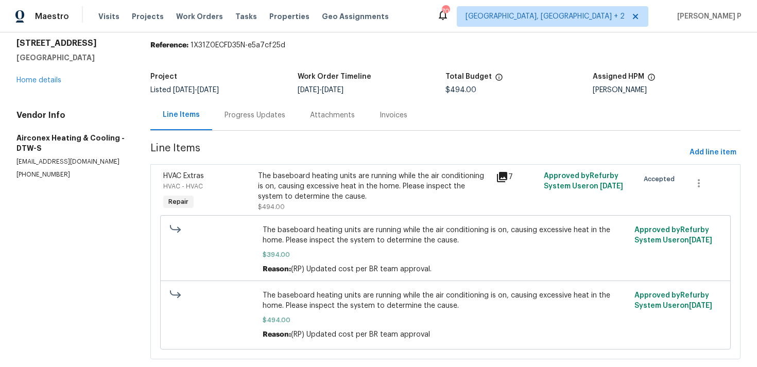
click at [264, 106] on div "Progress Updates" at bounding box center [254, 115] width 85 height 30
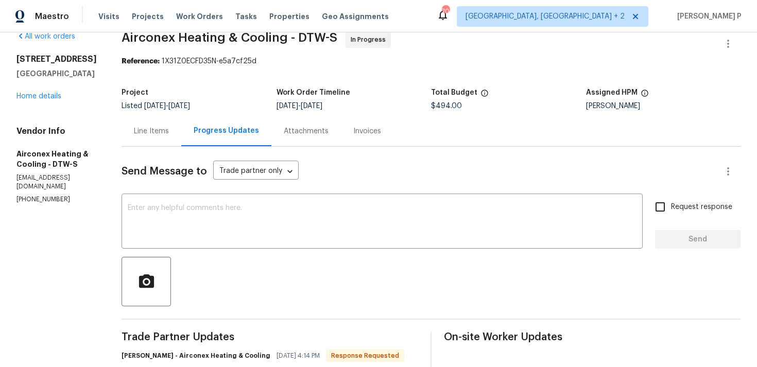
scroll to position [33, 0]
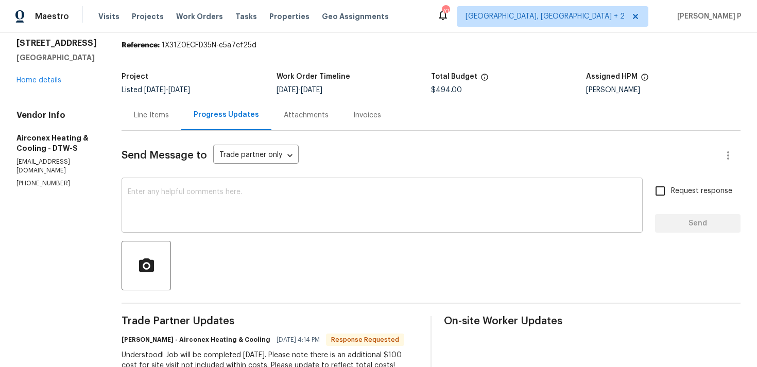
click at [290, 224] on div "x ​" at bounding box center [382, 206] width 521 height 53
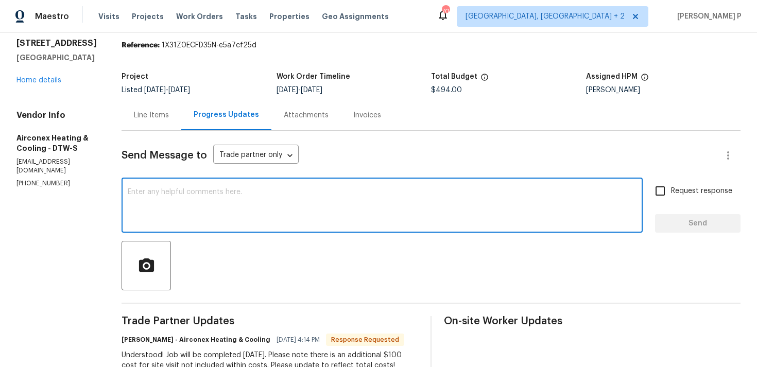
paste textarea "Hi [PERSON_NAME], As requested the cost of $494 has been approved and updated. …"
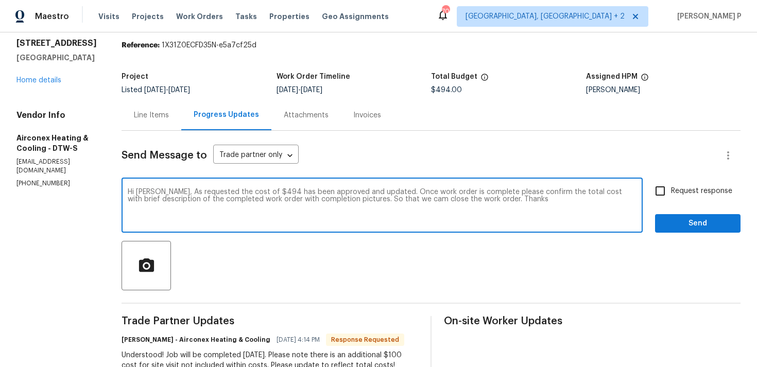
drag, startPoint x: 151, startPoint y: 192, endPoint x: 473, endPoint y: 199, distance: 321.3
click at [473, 199] on textarea "Hi [PERSON_NAME], As requested the cost of $494 has been approved and updated. …" at bounding box center [382, 206] width 509 height 36
paste textarea ", the cost of $494 has been approved and updated. Once the work order is comple…"
type textarea "Hi [PERSON_NAME], As requested, the cost of $494 has been approved and updated.…"
click at [654, 200] on input "Request response" at bounding box center [660, 191] width 22 height 22
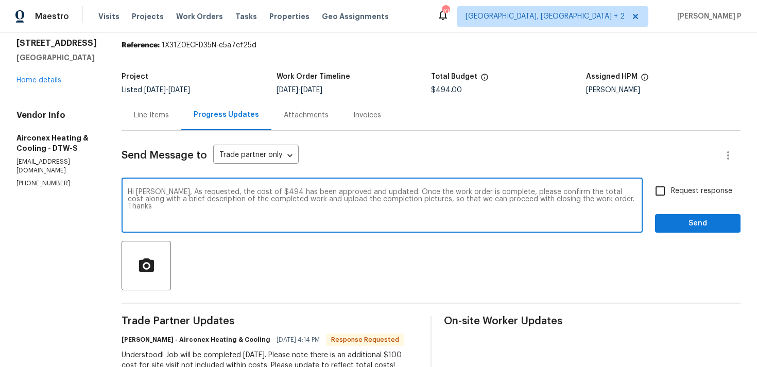
checkbox input "true"
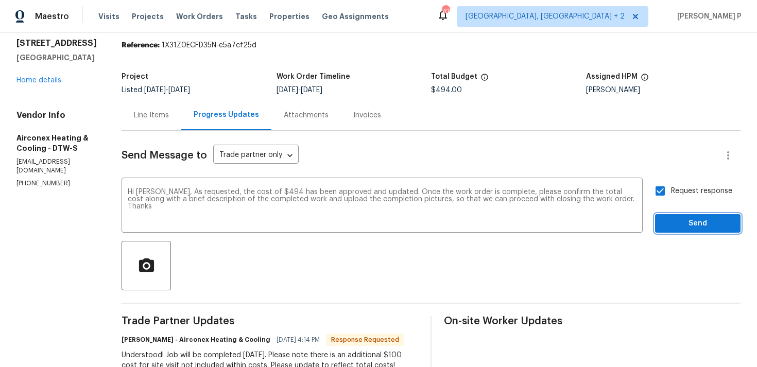
click at [686, 225] on span "Send" at bounding box center [697, 223] width 69 height 13
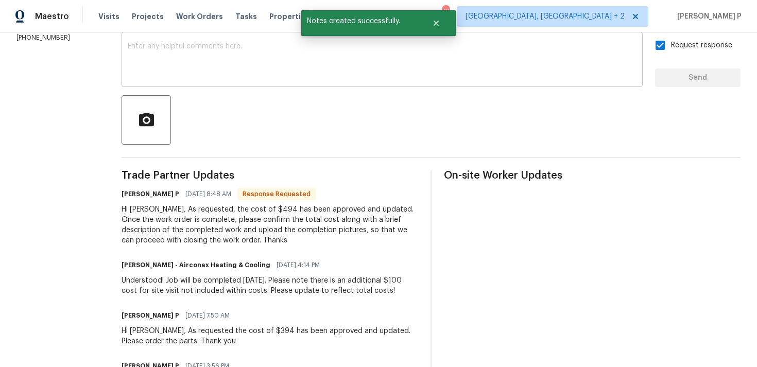
scroll to position [219, 0]
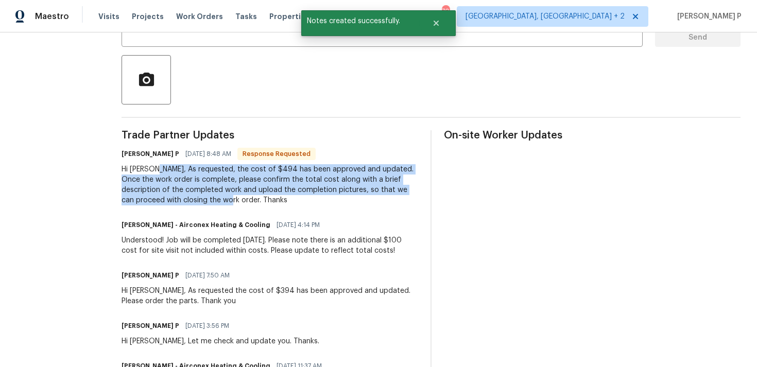
drag, startPoint x: 145, startPoint y: 170, endPoint x: 190, endPoint y: 199, distance: 54.0
click at [190, 199] on div "Hi [PERSON_NAME], As requested, the cost of $494 has been approved and updated.…" at bounding box center [270, 184] width 297 height 41
copy div "As requested, the cost of $494 has been approved and updated. Once the work ord…"
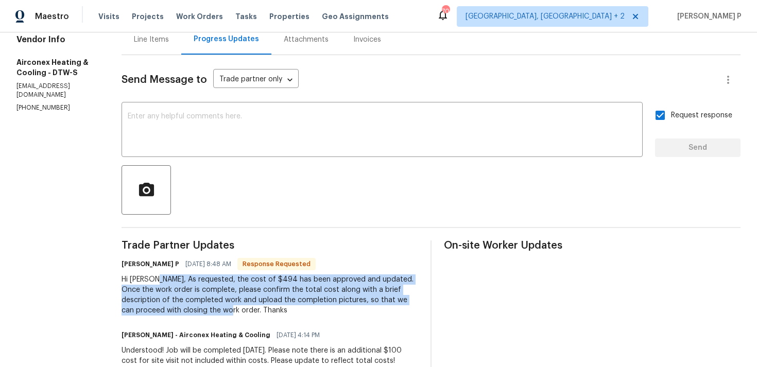
scroll to position [0, 0]
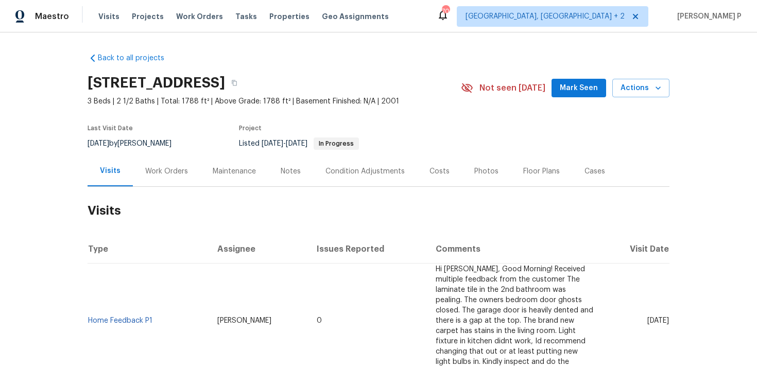
click at [170, 177] on div "Work Orders" at bounding box center [166, 171] width 67 height 30
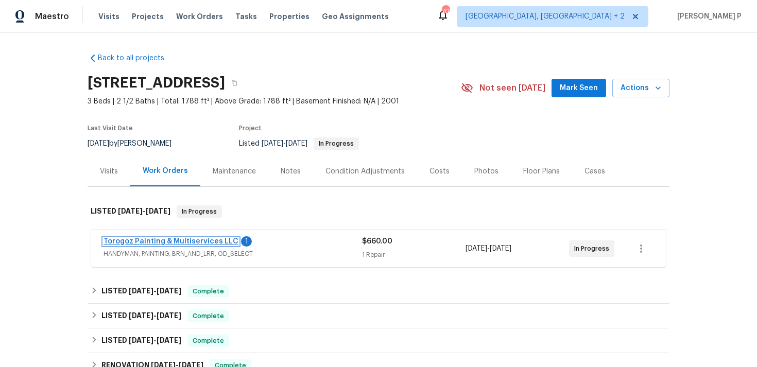
click at [177, 238] on link "Torogoz Painting & Multiservices LLC" at bounding box center [170, 241] width 135 height 7
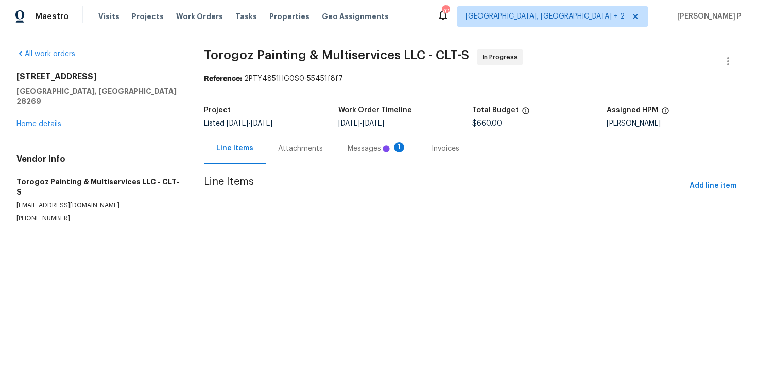
click at [287, 151] on div "Attachments" at bounding box center [300, 149] width 45 height 10
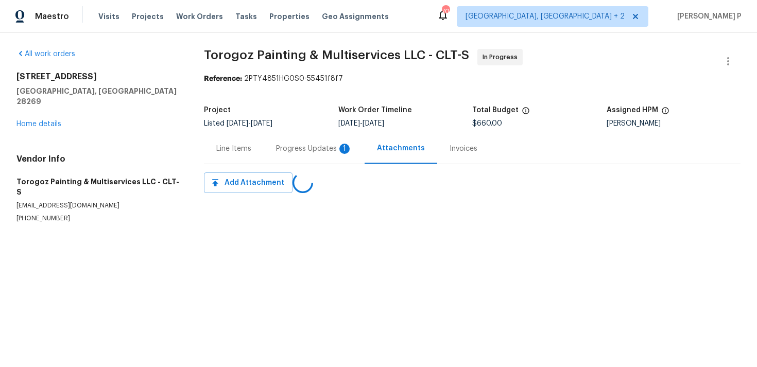
click at [287, 151] on div "Progress Updates 1" at bounding box center [314, 149] width 76 height 10
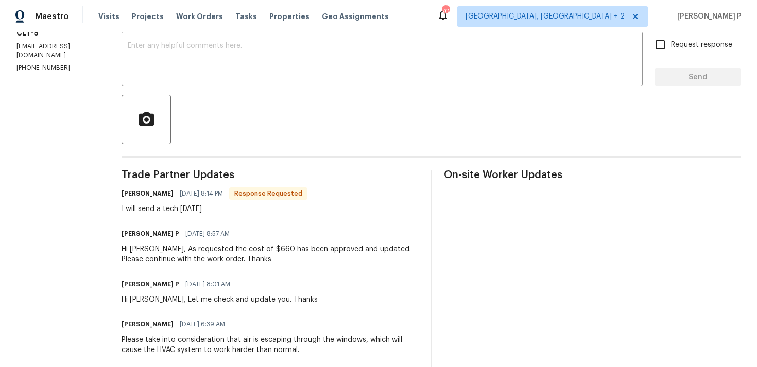
scroll to position [157, 0]
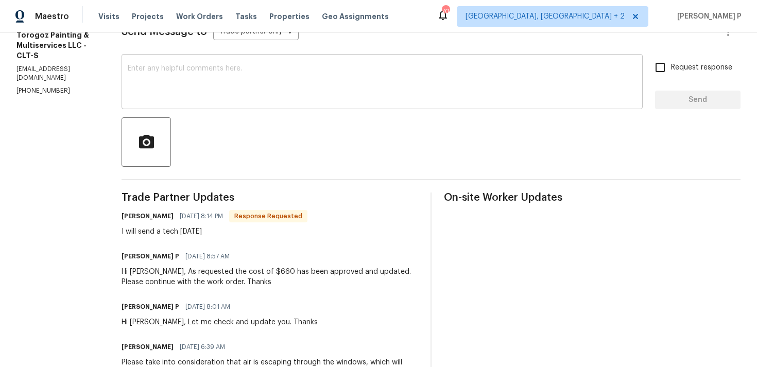
click at [242, 88] on textarea at bounding box center [382, 83] width 509 height 36
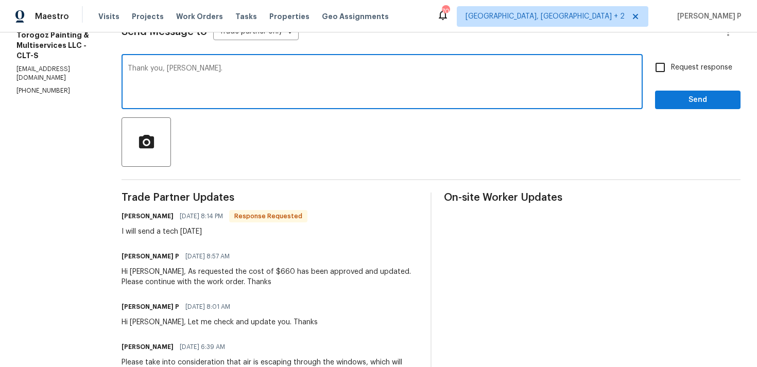
type textarea "Thank you, [PERSON_NAME]."
click at [697, 91] on button "Send" at bounding box center [697, 100] width 85 height 19
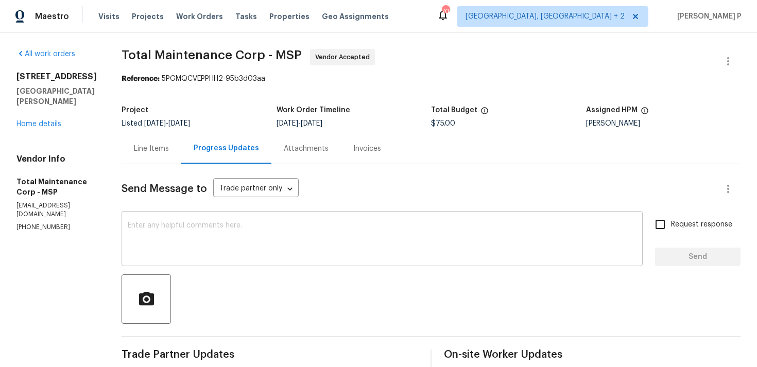
scroll to position [86, 0]
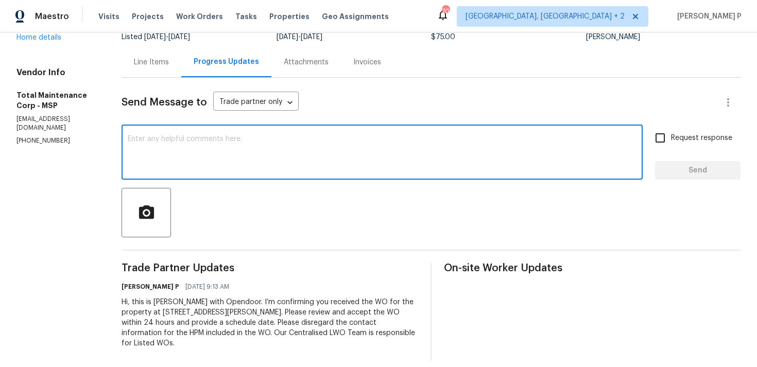
click at [158, 143] on textarea at bounding box center [382, 153] width 509 height 36
paste textarea "Thank you for accepting the work order. Kindly let us know the scheduled date o…"
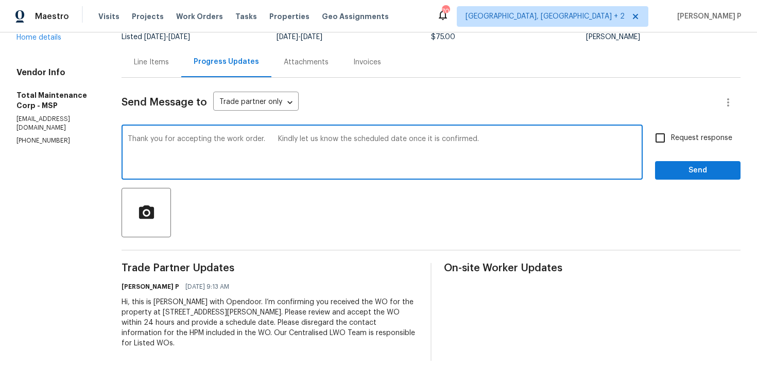
click at [279, 139] on textarea "Thank you for accepting the work order. Kindly let us know the scheduled date o…" at bounding box center [382, 153] width 509 height 36
click at [478, 138] on textarea "Thank you for accepting the work order. Kindly let us know the scheduled date o…" at bounding box center [382, 153] width 509 height 36
type textarea "Thank you for accepting the work order. Kindly let us know the scheduled date o…"
click at [670, 137] on input "Request response" at bounding box center [660, 138] width 22 height 22
checkbox input "true"
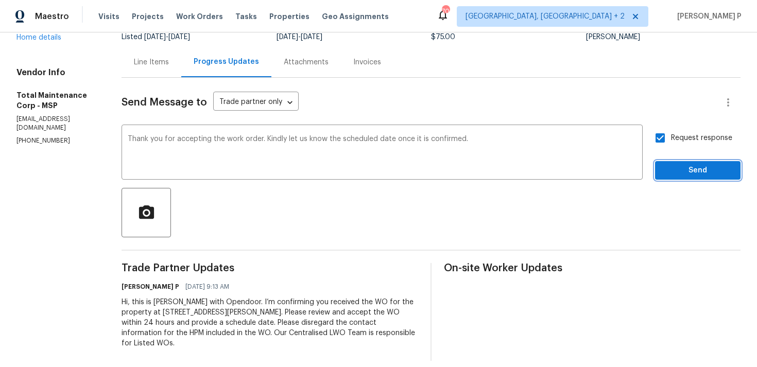
click at [678, 169] on span "Send" at bounding box center [697, 170] width 69 height 13
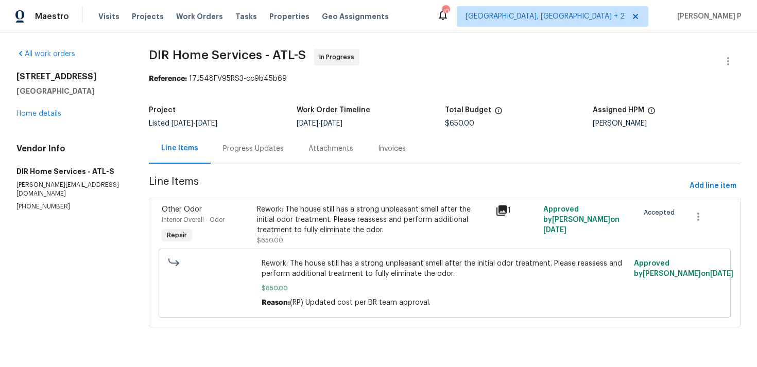
click at [251, 149] on div "Progress Updates" at bounding box center [253, 149] width 61 height 10
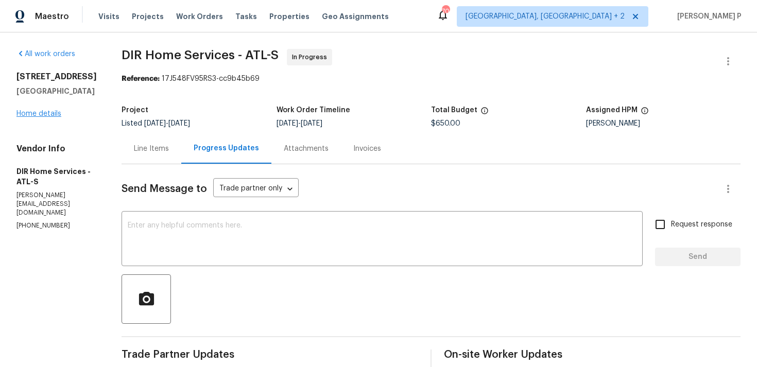
click at [36, 116] on link "Home details" at bounding box center [38, 113] width 45 height 7
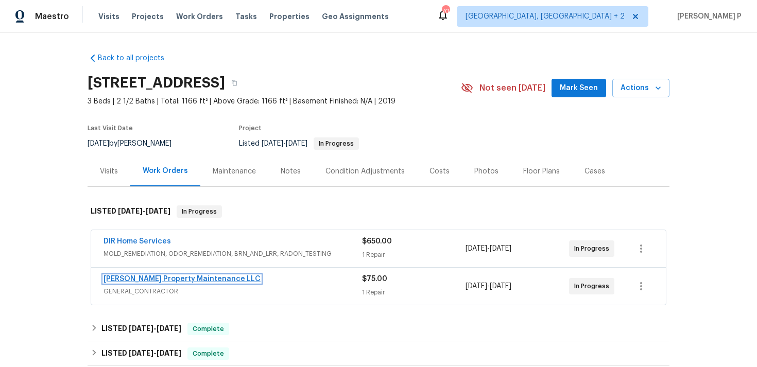
click at [140, 282] on link "[PERSON_NAME] Property Maintenance LLC" at bounding box center [181, 278] width 157 height 7
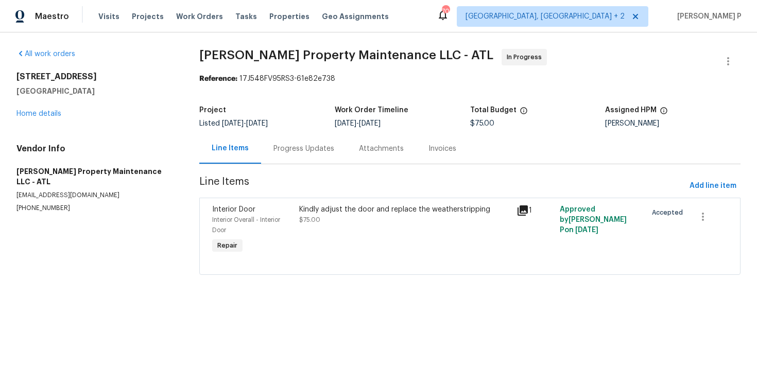
click at [301, 152] on div "Progress Updates" at bounding box center [303, 149] width 61 height 10
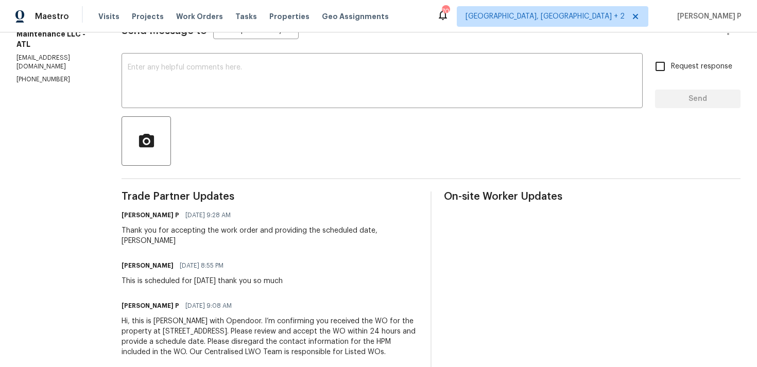
scroll to position [177, 0]
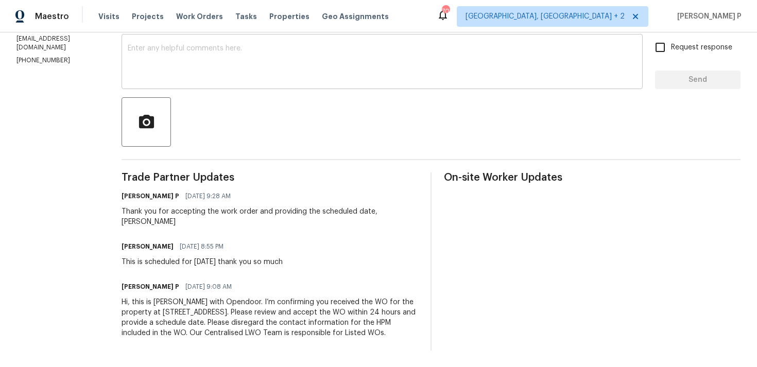
click at [151, 73] on textarea at bounding box center [382, 63] width 509 height 36
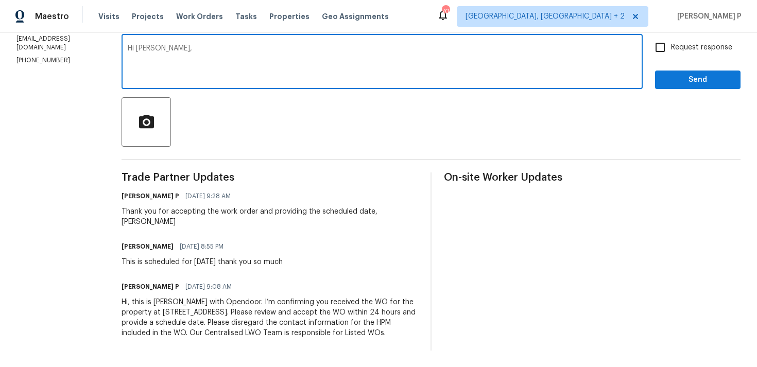
paste textarea "Could you please provide us with an update on the status of the work order?"
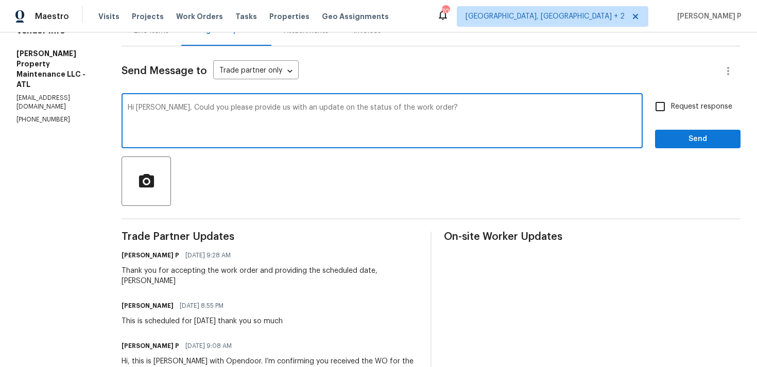
scroll to position [113, 0]
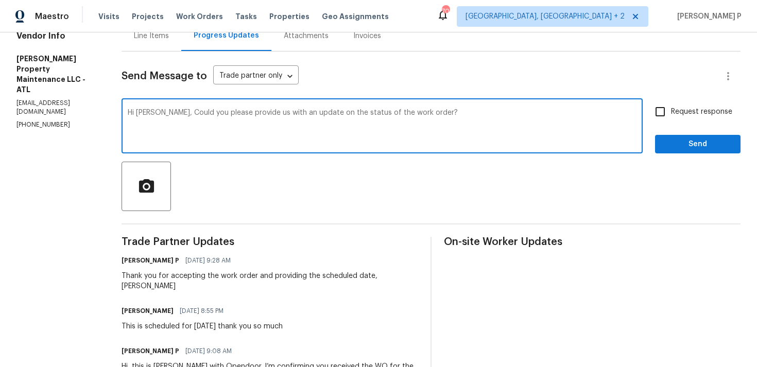
type textarea "Hi [PERSON_NAME], Could you please provide us with an update on the status of t…"
click at [652, 118] on input "Request response" at bounding box center [660, 112] width 22 height 22
checkbox input "true"
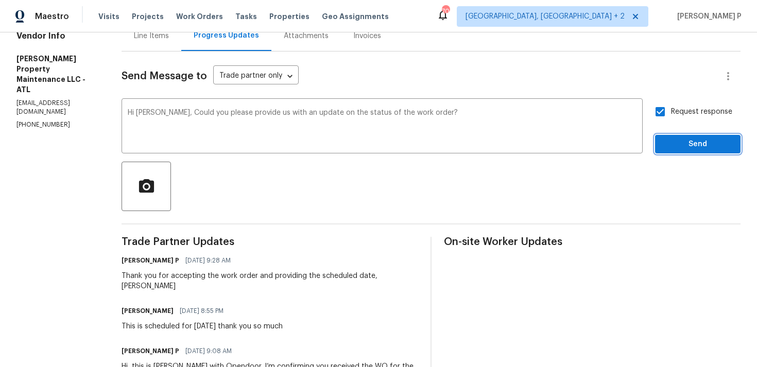
click at [680, 148] on span "Send" at bounding box center [697, 144] width 69 height 13
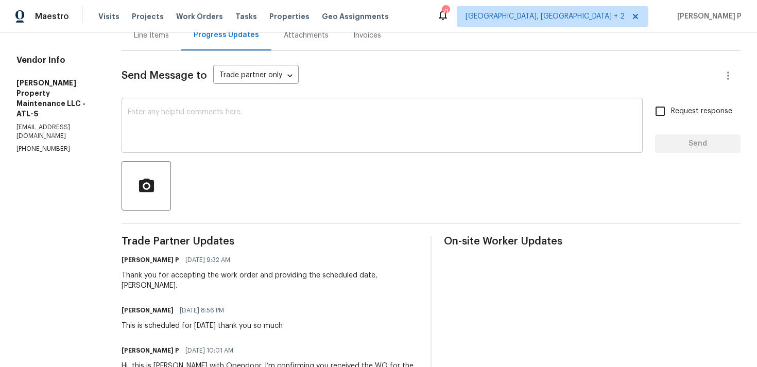
scroll to position [177, 0]
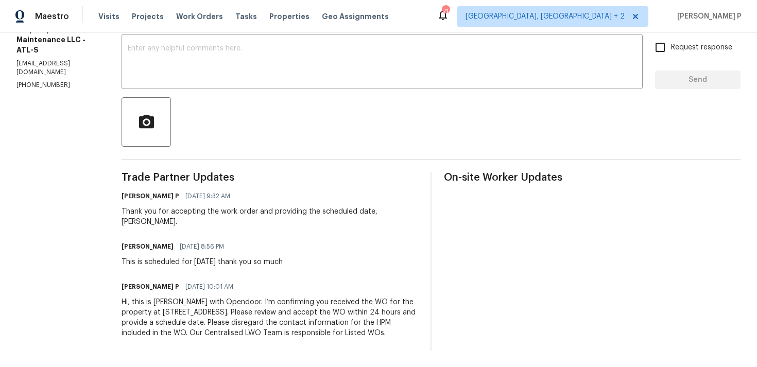
click at [138, 217] on div "Trade Partner Updates [PERSON_NAME] P [DATE] 9:32 AM Thank you for accepting th…" at bounding box center [270, 261] width 297 height 178
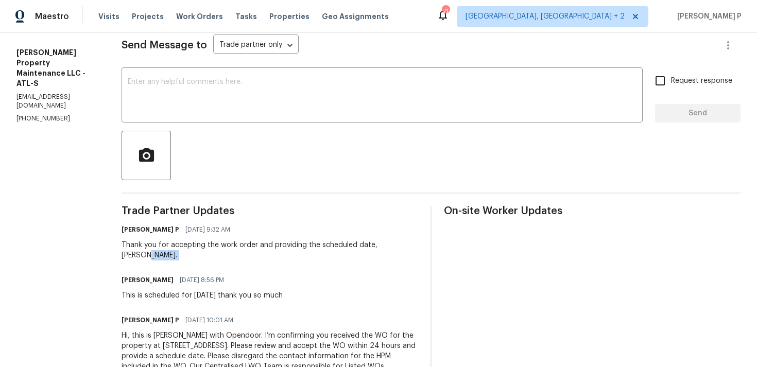
scroll to position [124, 0]
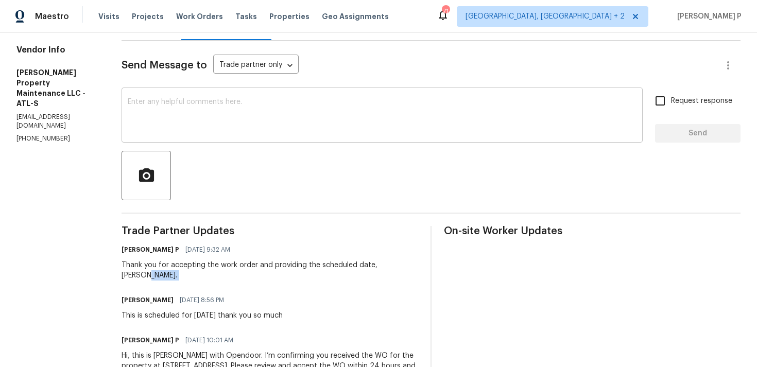
click at [165, 120] on textarea at bounding box center [382, 116] width 509 height 36
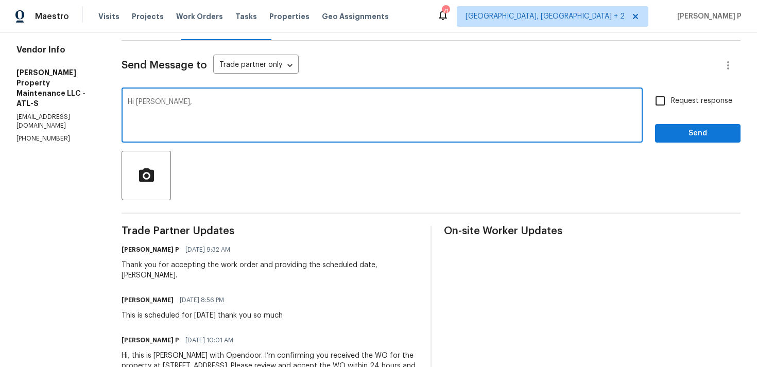
paste textarea "Could you please provide us with an update on the status of the work order?"
type textarea "Hi Daniel, Could you please provide us with an update on the status of the work…"
click at [682, 98] on span "Request response" at bounding box center [701, 101] width 61 height 11
click at [671, 98] on input "Request response" at bounding box center [660, 101] width 22 height 22
checkbox input "true"
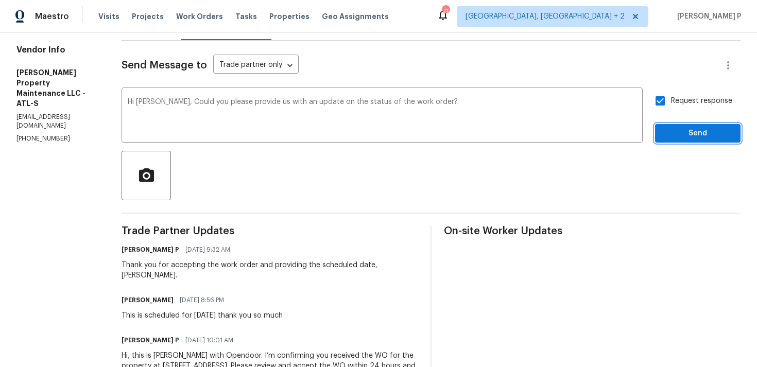
click at [679, 125] on button "Send" at bounding box center [697, 133] width 85 height 19
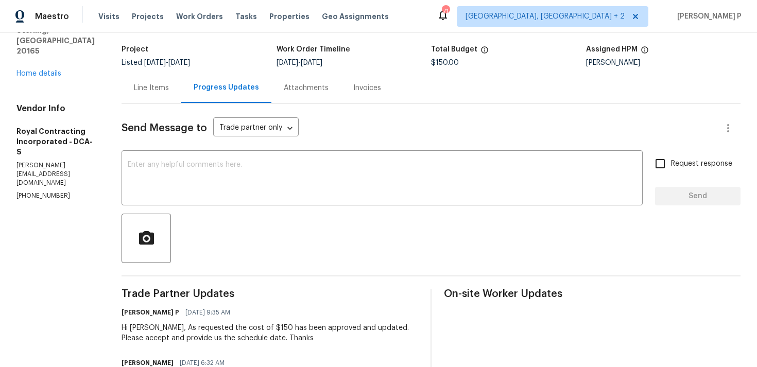
scroll to position [43, 0]
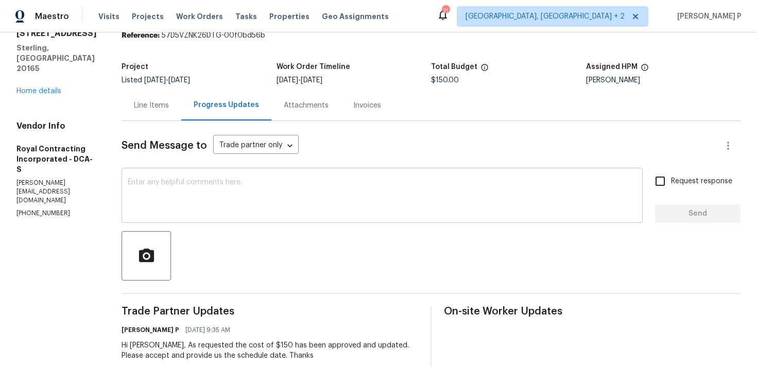
click at [189, 207] on textarea at bounding box center [382, 197] width 509 height 36
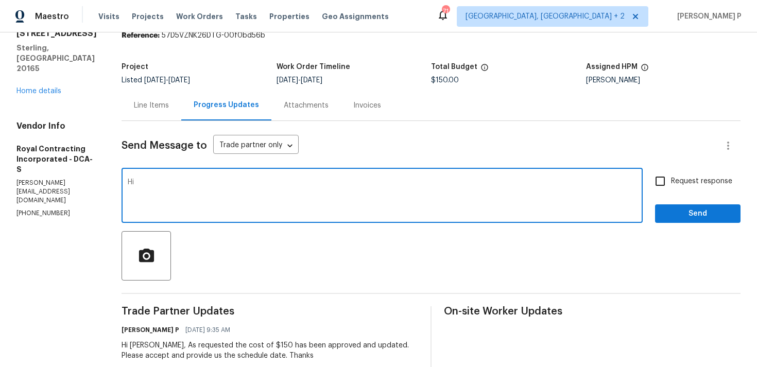
scroll to position [105, 0]
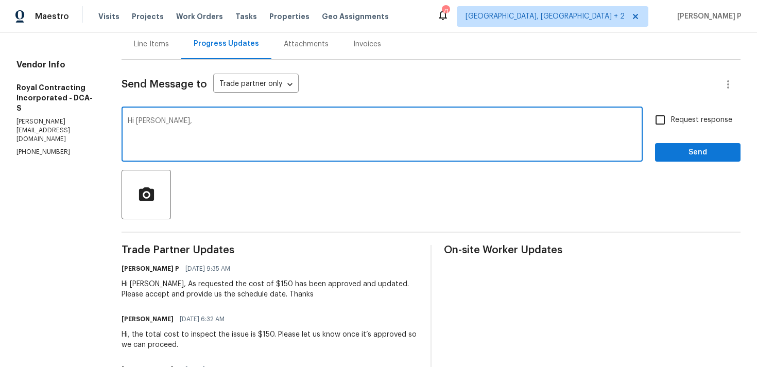
paste textarea "Thank you for accepting the work order. Could you please provide us with an upd…"
type textarea "Hi [PERSON_NAME], Thank you for accepting the work order. Could you please prov…"
click at [673, 113] on label "Request response" at bounding box center [690, 120] width 83 height 22
click at [671, 113] on input "Request response" at bounding box center [660, 120] width 22 height 22
checkbox input "true"
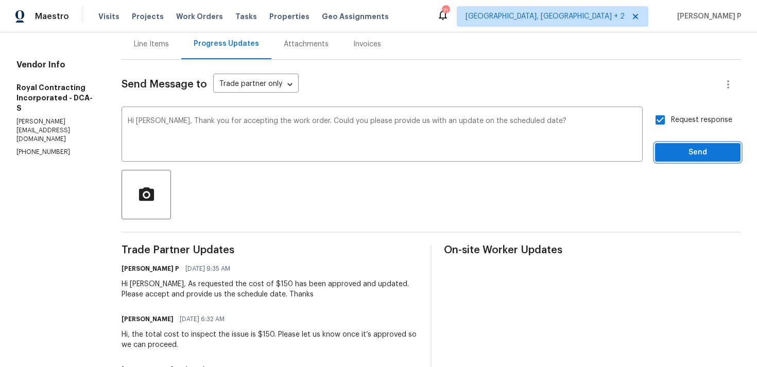
click at [675, 151] on span "Send" at bounding box center [697, 152] width 69 height 13
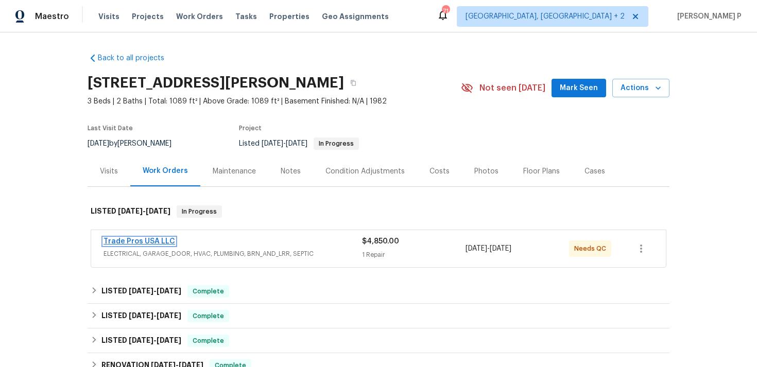
click at [143, 238] on link "Trade Pros USA LLC" at bounding box center [139, 241] width 72 height 7
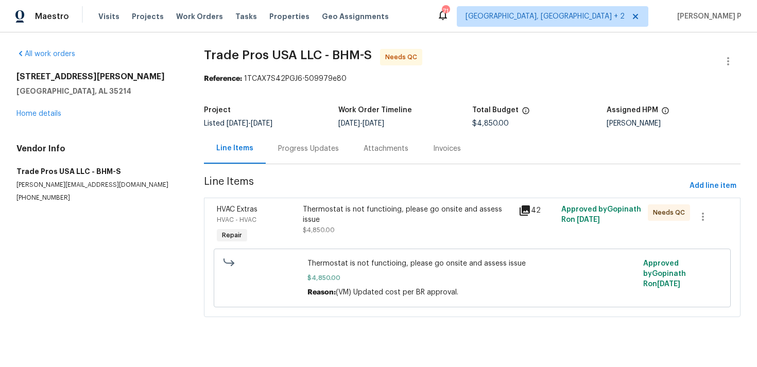
click at [297, 149] on div "Progress Updates" at bounding box center [308, 149] width 61 height 10
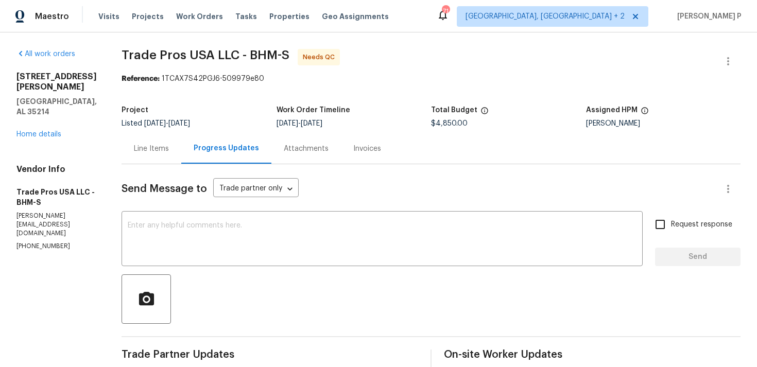
click at [149, 147] on div "Line Items" at bounding box center [151, 149] width 35 height 10
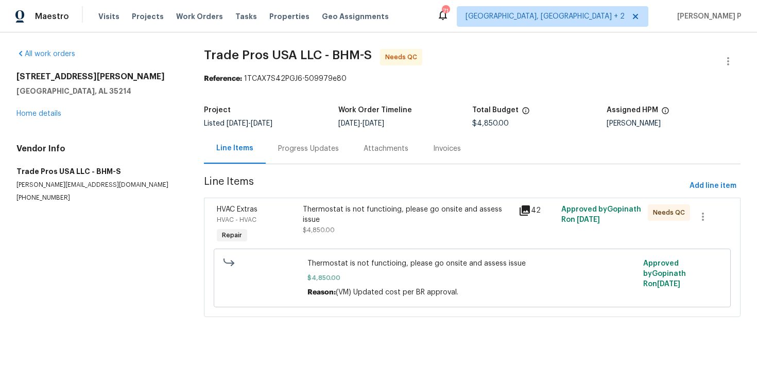
click at [349, 213] on div "Thermostat is not functioing, please go onsite and assess issue" at bounding box center [407, 214] width 209 height 21
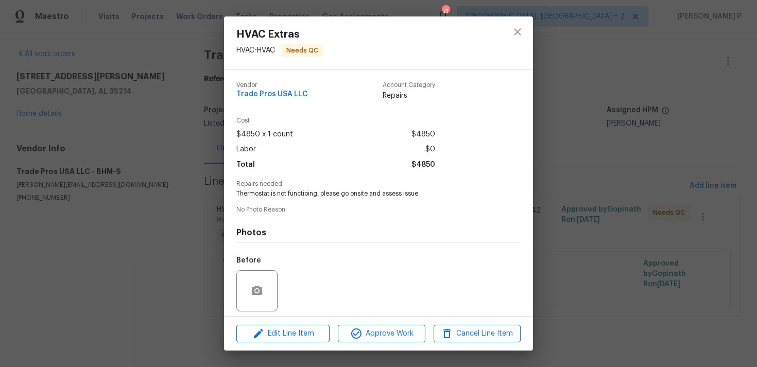
scroll to position [73, 0]
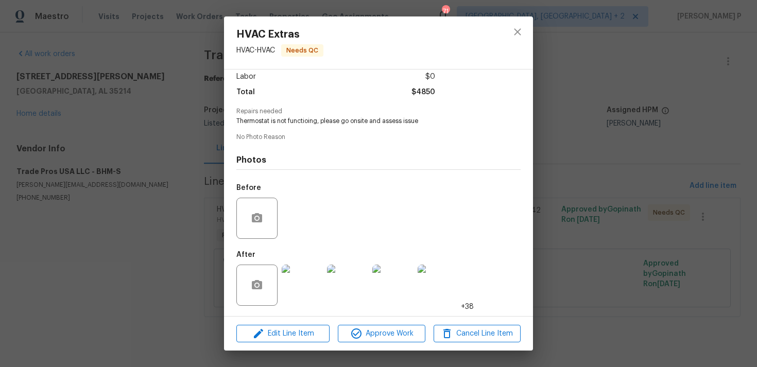
click at [304, 286] on img at bounding box center [302, 285] width 41 height 41
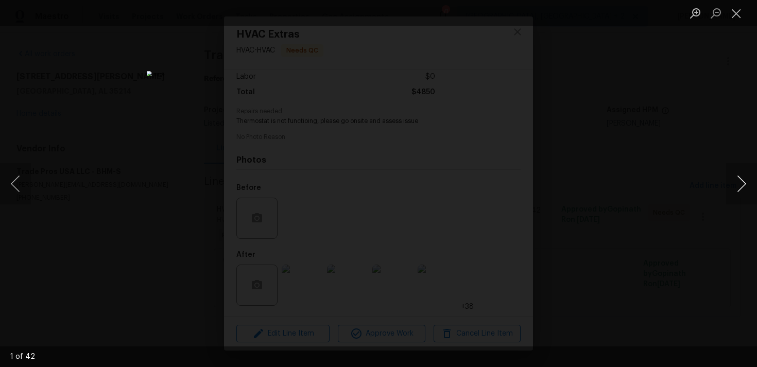
click at [745, 183] on button "Next image" at bounding box center [741, 183] width 31 height 41
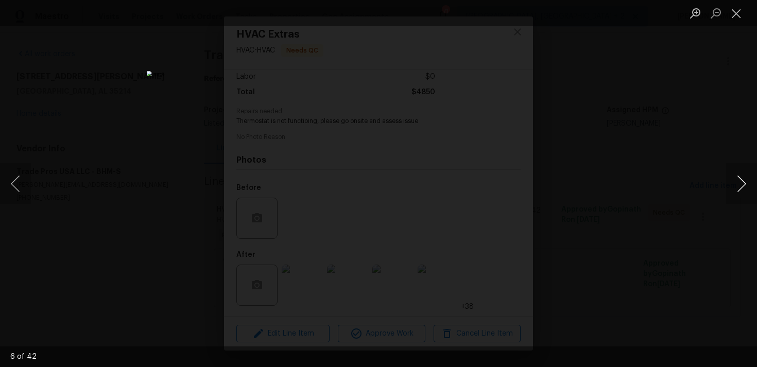
click at [745, 183] on button "Next image" at bounding box center [741, 183] width 31 height 41
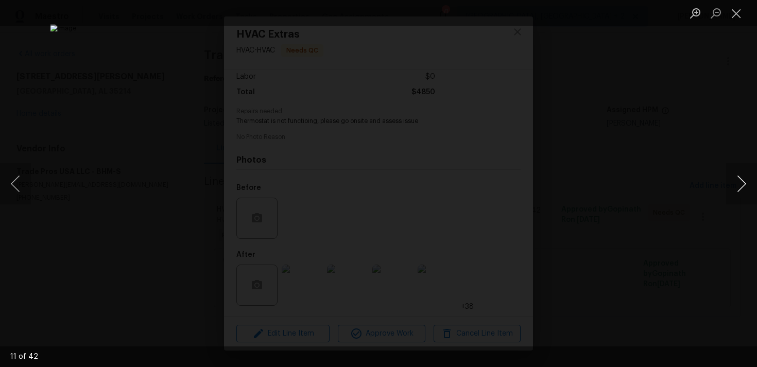
click at [745, 183] on button "Next image" at bounding box center [741, 183] width 31 height 41
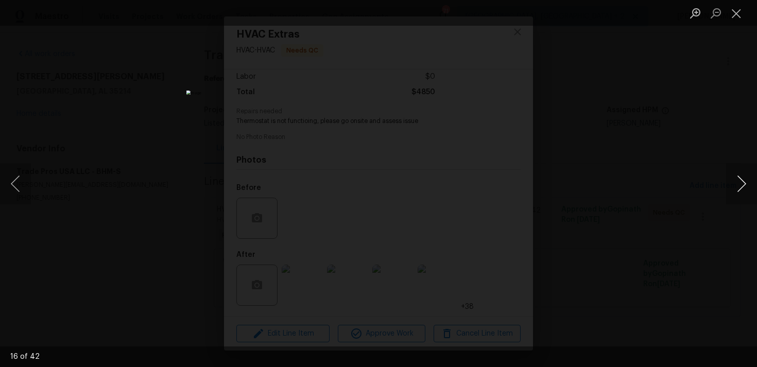
click at [745, 183] on button "Next image" at bounding box center [741, 183] width 31 height 41
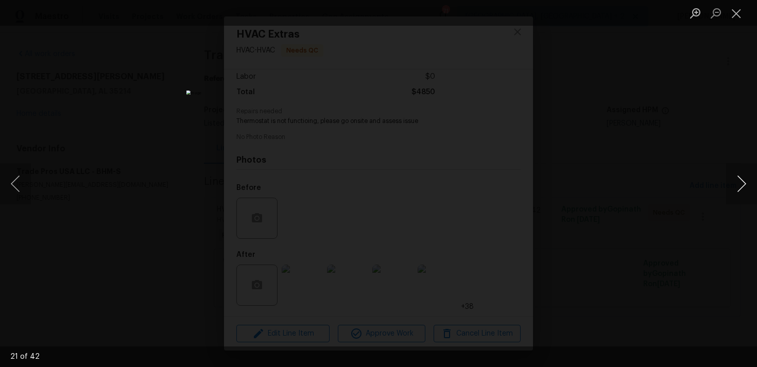
click at [745, 183] on button "Next image" at bounding box center [741, 183] width 31 height 41
click at [747, 184] on button "Next image" at bounding box center [741, 183] width 31 height 41
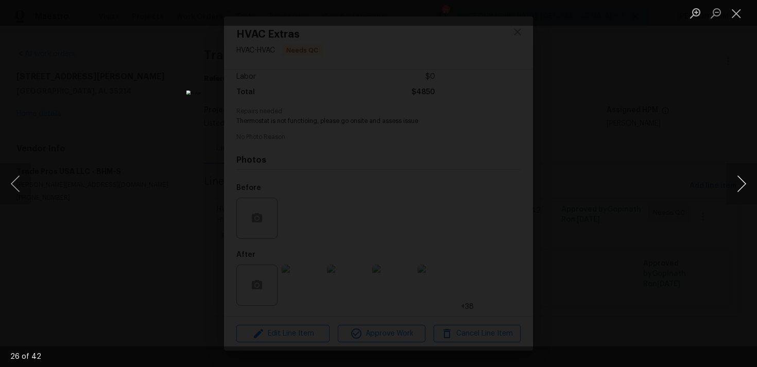
click at [747, 184] on button "Next image" at bounding box center [741, 183] width 31 height 41
click at [742, 184] on button "Next image" at bounding box center [741, 183] width 31 height 41
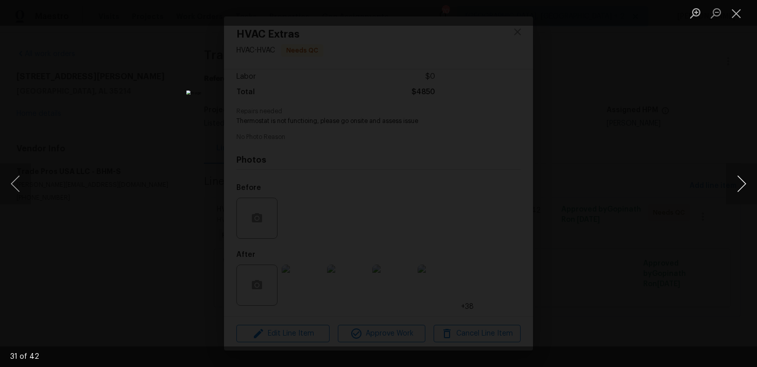
click at [742, 182] on button "Next image" at bounding box center [741, 183] width 31 height 41
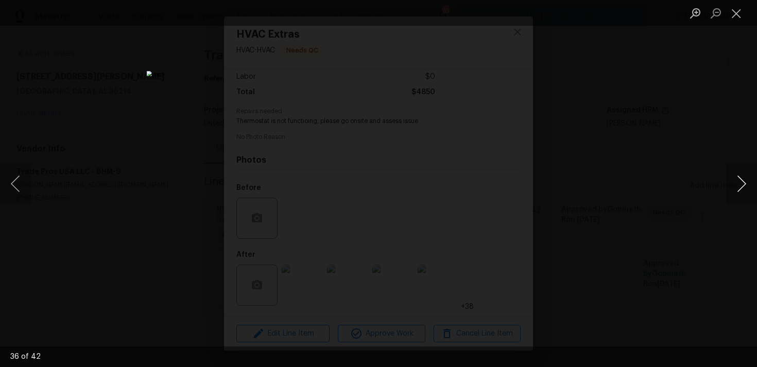
click at [742, 182] on button "Next image" at bounding box center [741, 183] width 31 height 41
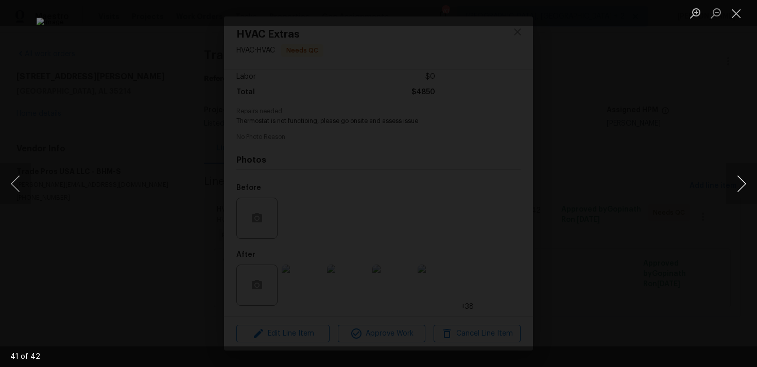
click at [742, 182] on button "Next image" at bounding box center [741, 183] width 31 height 41
click at [744, 179] on button "Next image" at bounding box center [741, 183] width 31 height 41
click at [738, 15] on button "Close lightbox" at bounding box center [736, 13] width 21 height 18
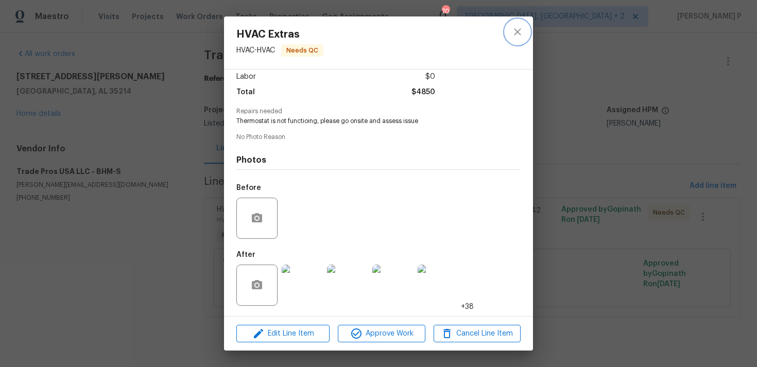
click at [516, 34] on icon "close" at bounding box center [517, 32] width 12 height 12
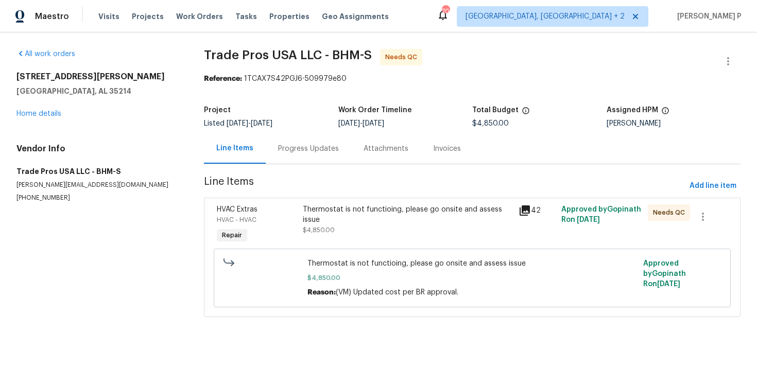
click at [313, 144] on div "Progress Updates" at bounding box center [308, 149] width 61 height 10
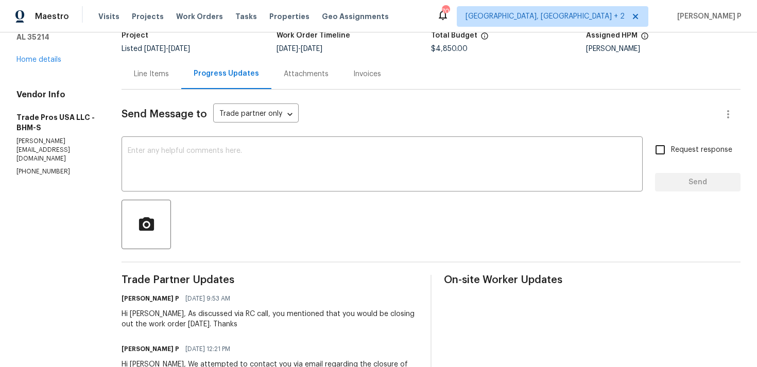
scroll to position [83, 0]
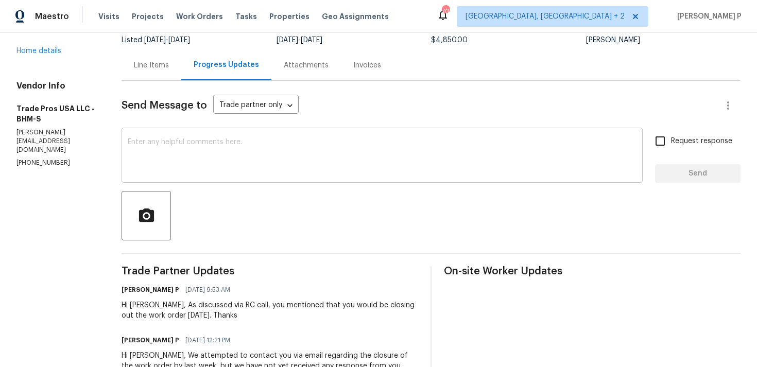
click at [232, 171] on textarea at bounding box center [382, 156] width 509 height 36
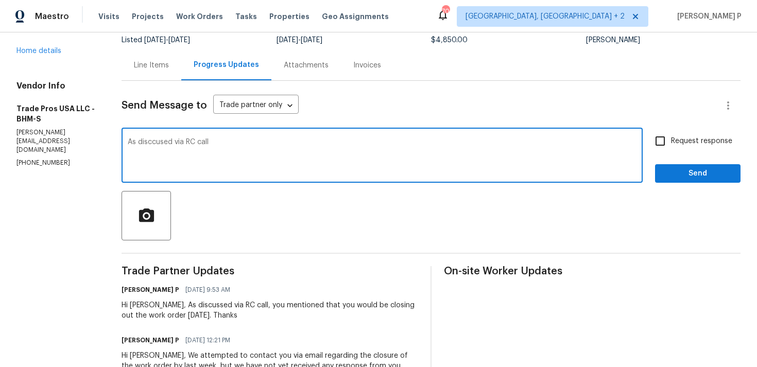
click at [152, 142] on textarea "As disccused via RC call" at bounding box center [382, 156] width 509 height 36
click at [153, 143] on textarea "As discused via RC call" at bounding box center [382, 156] width 509 height 36
click at [236, 139] on textarea "As discussed via RC call" at bounding box center [382, 156] width 509 height 36
drag, startPoint x: 391, startPoint y: 141, endPoint x: 518, endPoint y: 149, distance: 127.4
click at [517, 148] on textarea "As discussed via RC call you informed that the work order is complete. Hence cl…" at bounding box center [382, 156] width 509 height 36
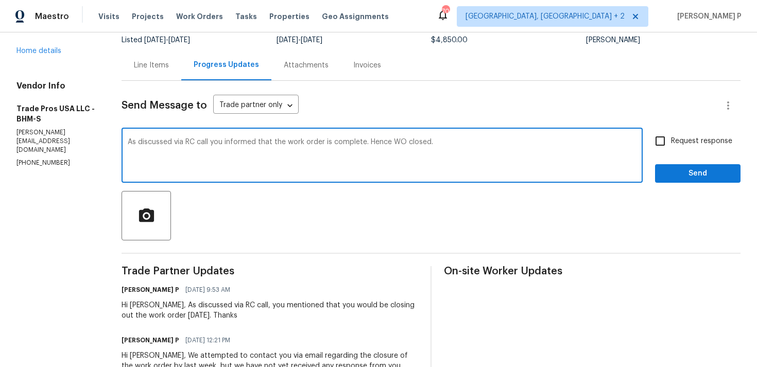
type textarea "As discussed via RC call you informed that the work order is complete. Hence WO…"
